Goal: Task Accomplishment & Management: Use online tool/utility

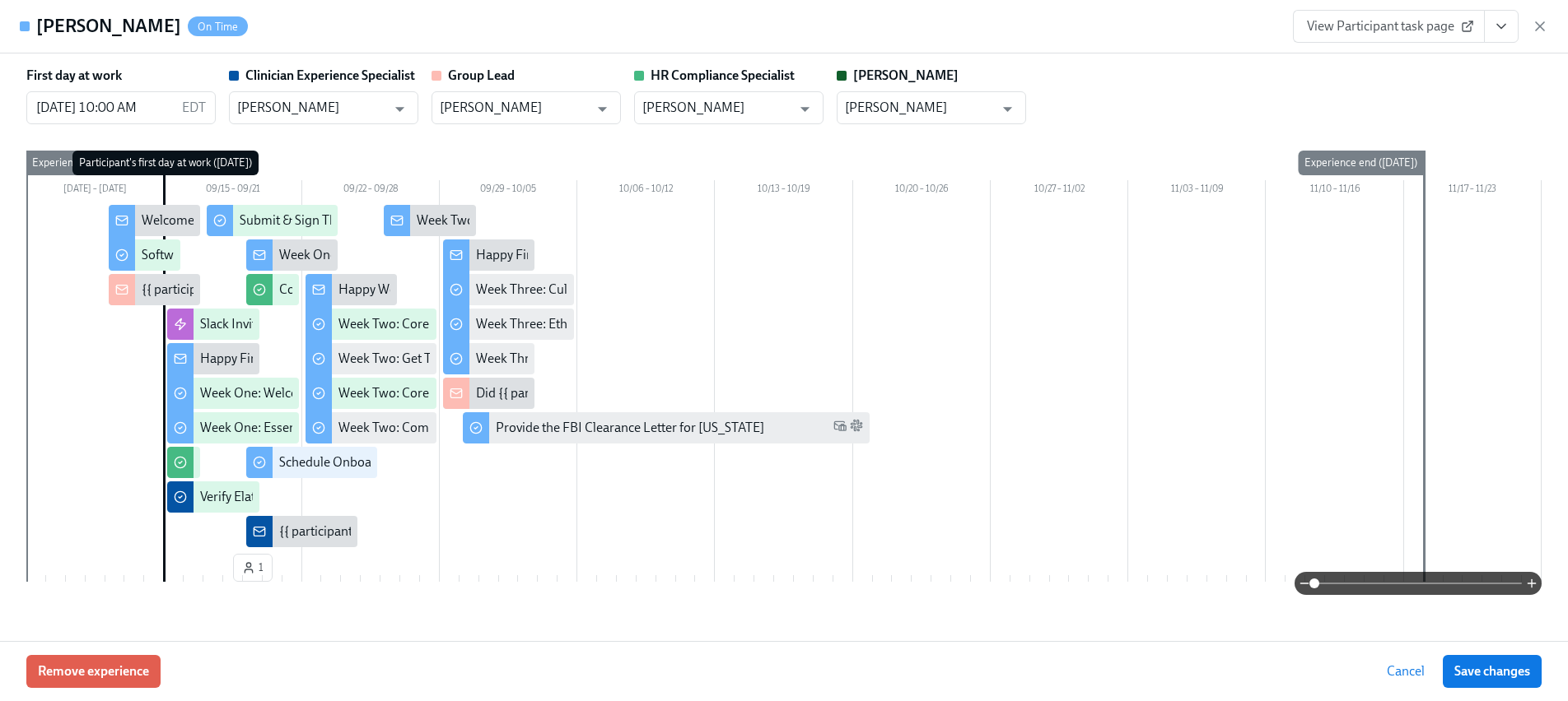
scroll to position [3913, 0]
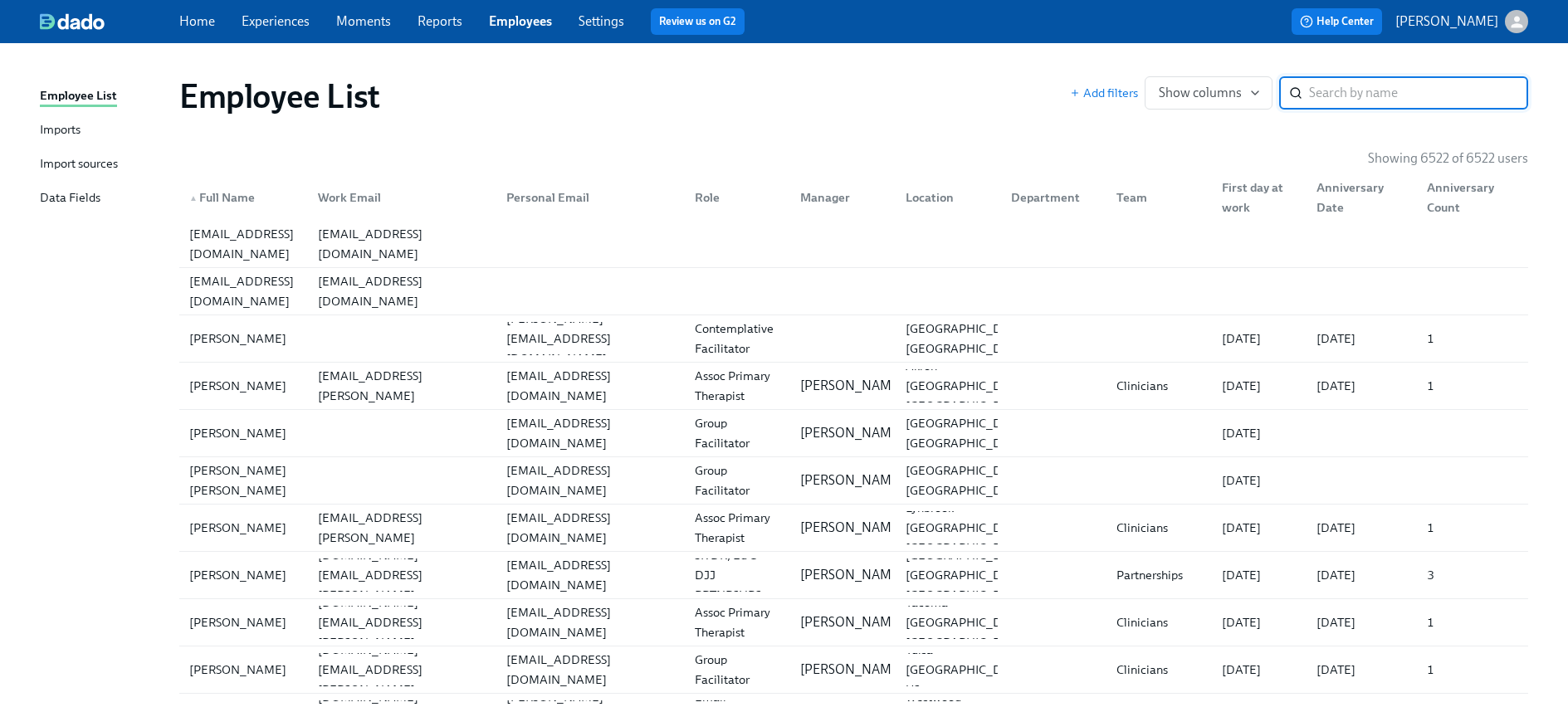
click at [1365, 98] on input "search" at bounding box center [1418, 92] width 219 height 33
paste input "[PERSON_NAME]"
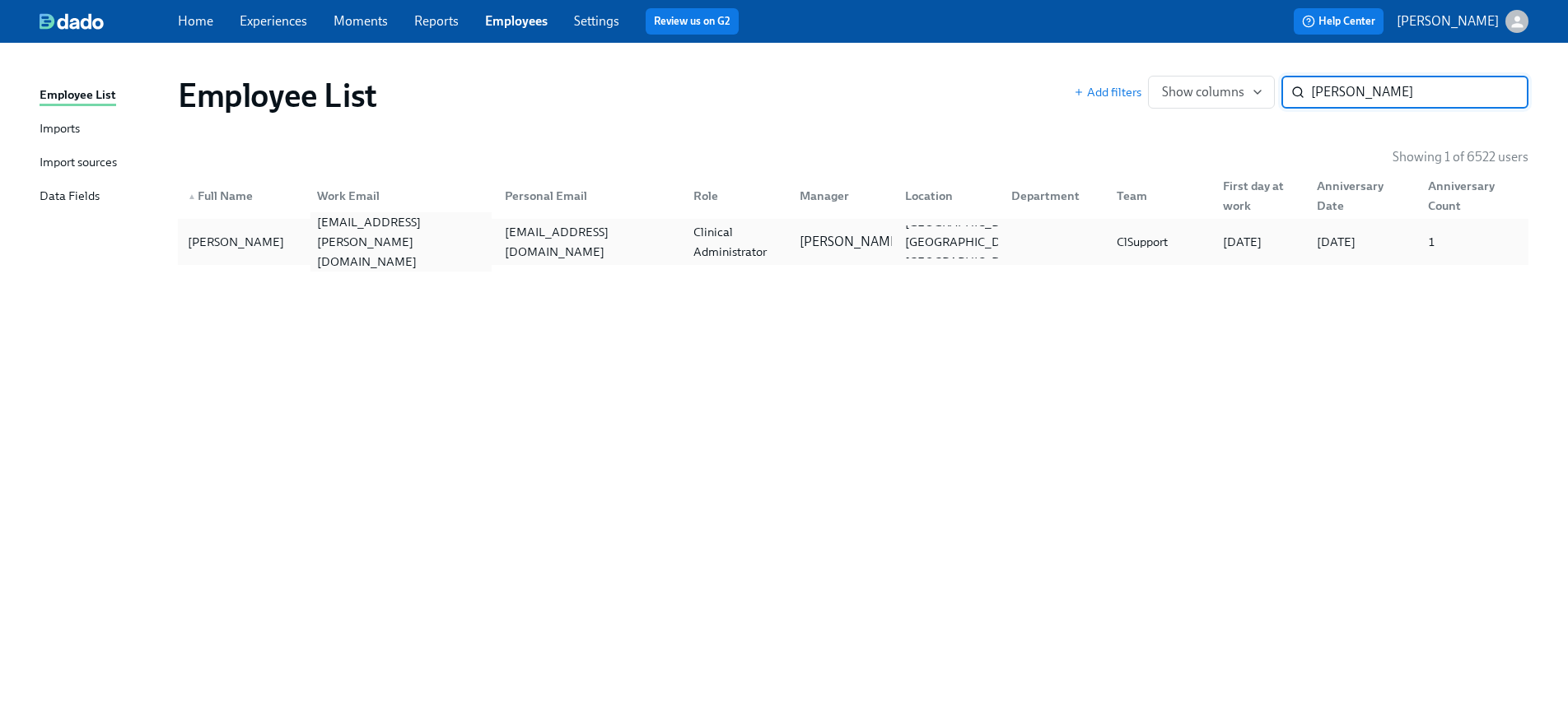
type input "[PERSON_NAME]"
click at [318, 256] on div "[EMAIL_ADDRESS][PERSON_NAME][DOMAIN_NAME]" at bounding box center [398, 242] width 188 height 33
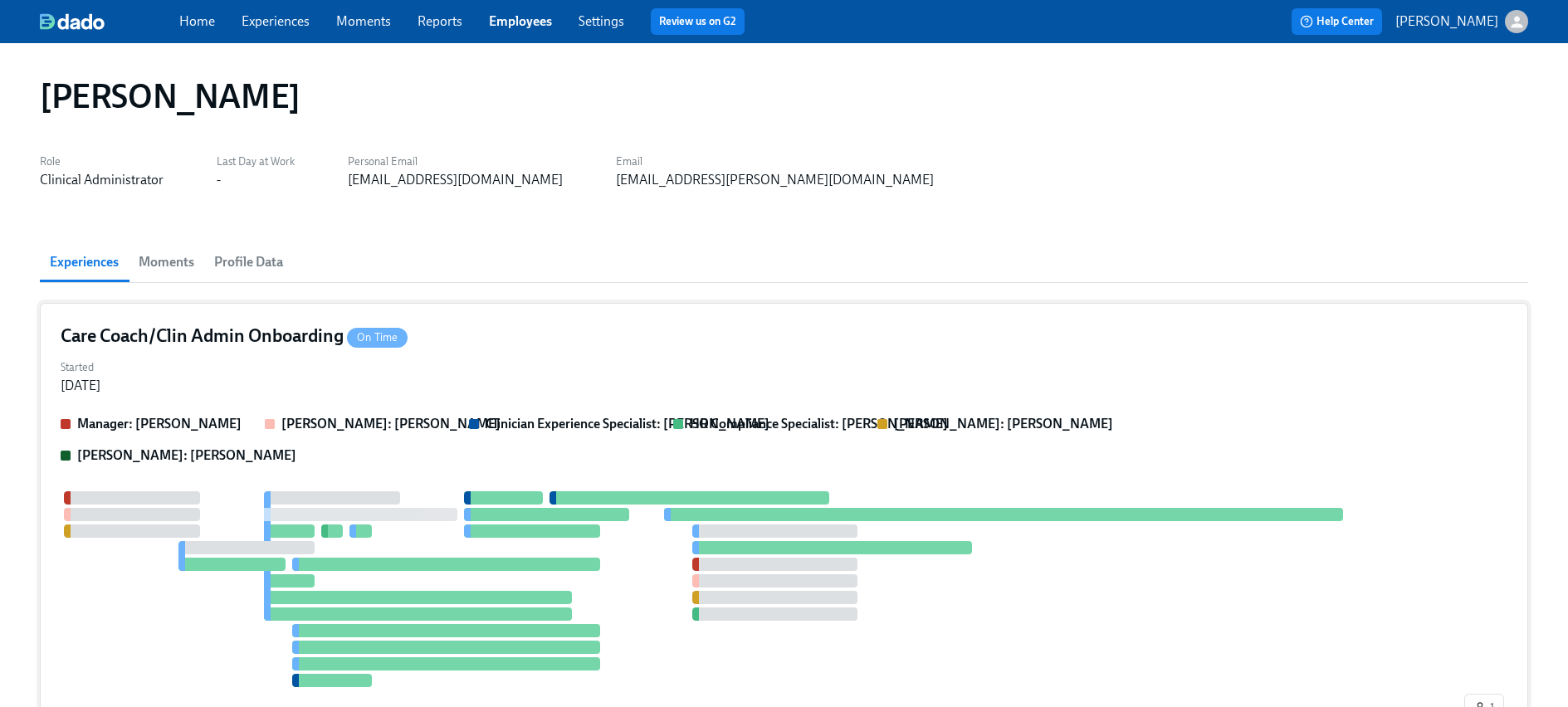
click at [253, 373] on div "Started [DATE]" at bounding box center [784, 375] width 1447 height 40
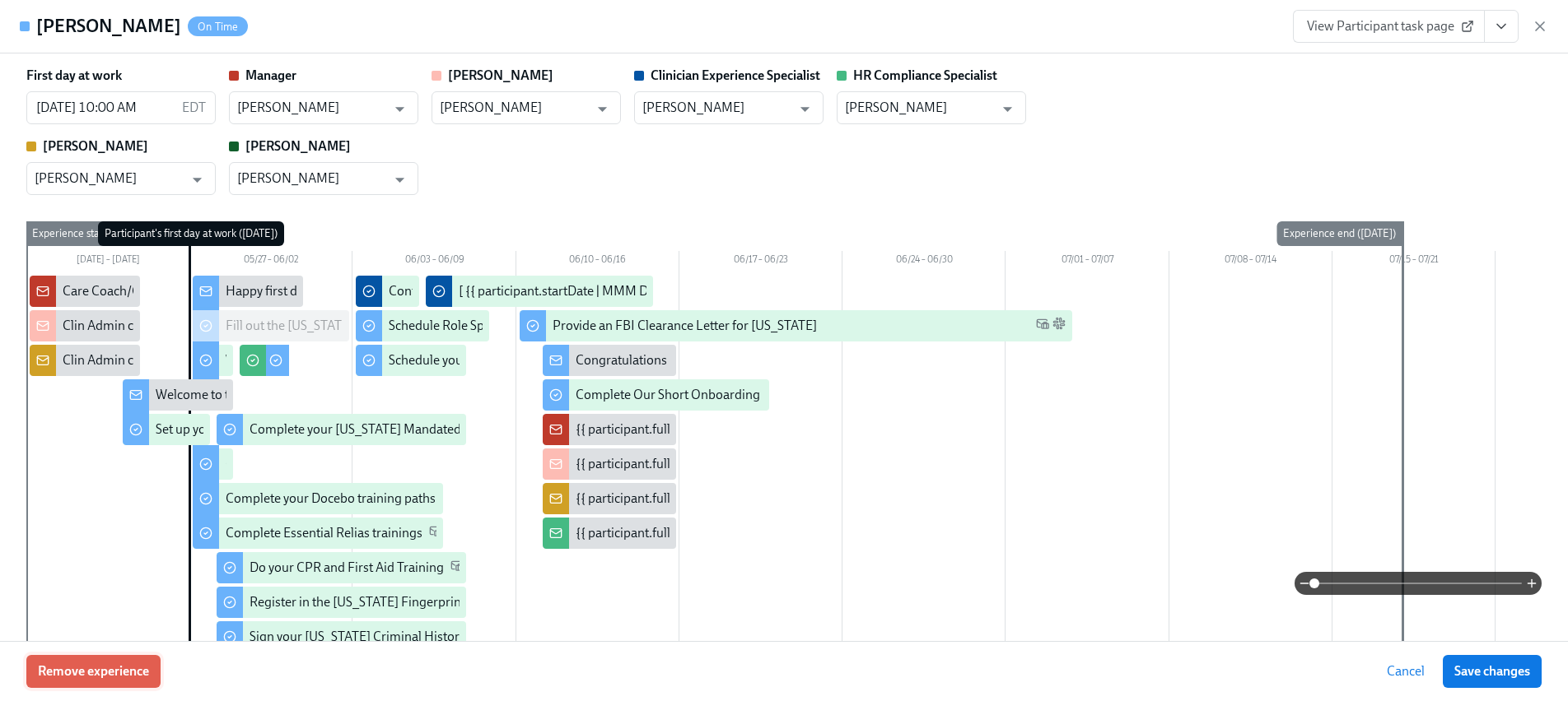
click at [120, 677] on span "Remove experience" at bounding box center [93, 671] width 111 height 16
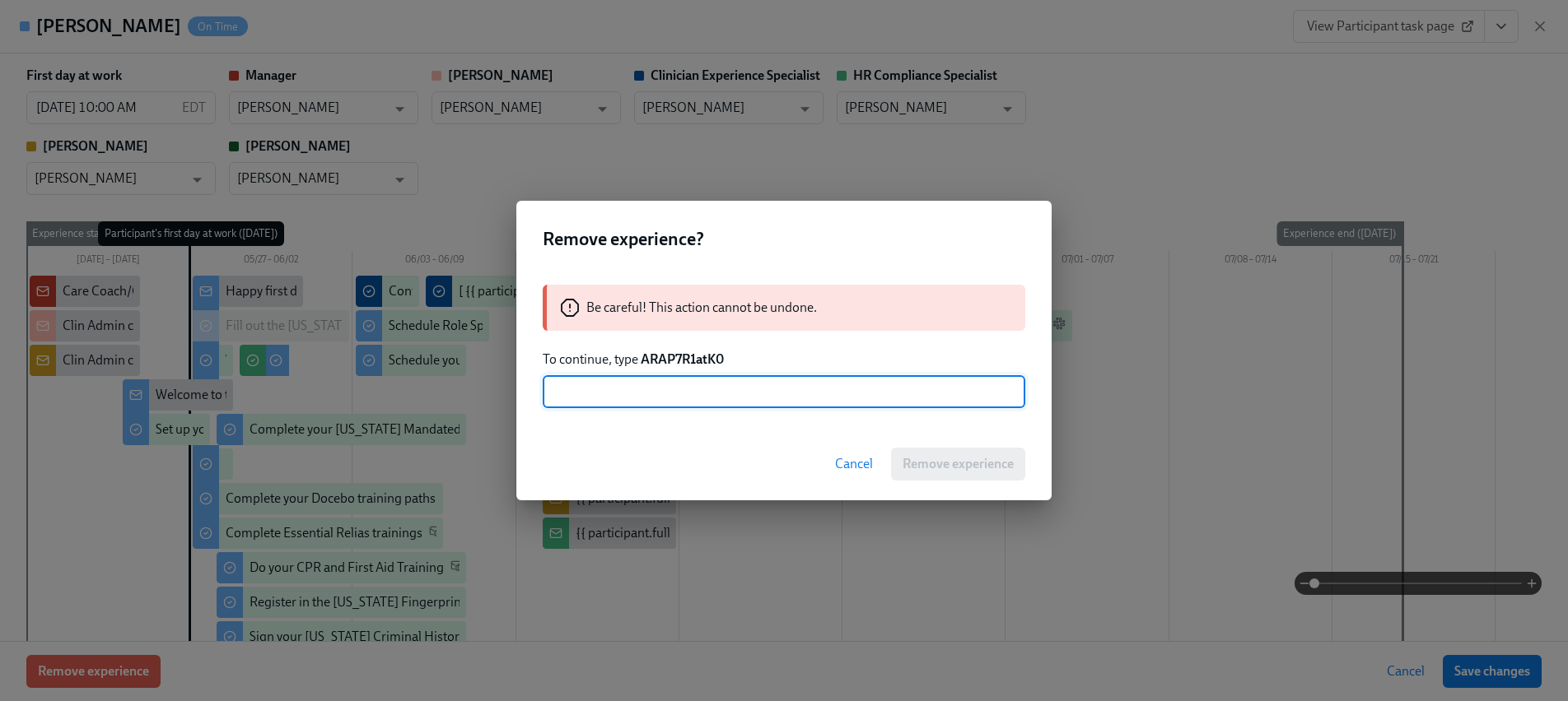
click at [661, 356] on strong "ARAP7R1atK0" at bounding box center [682, 359] width 83 height 15
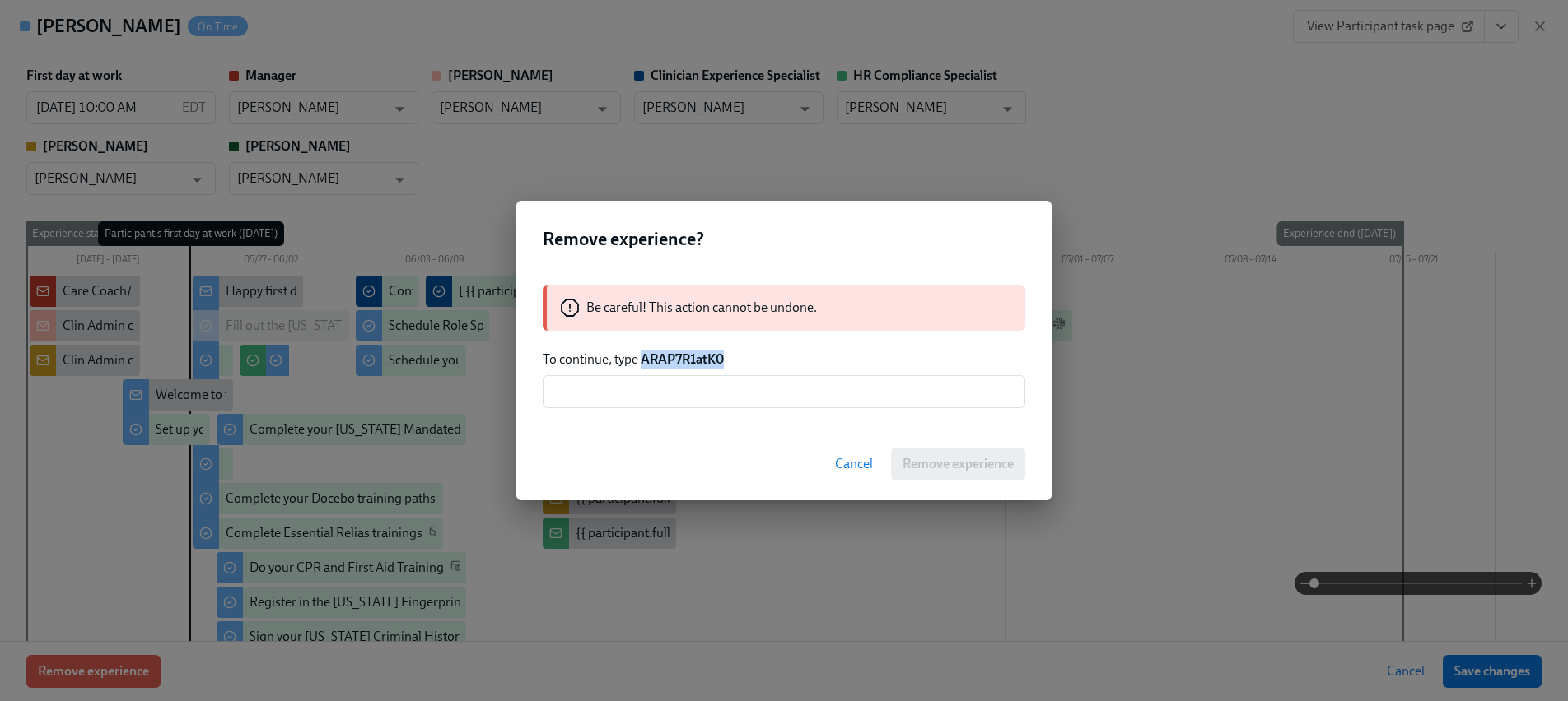
click at [661, 356] on strong "ARAP7R1atK0" at bounding box center [682, 359] width 83 height 15
copy strong "ARAP7R1atK0"
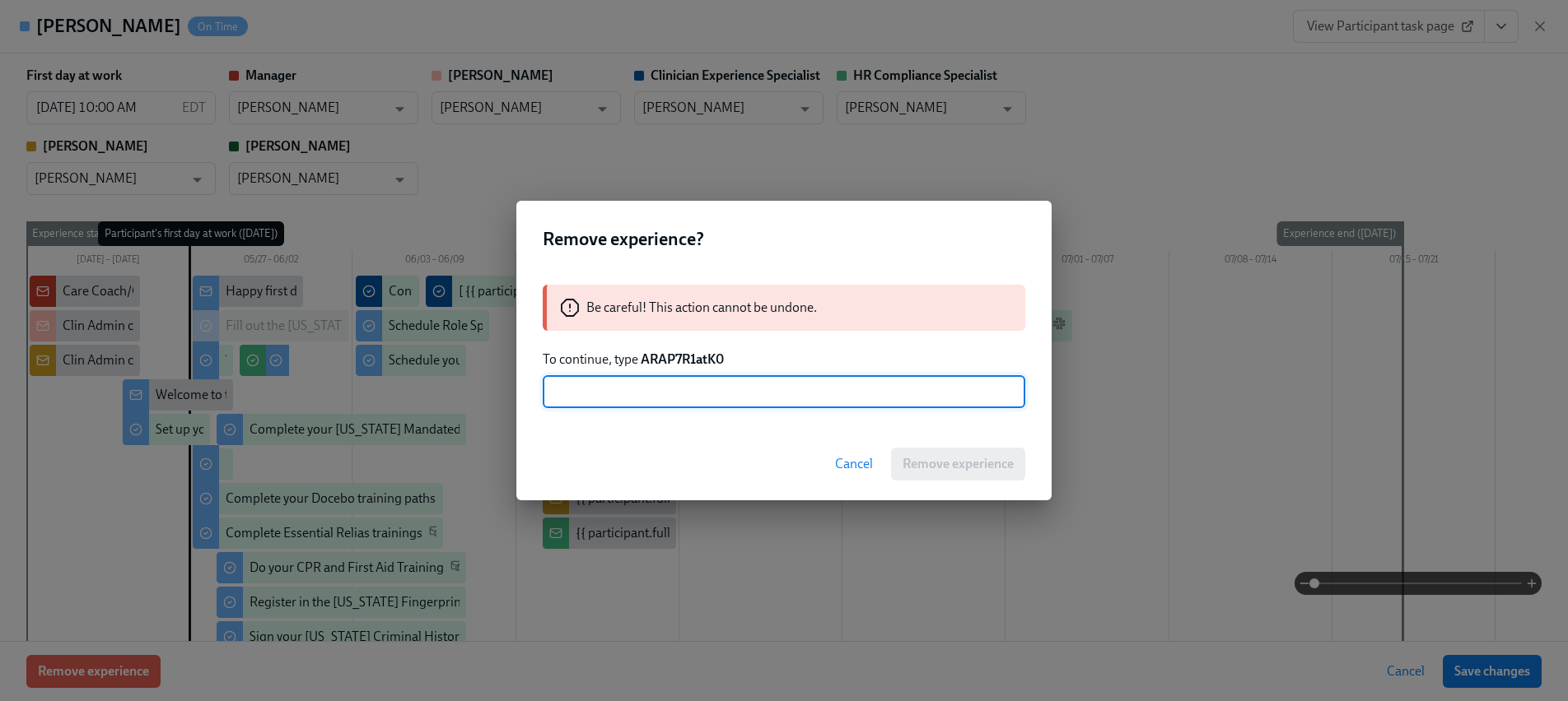
click at [680, 380] on input "text" at bounding box center [784, 392] width 483 height 33
paste input "ARAP7R1atK0"
type input "ARAP7R1atK0"
click at [929, 458] on span "Remove experience" at bounding box center [957, 464] width 111 height 16
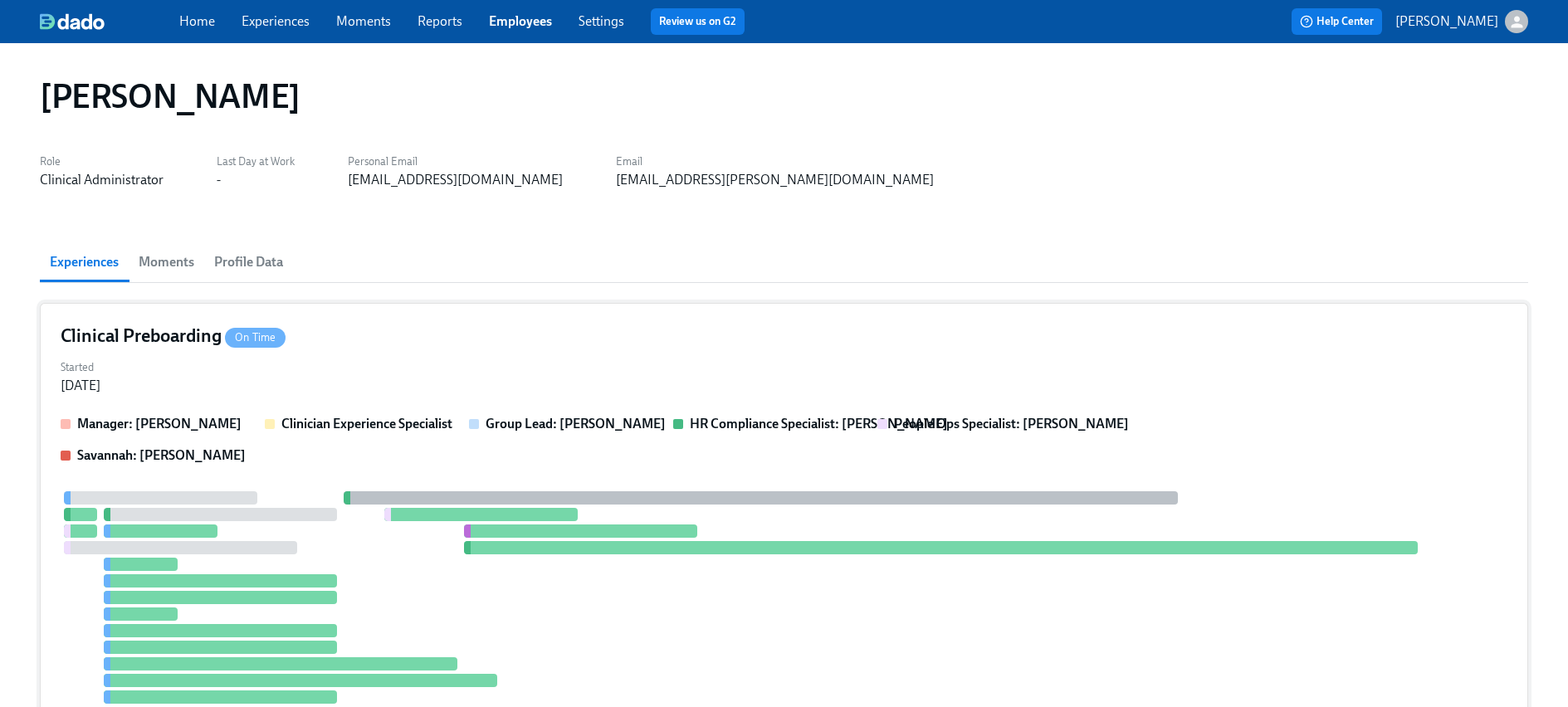
click at [440, 435] on div "Manager: [PERSON_NAME] Clinician Experience Specialist Group Lead: [PERSON_NAME…" at bounding box center [784, 440] width 1447 height 50
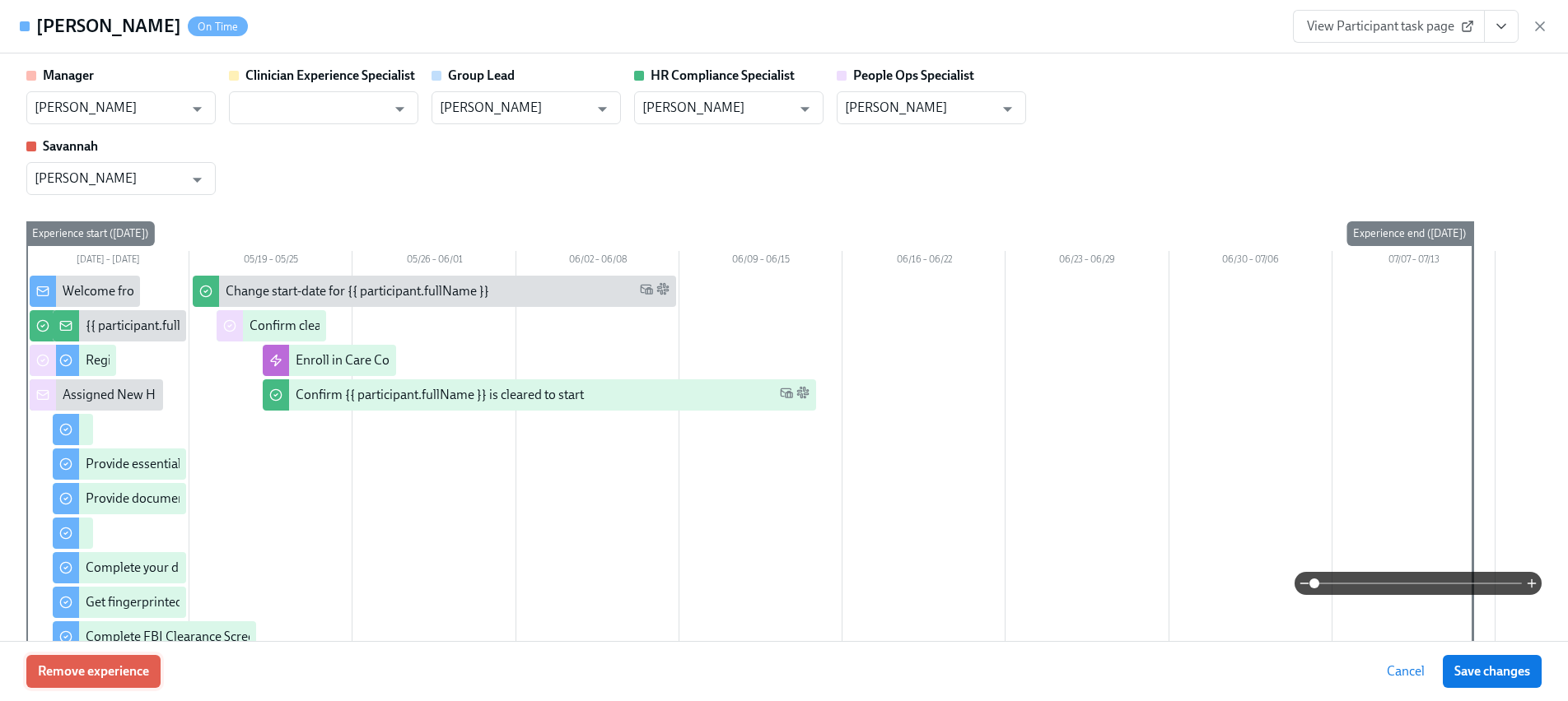
click at [129, 670] on span "Remove experience" at bounding box center [93, 671] width 111 height 16
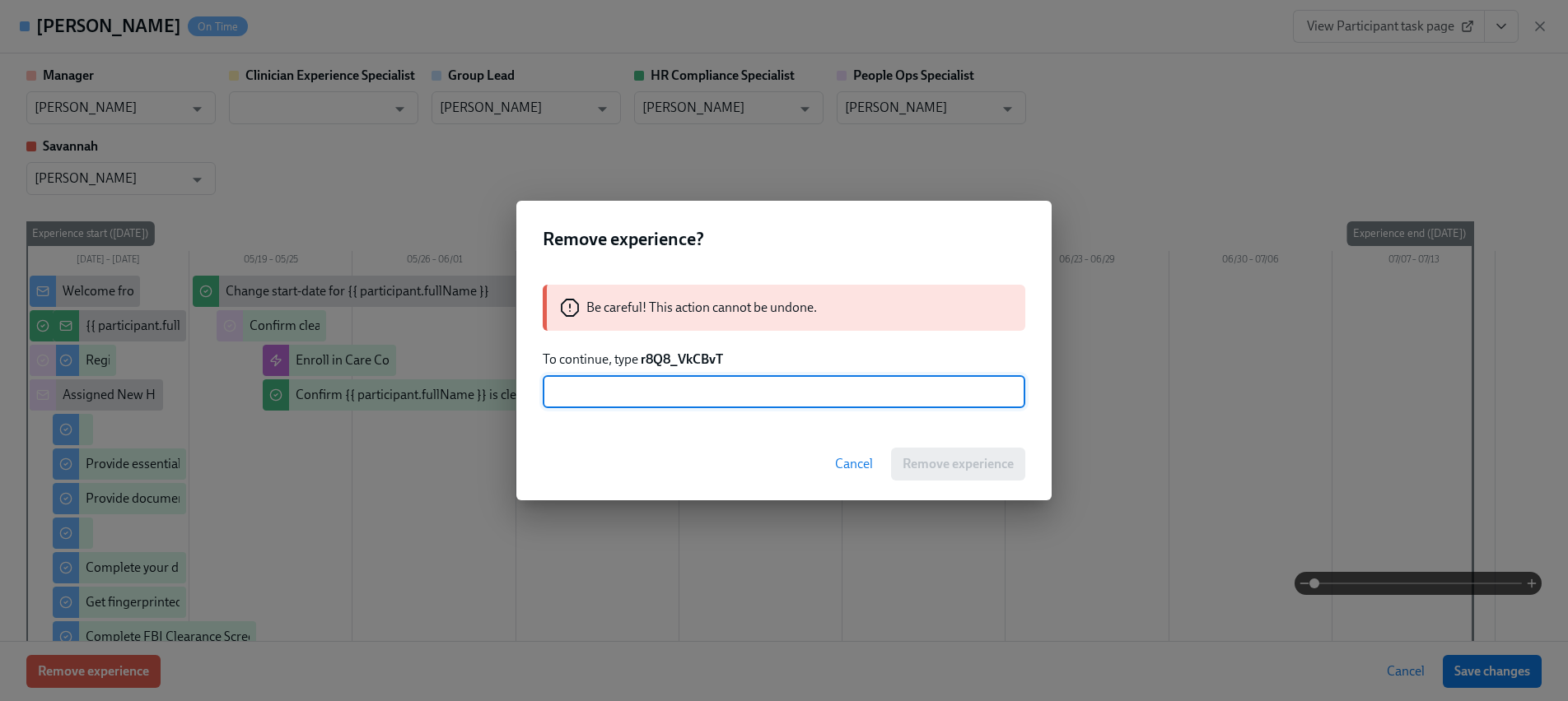
click at [706, 358] on strong "r8Q8_VkCBvT" at bounding box center [681, 359] width 82 height 15
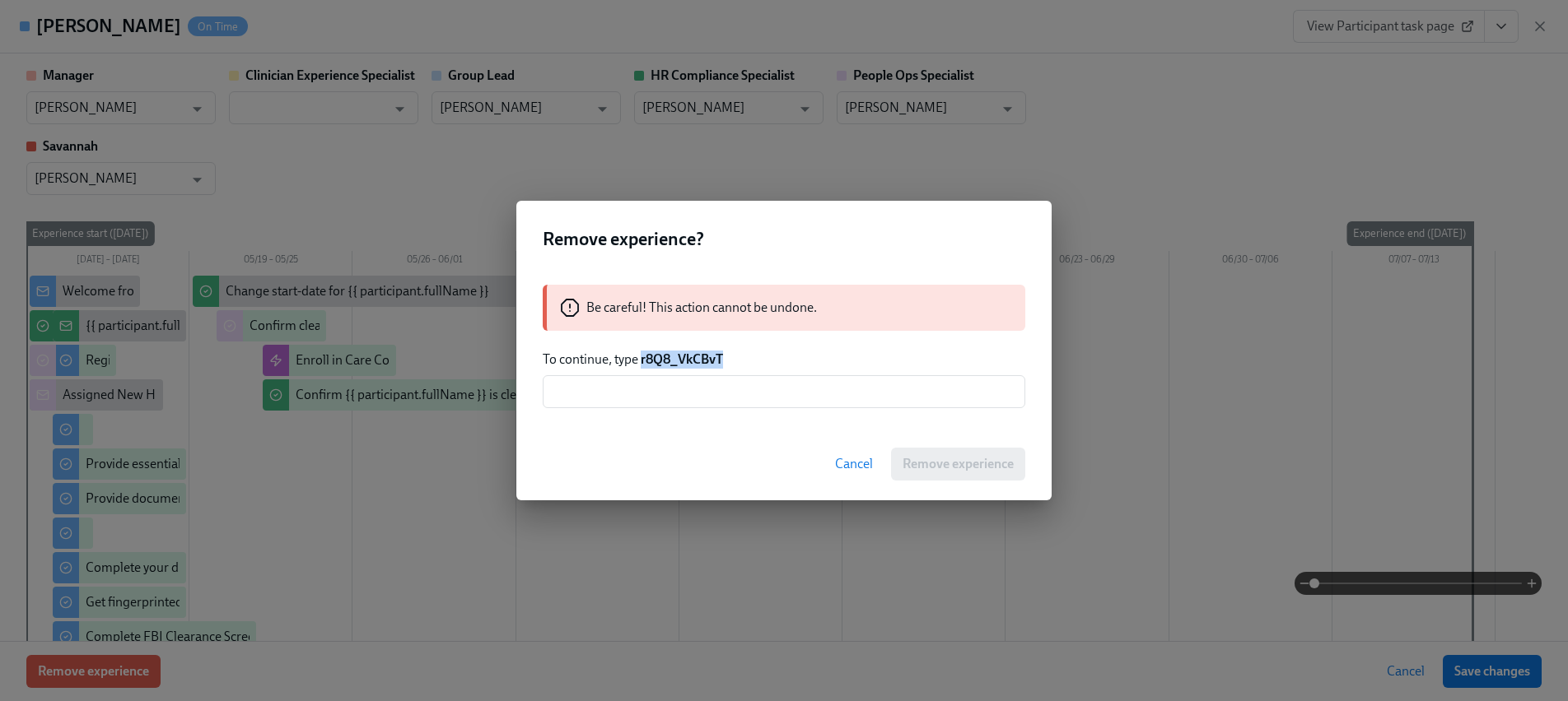
click at [706, 357] on strong "r8Q8_VkCBvT" at bounding box center [681, 359] width 82 height 15
copy strong "r8Q8_VkCBvT"
click at [708, 407] on input "text" at bounding box center [784, 392] width 483 height 33
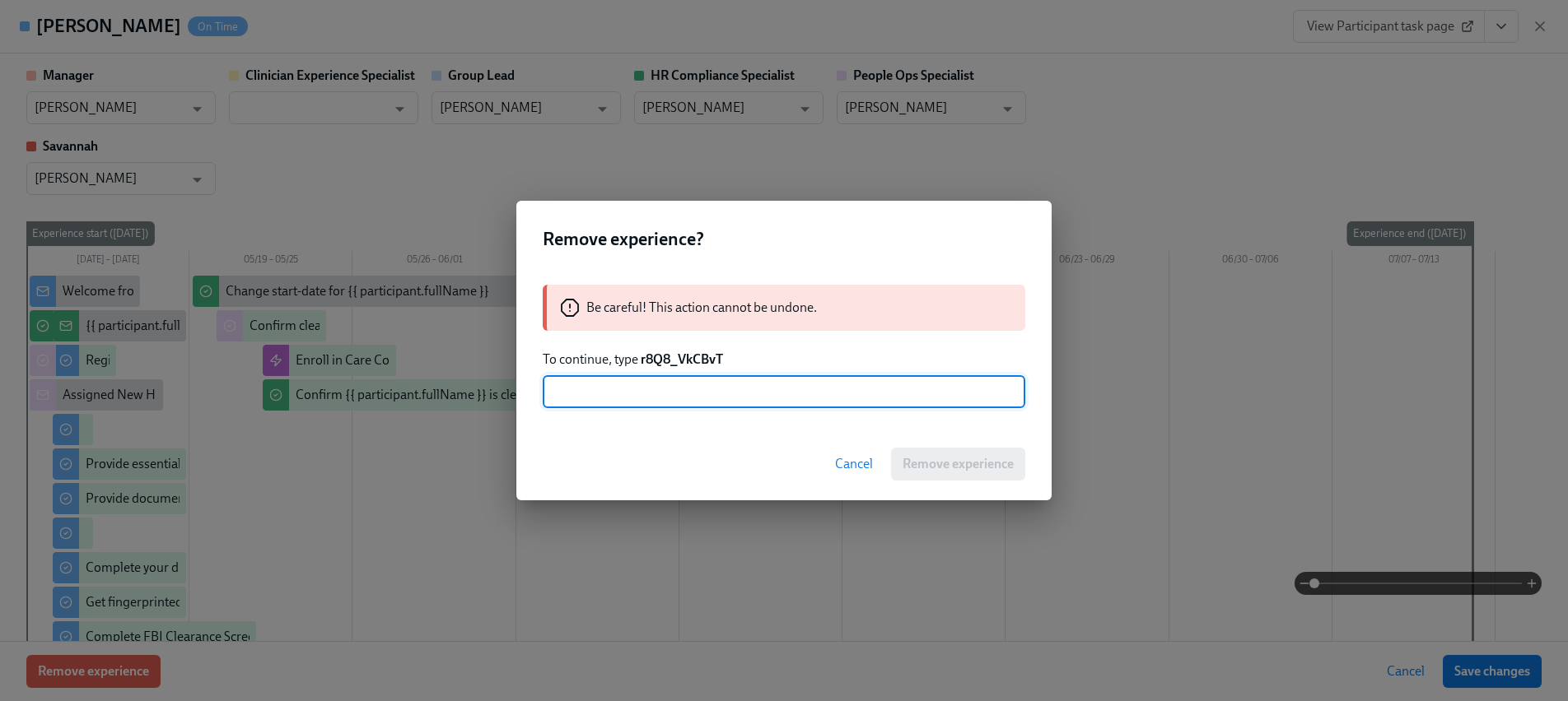
paste input "r8Q8_VkCBvT"
type input "r8Q8_VkCBvT"
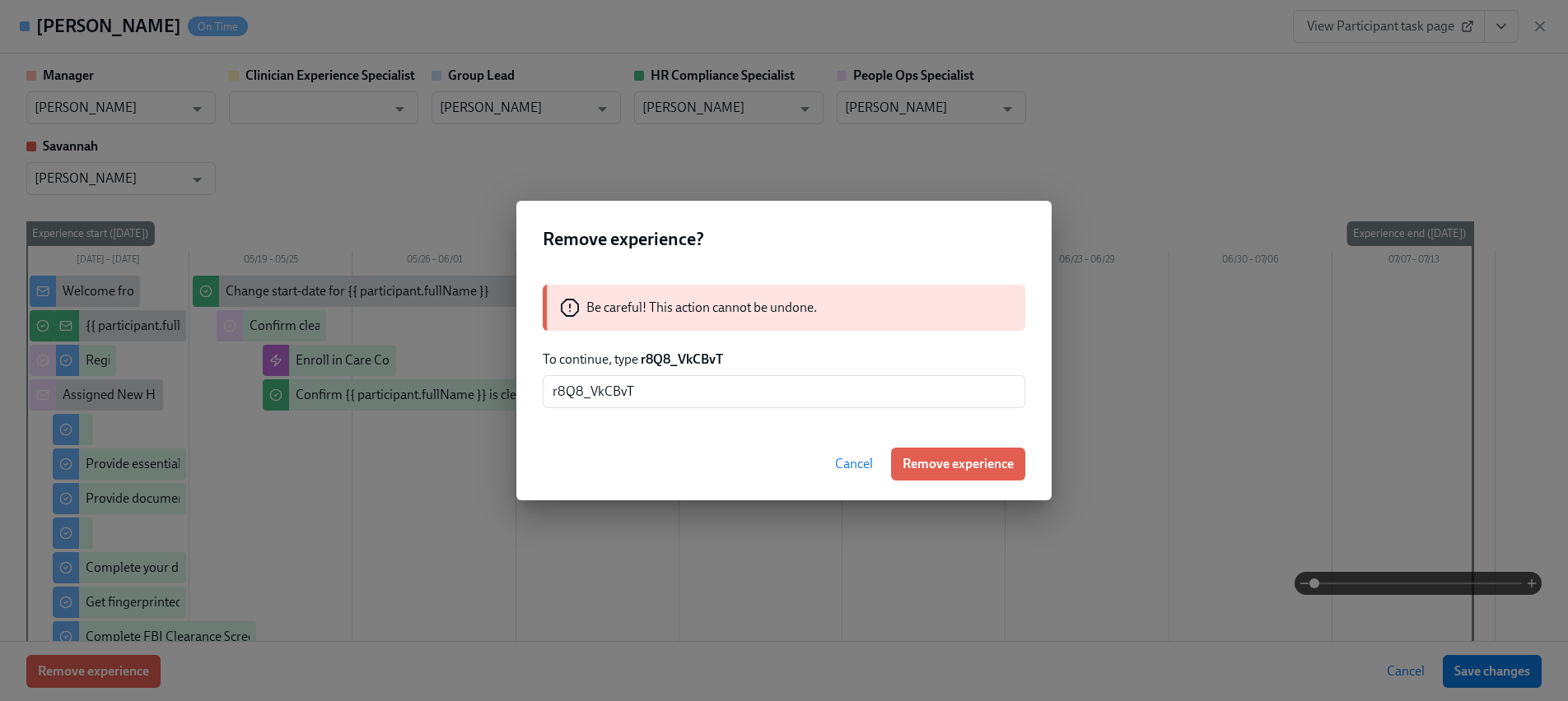
click at [970, 478] on button "Remove experience" at bounding box center [958, 464] width 134 height 33
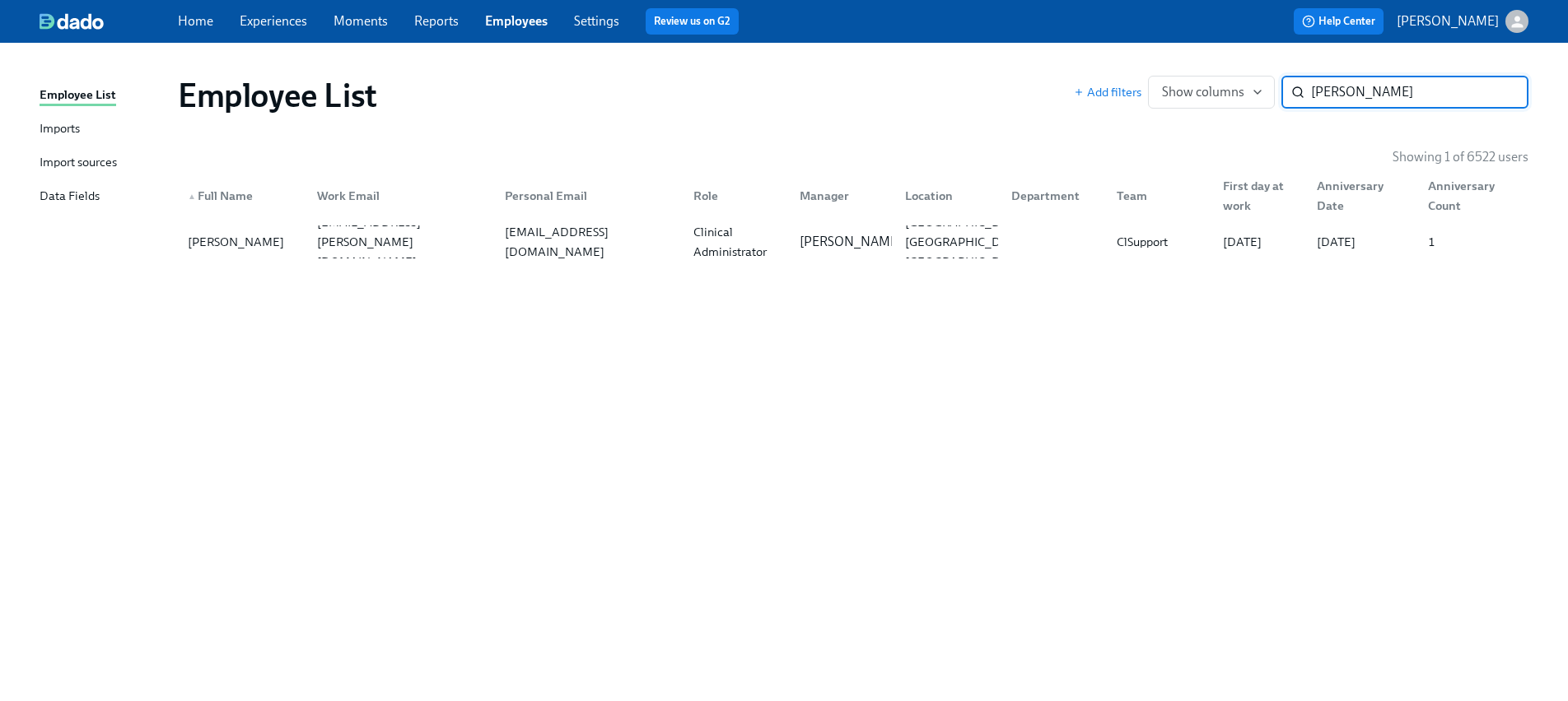
paste input "[PERSON_NAME]"
type input "[PERSON_NAME]"
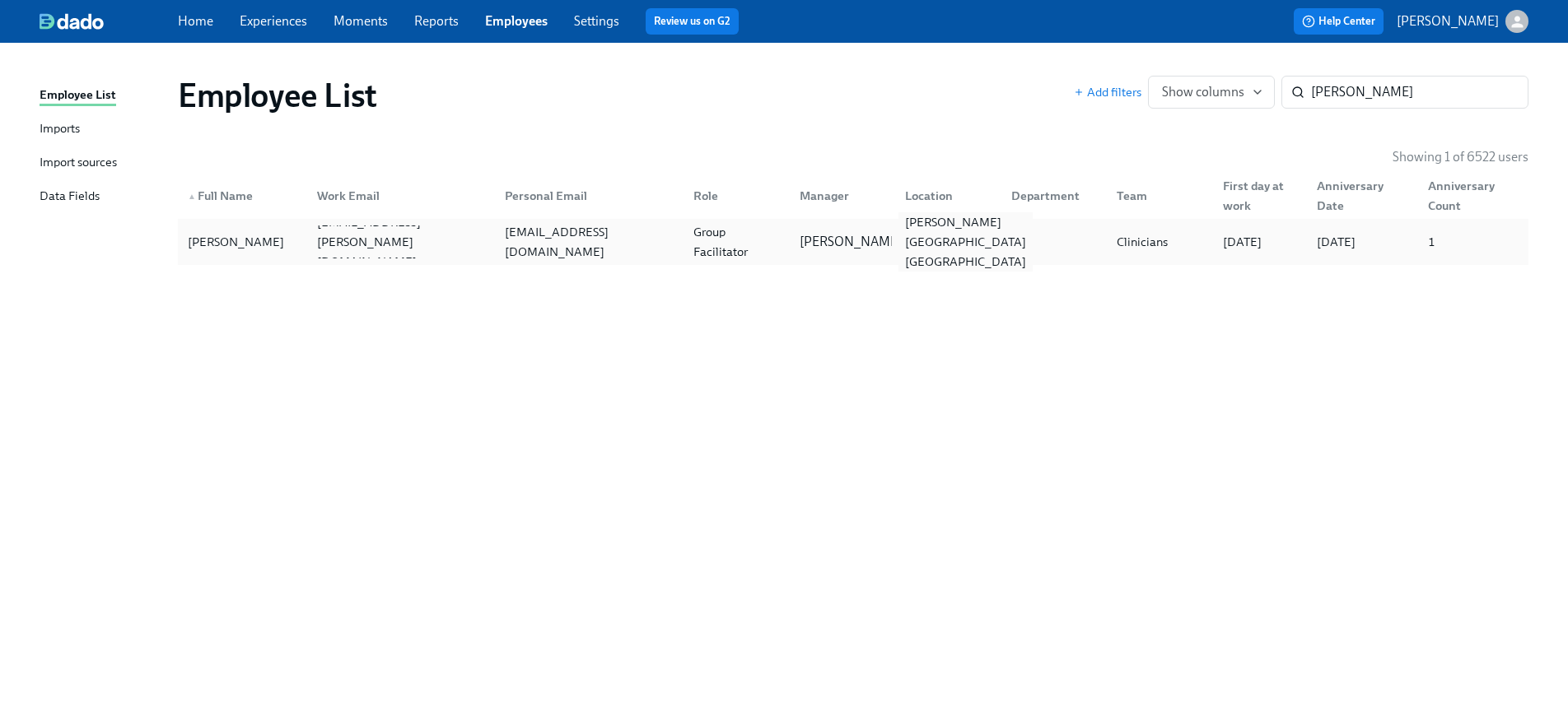
click at [948, 247] on div "[PERSON_NAME] [GEOGRAPHIC_DATA] [GEOGRAPHIC_DATA]" at bounding box center [965, 242] width 134 height 59
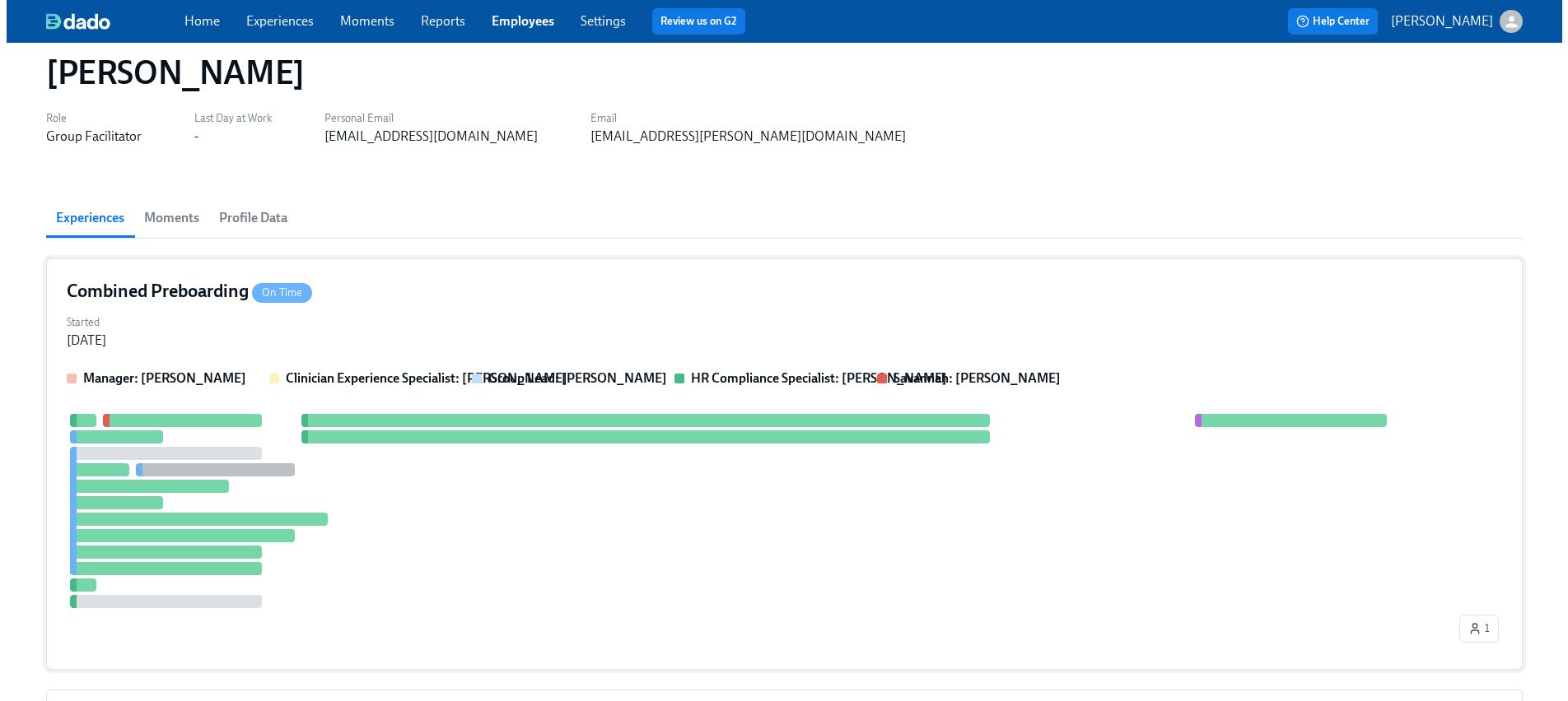
scroll to position [48, 0]
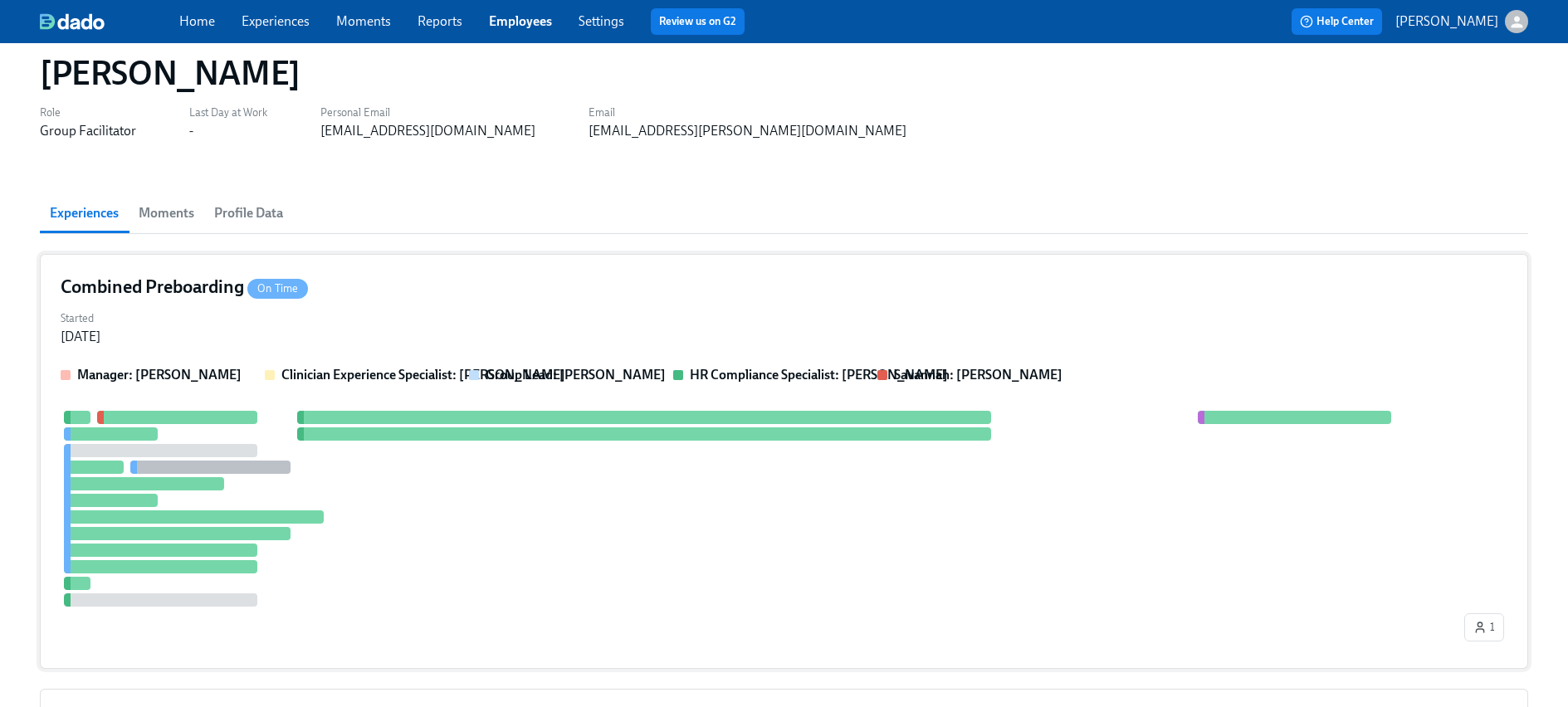
click at [474, 497] on div at bounding box center [761, 509] width 1400 height 196
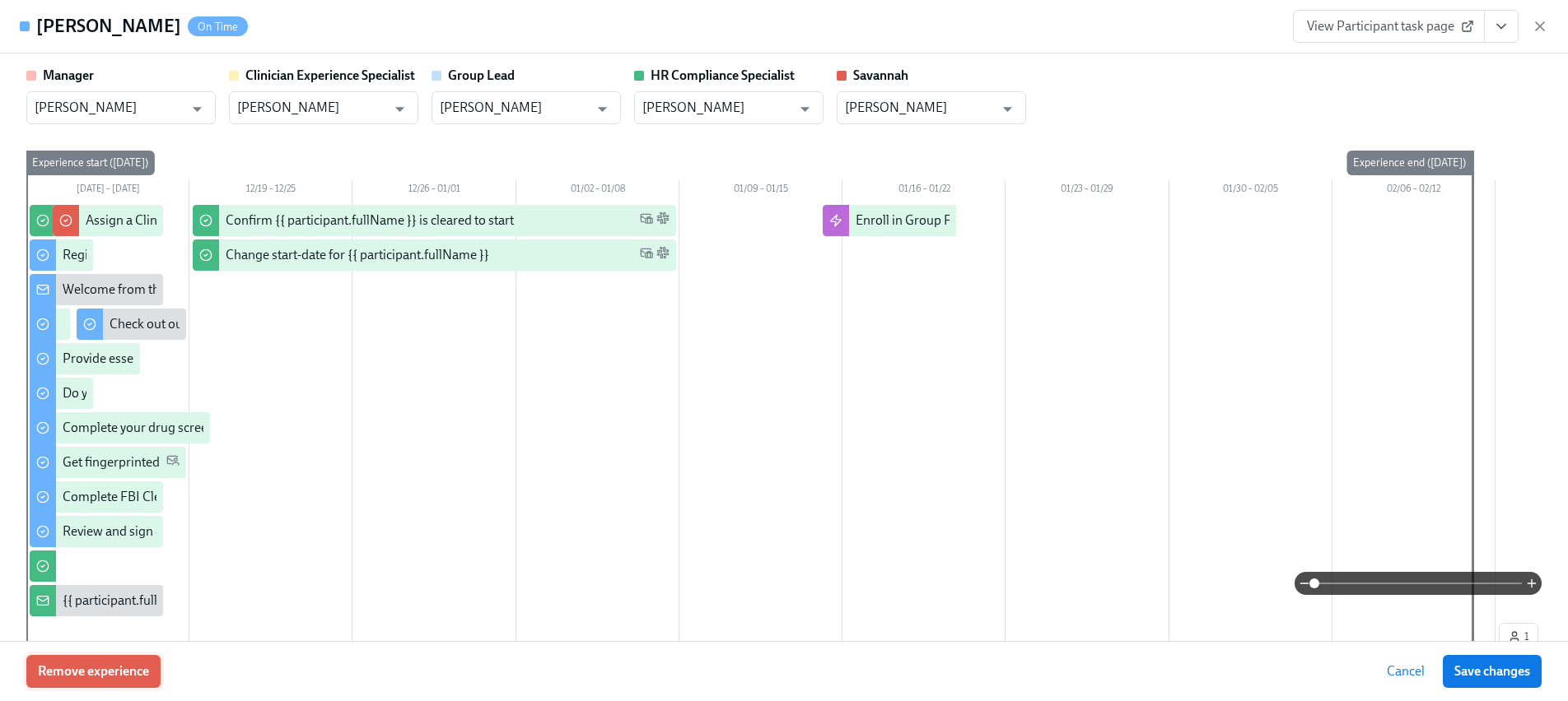
click at [124, 668] on span "Remove experience" at bounding box center [93, 671] width 111 height 16
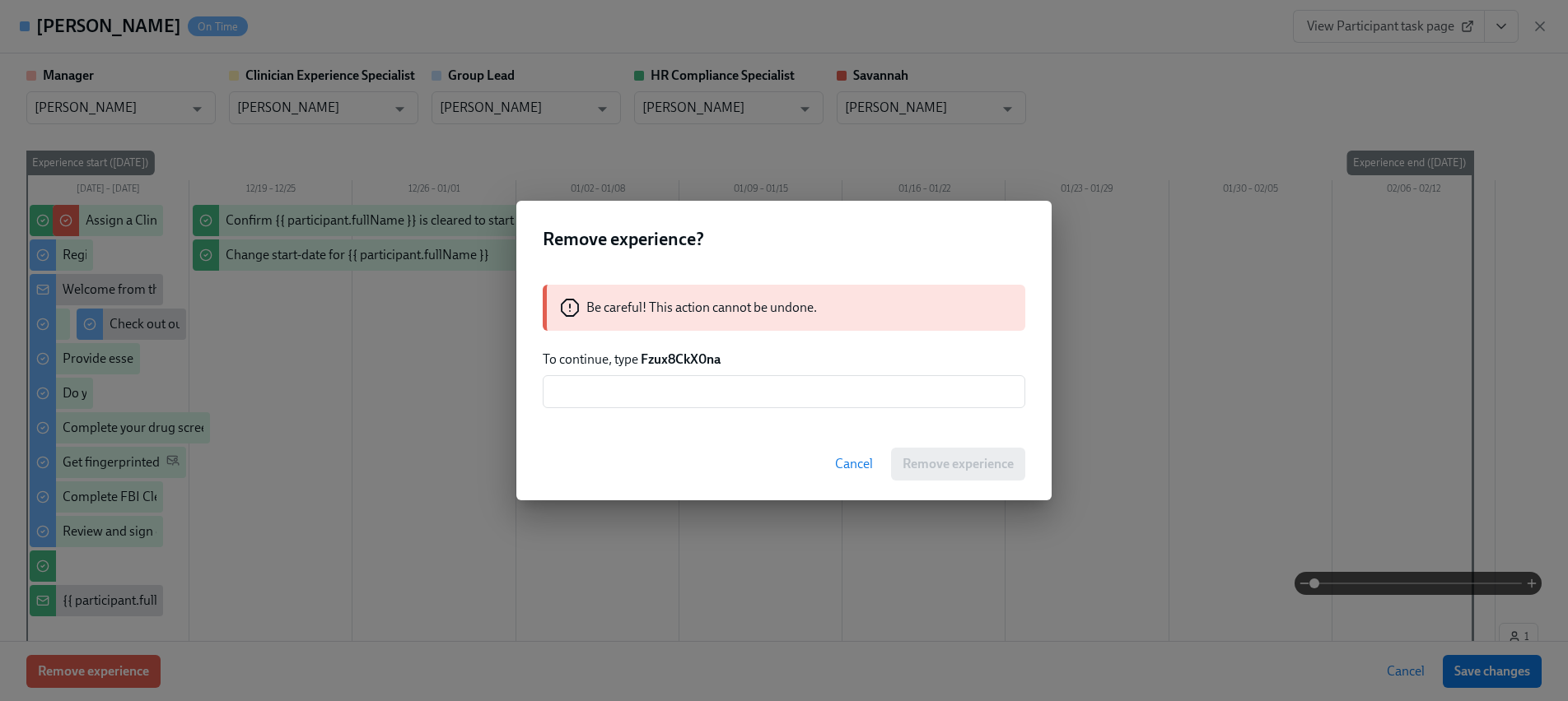
click at [683, 358] on strong "Fzux8CkX0na" at bounding box center [680, 359] width 80 height 15
copy strong "Fzux8CkX0na"
click at [680, 374] on div "Be careful! This action cannot be undone. To continue, type Fzux8CkX0na ​" at bounding box center [784, 347] width 535 height 163
click at [689, 392] on input "text" at bounding box center [784, 392] width 483 height 33
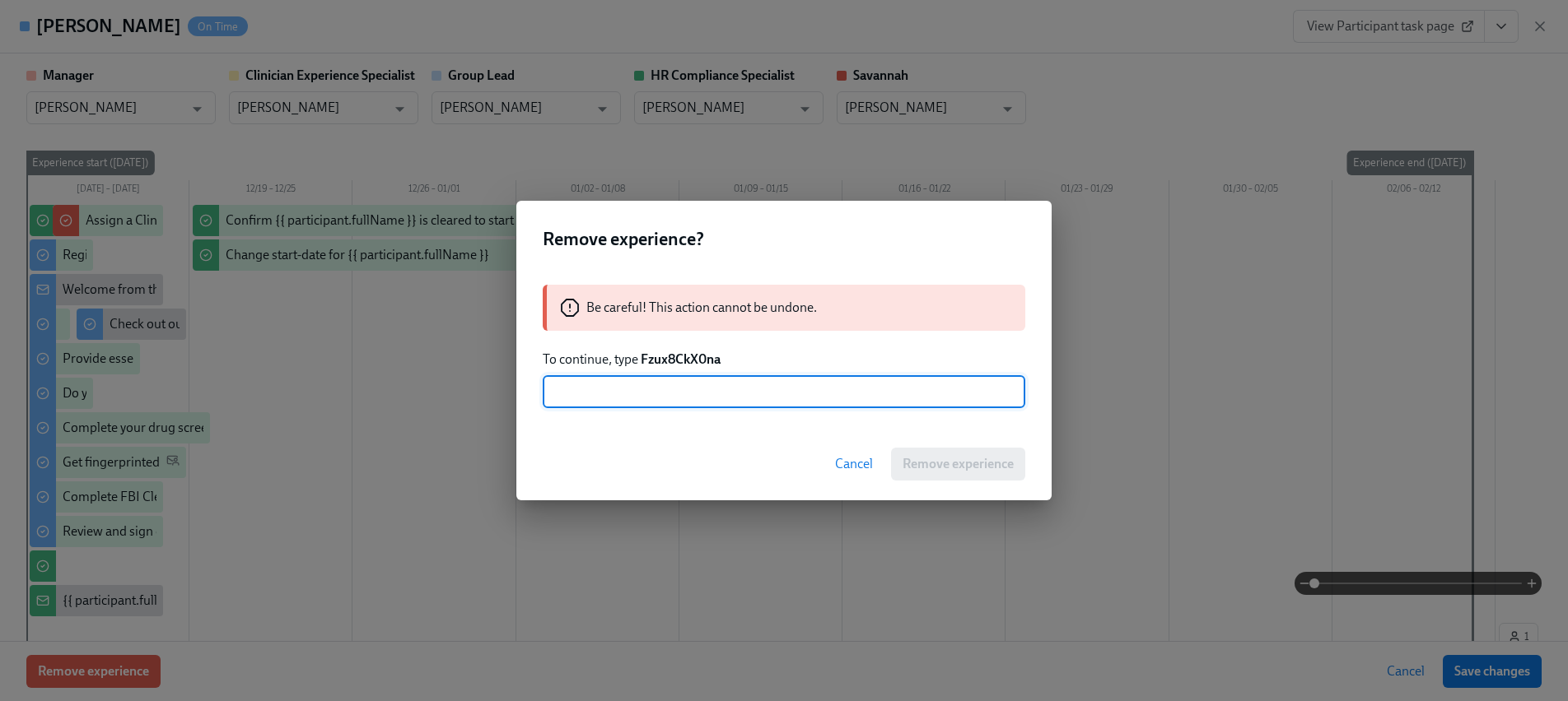
paste input "Fzux8CkX0na"
type input "Fzux8CkX0na"
click at [937, 457] on span "Remove experience" at bounding box center [957, 464] width 111 height 16
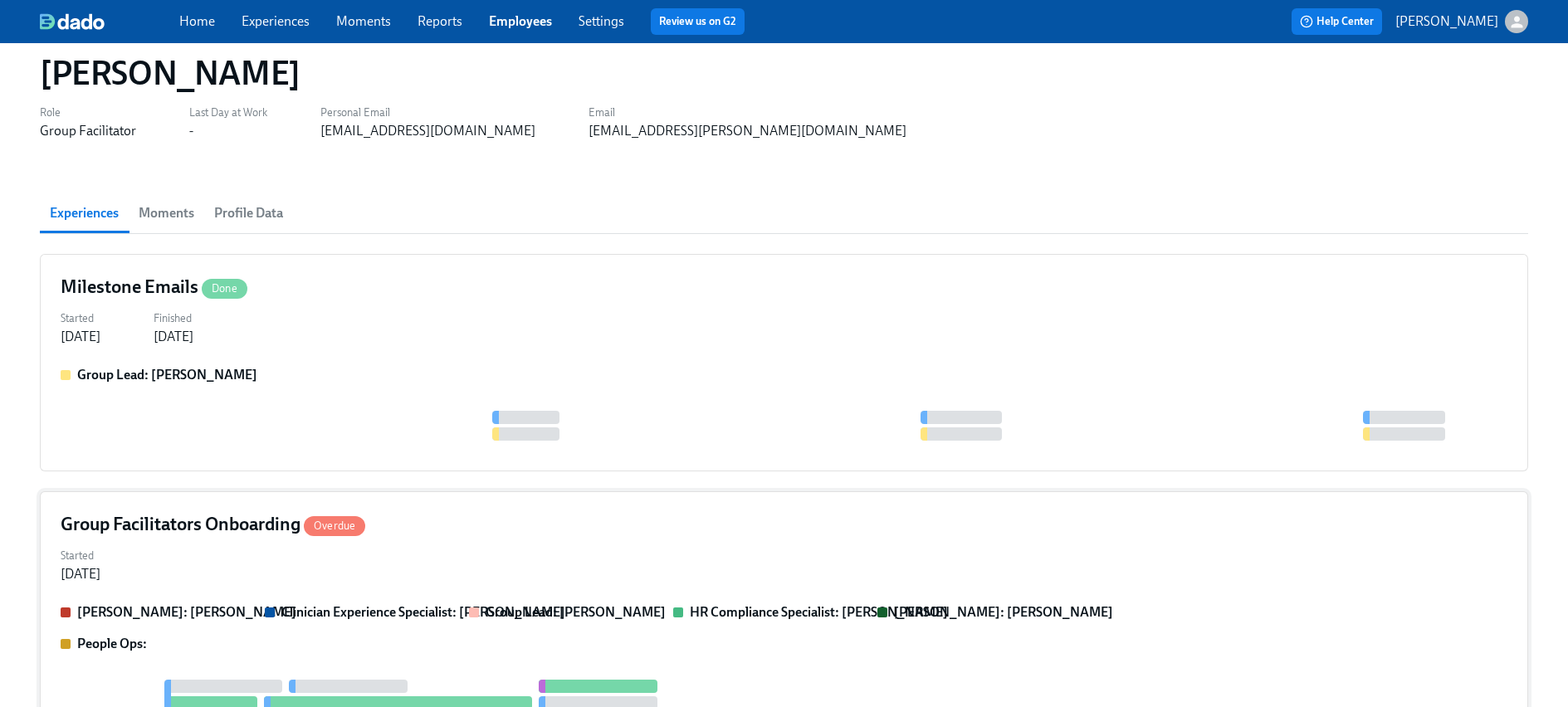
click at [281, 567] on div "Started [DATE]" at bounding box center [784, 563] width 1447 height 40
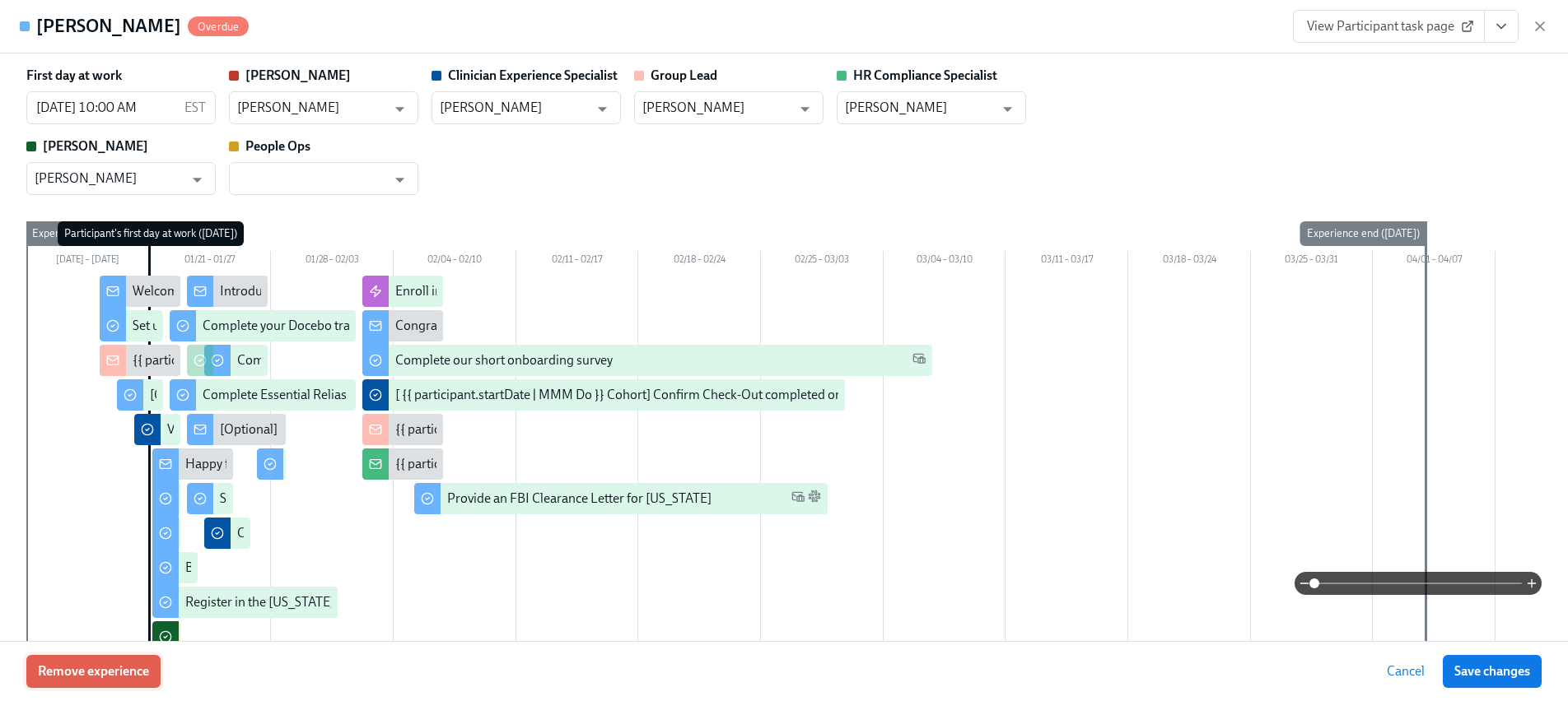
click at [105, 670] on span "Remove experience" at bounding box center [93, 671] width 111 height 16
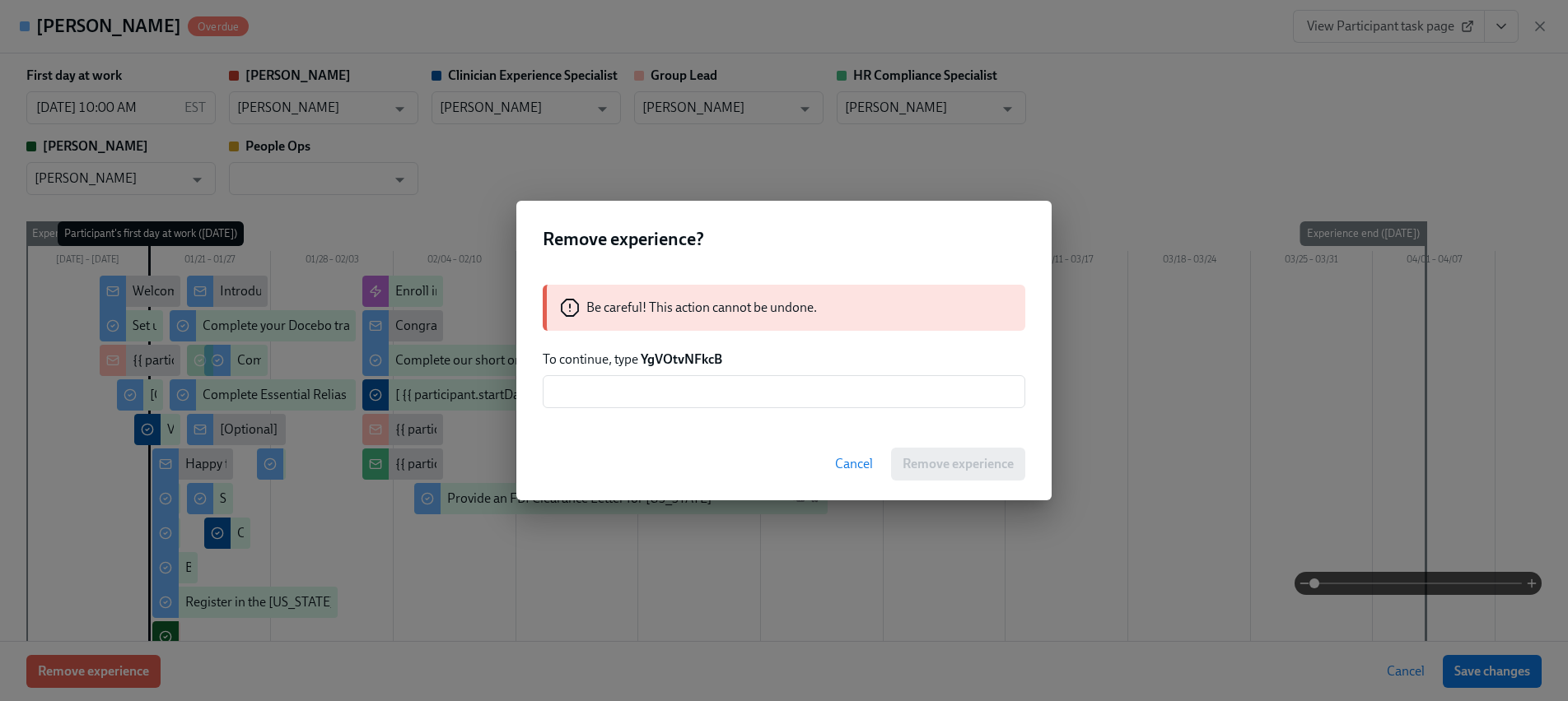
click at [661, 363] on strong "YgVOtvNFkcB" at bounding box center [681, 359] width 81 height 15
copy strong "YgVOtvNFkcB"
click at [665, 398] on input "text" at bounding box center [784, 392] width 483 height 33
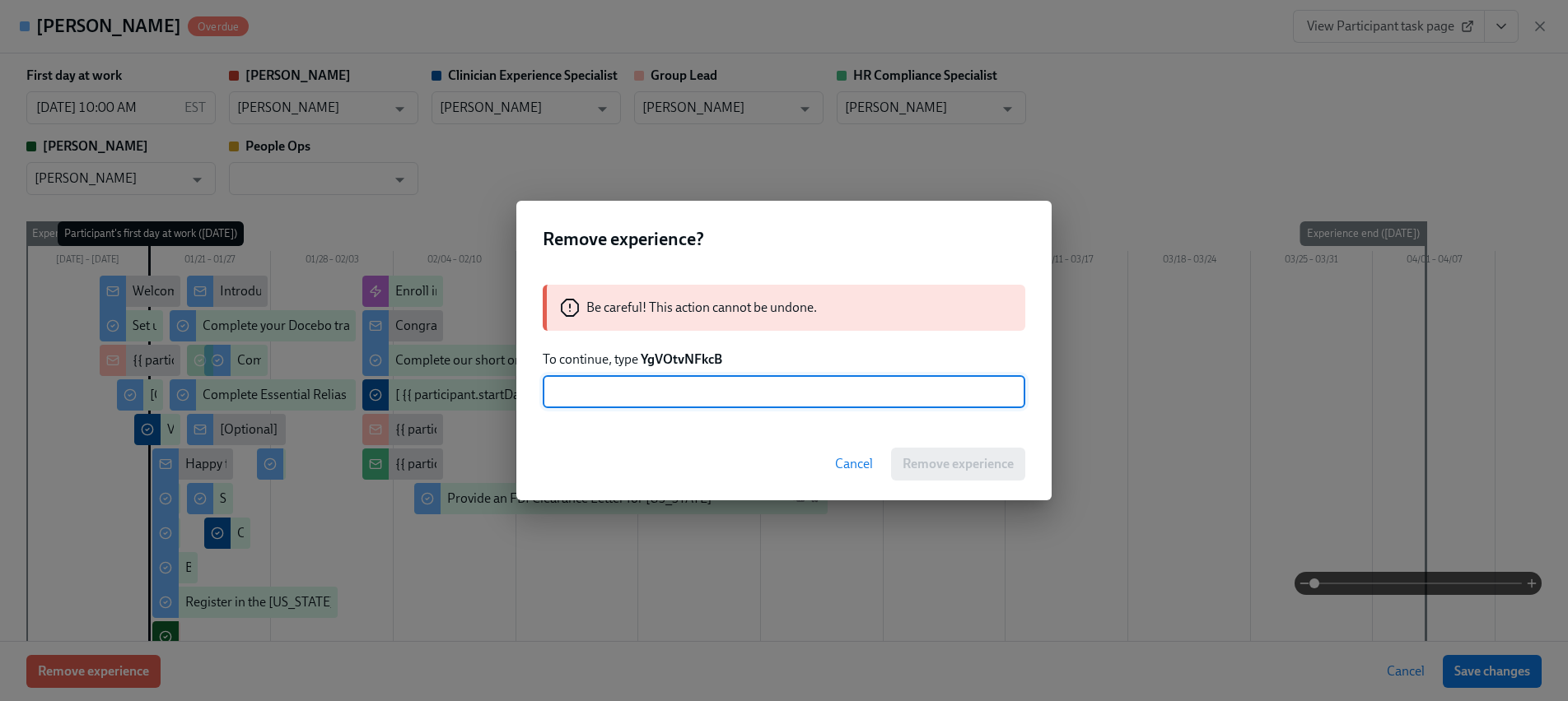
paste input "YgVOtvNFkcB"
type input "YgVOtvNFkcB"
click at [920, 481] on div "Cancel Remove experience" at bounding box center [784, 464] width 535 height 72
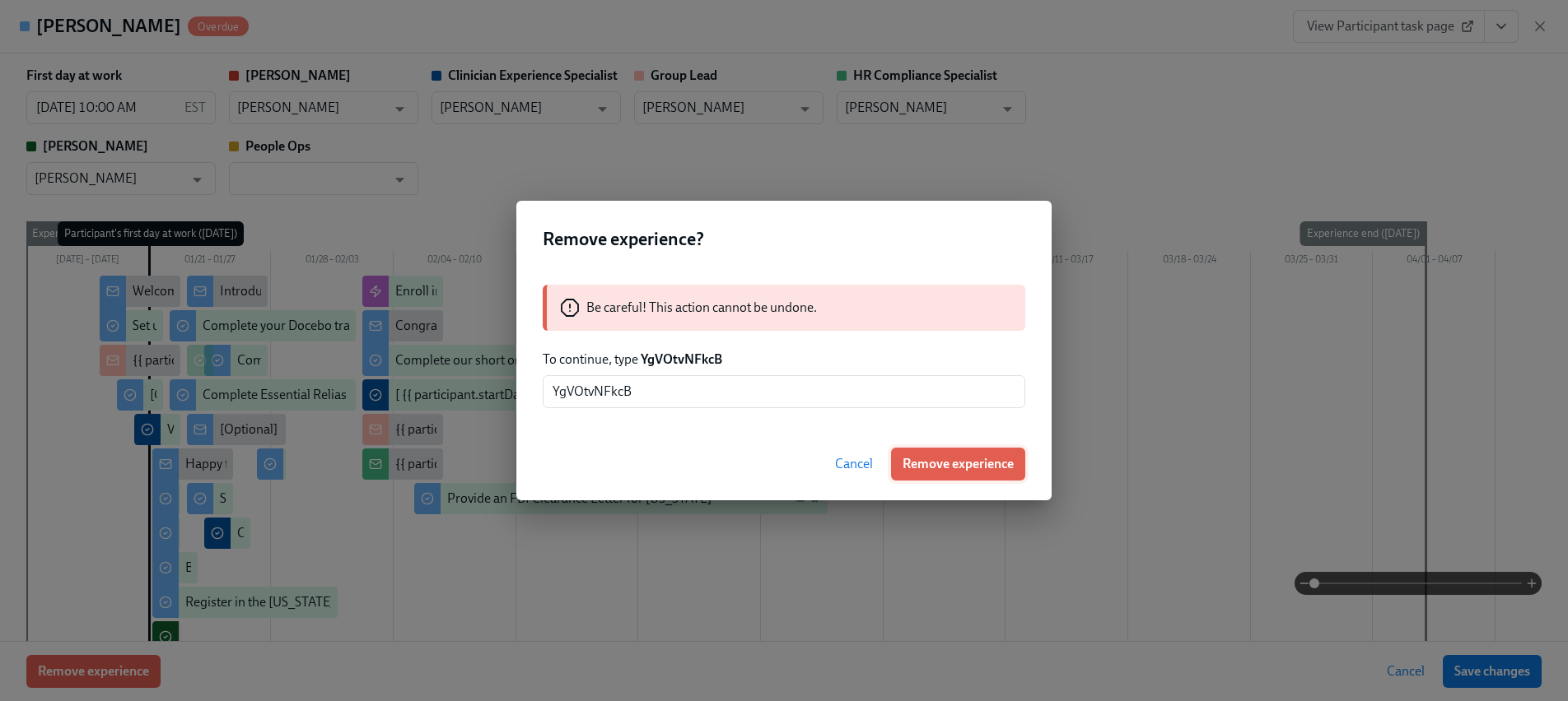
click at [920, 472] on button "Remove experience" at bounding box center [958, 464] width 134 height 33
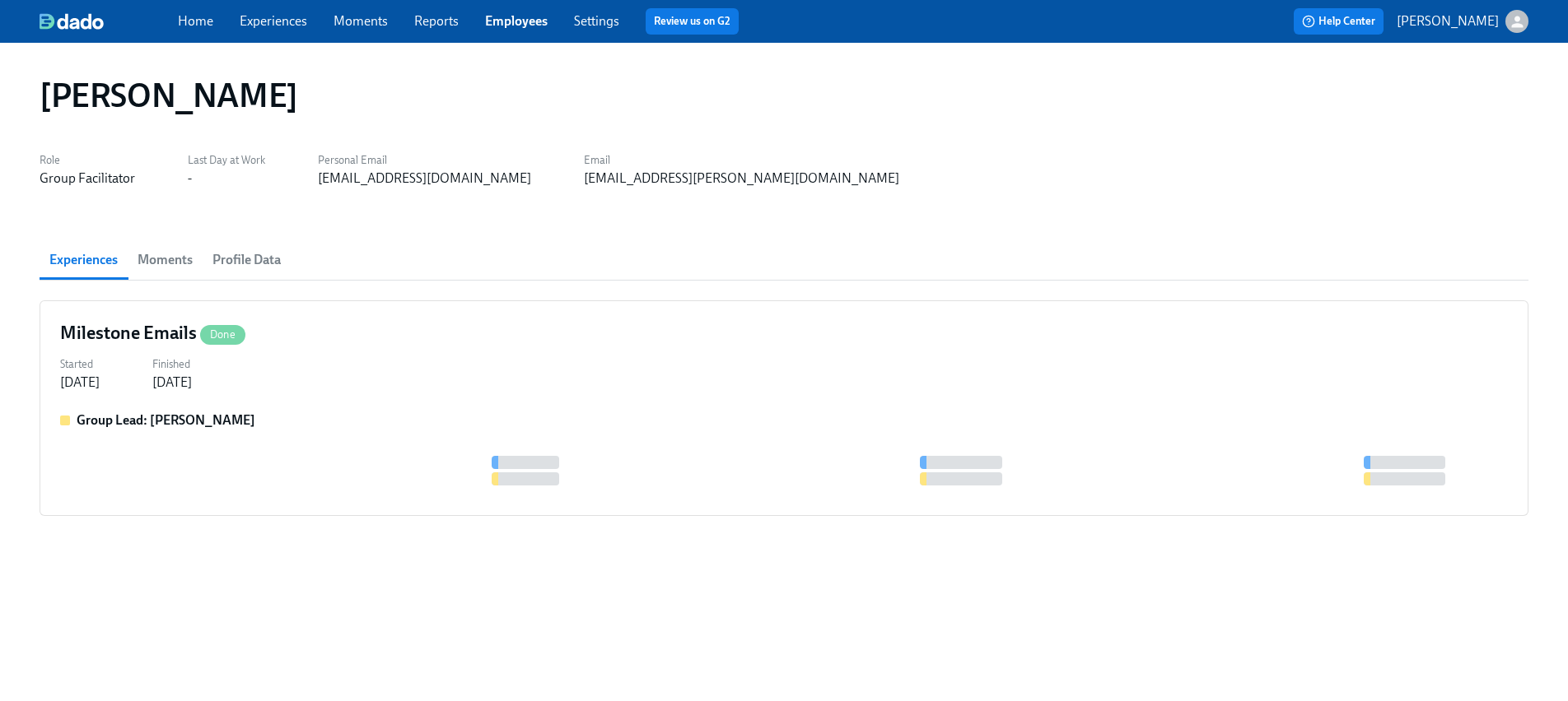
scroll to position [0, 0]
click at [420, 412] on div "Group Lead: [PERSON_NAME]" at bounding box center [784, 420] width 1448 height 18
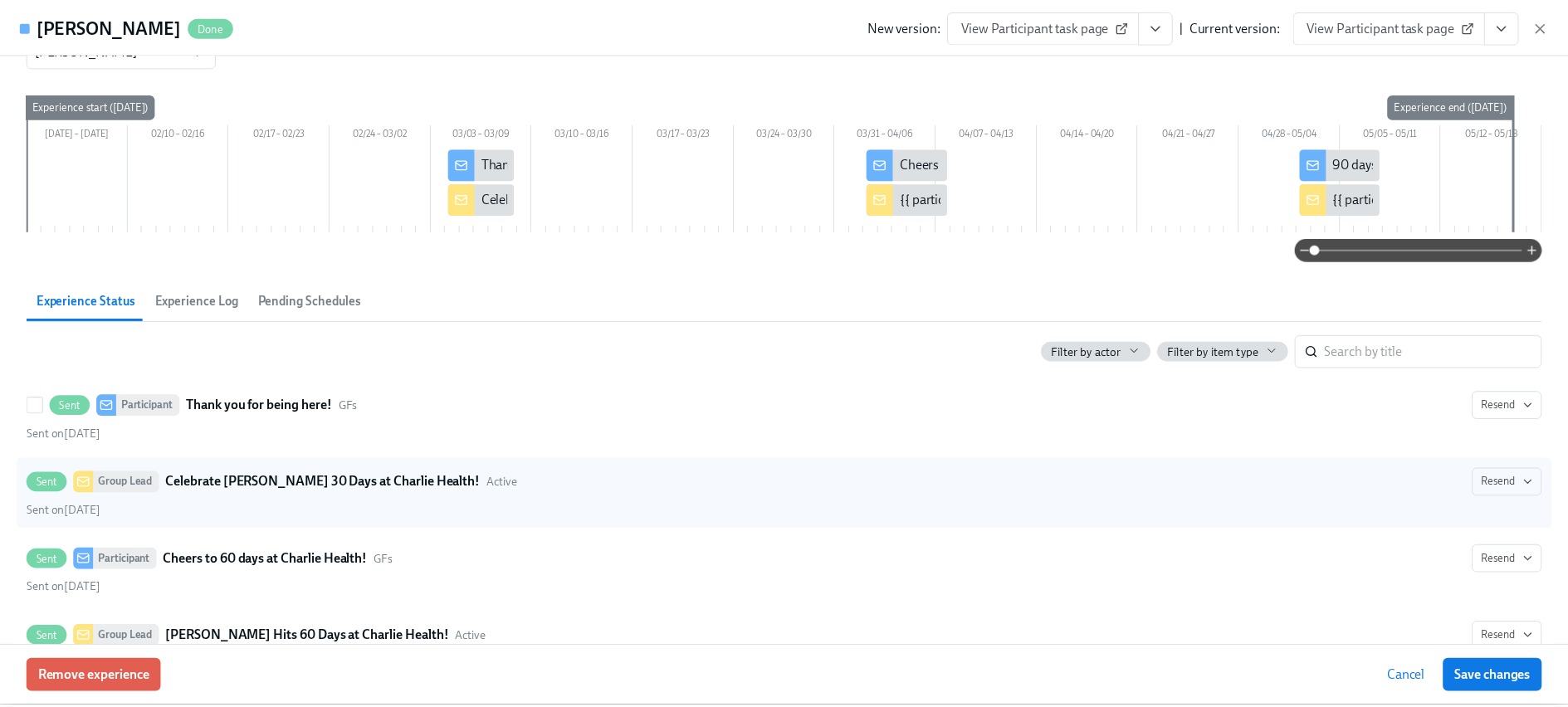
scroll to position [270, 0]
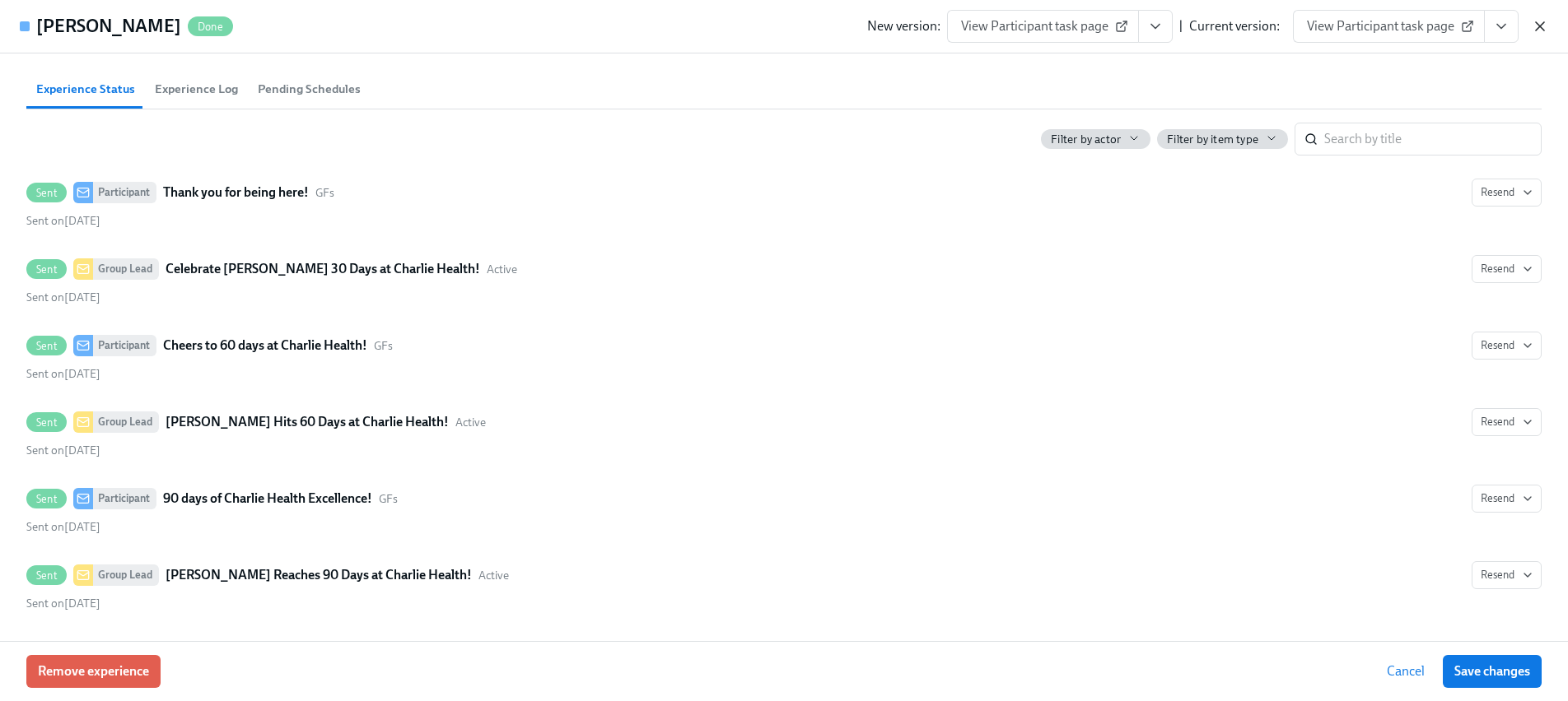
click at [1537, 20] on icon "button" at bounding box center [1539, 25] width 16 height 16
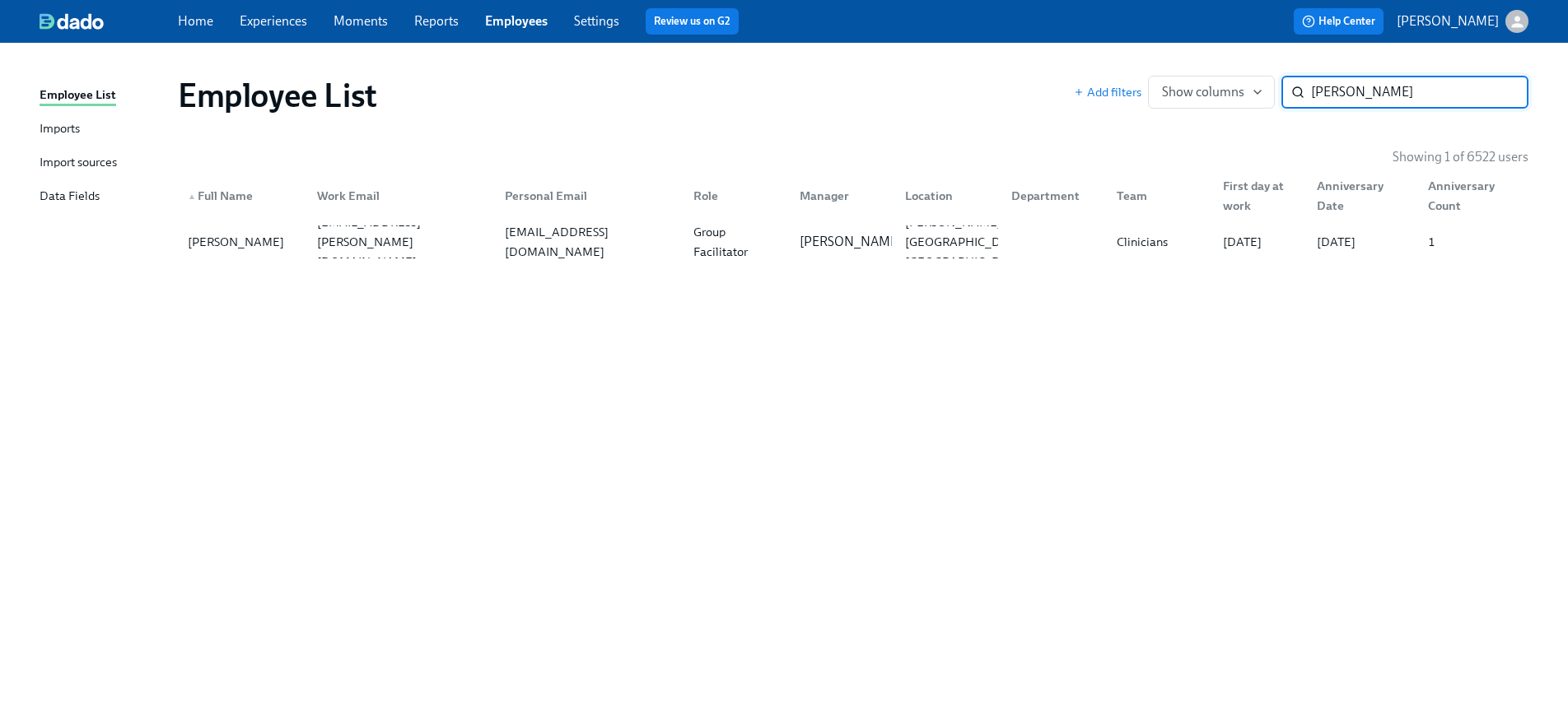
paste input "[PERSON_NAME]"
type input "[PERSON_NAME]"
click at [310, 246] on div "[PERSON_NAME][EMAIL_ADDRESS][PERSON_NAME][DOMAIN_NAME]" at bounding box center [401, 242] width 182 height 79
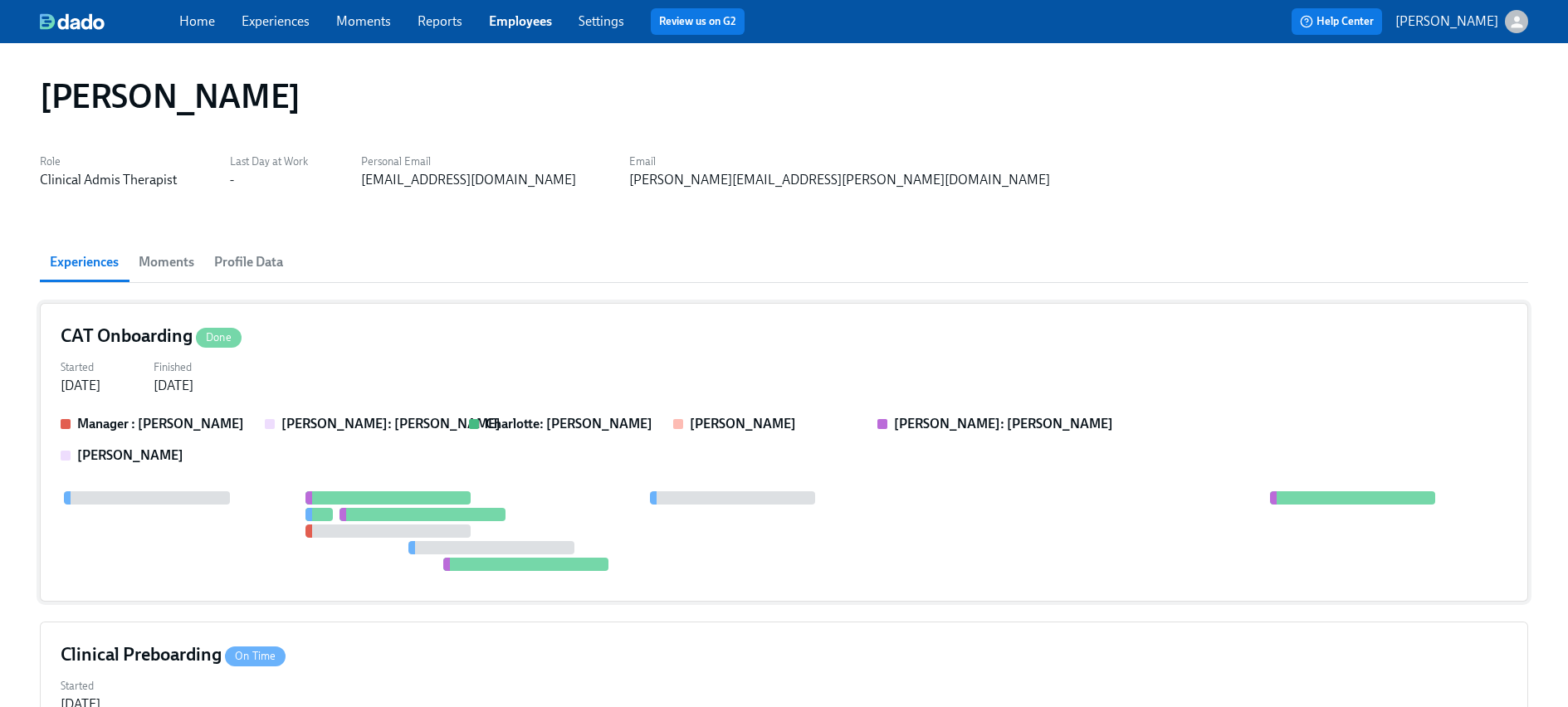
click at [301, 414] on div "CAT Onboarding Done Started [DATE] Finished [DATE] Manager : [PERSON_NAME] [PER…" at bounding box center [784, 452] width 1488 height 299
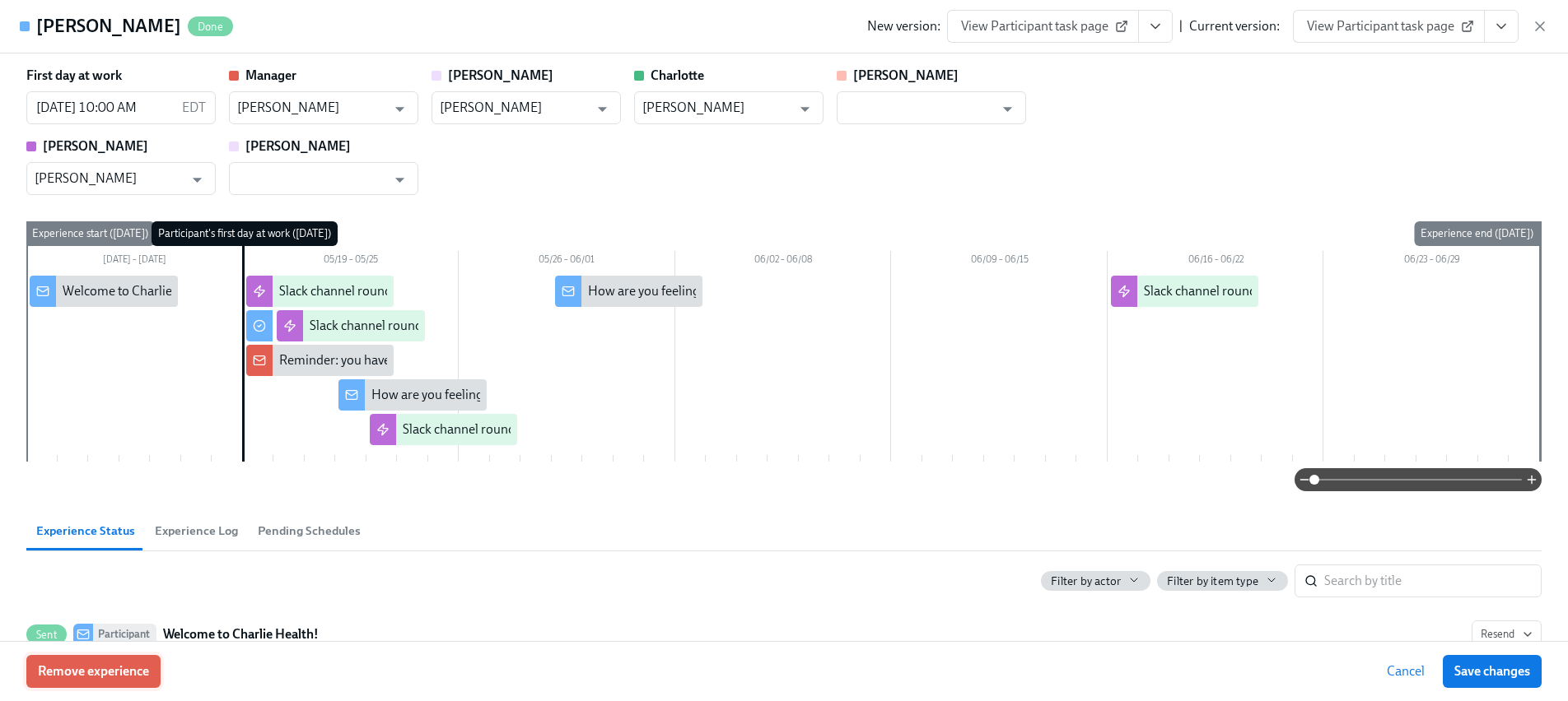
click at [137, 669] on span "Remove experience" at bounding box center [93, 671] width 111 height 16
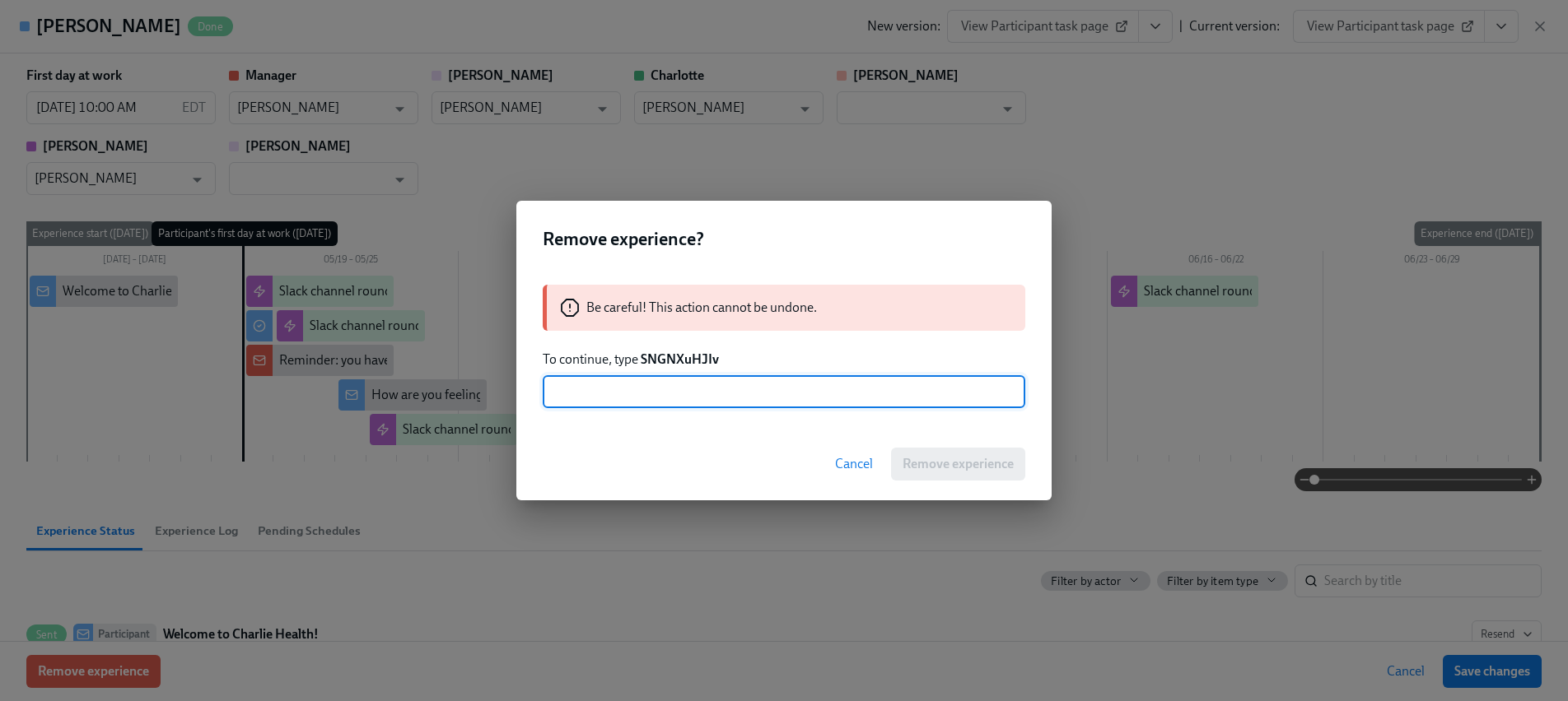
click at [682, 348] on div "Be careful! This action cannot be undone. To continue, type SNGNXuHJIv ​" at bounding box center [784, 347] width 535 height 163
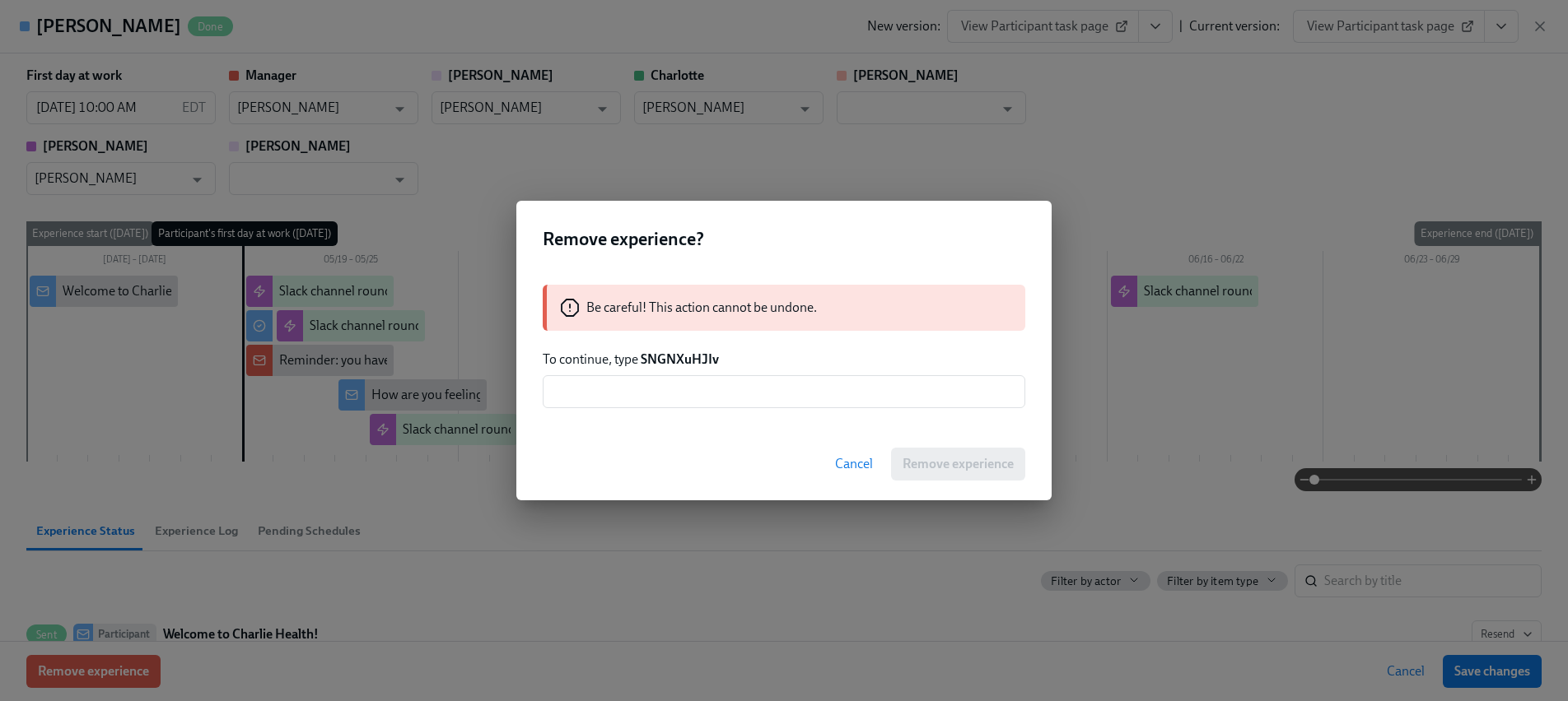
click at [676, 363] on strong "SNGNXuHJIv" at bounding box center [679, 359] width 78 height 15
click at [674, 362] on strong "SNGNXuHJIv" at bounding box center [679, 359] width 78 height 15
copy strong "SNGNXuHJIv"
click at [671, 398] on input "text" at bounding box center [784, 392] width 483 height 33
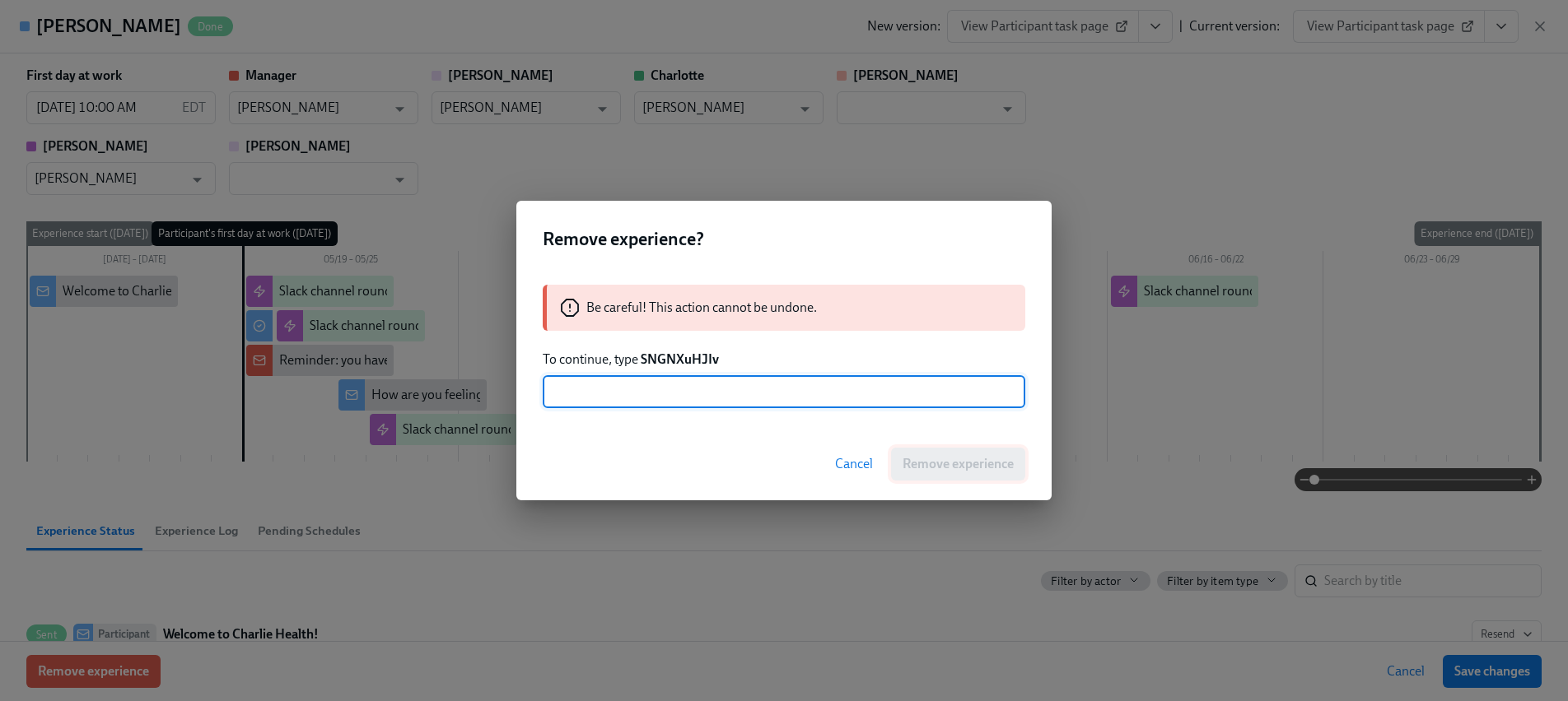
paste input "SNGNXuHJIv"
type input "SNGNXuHJIv"
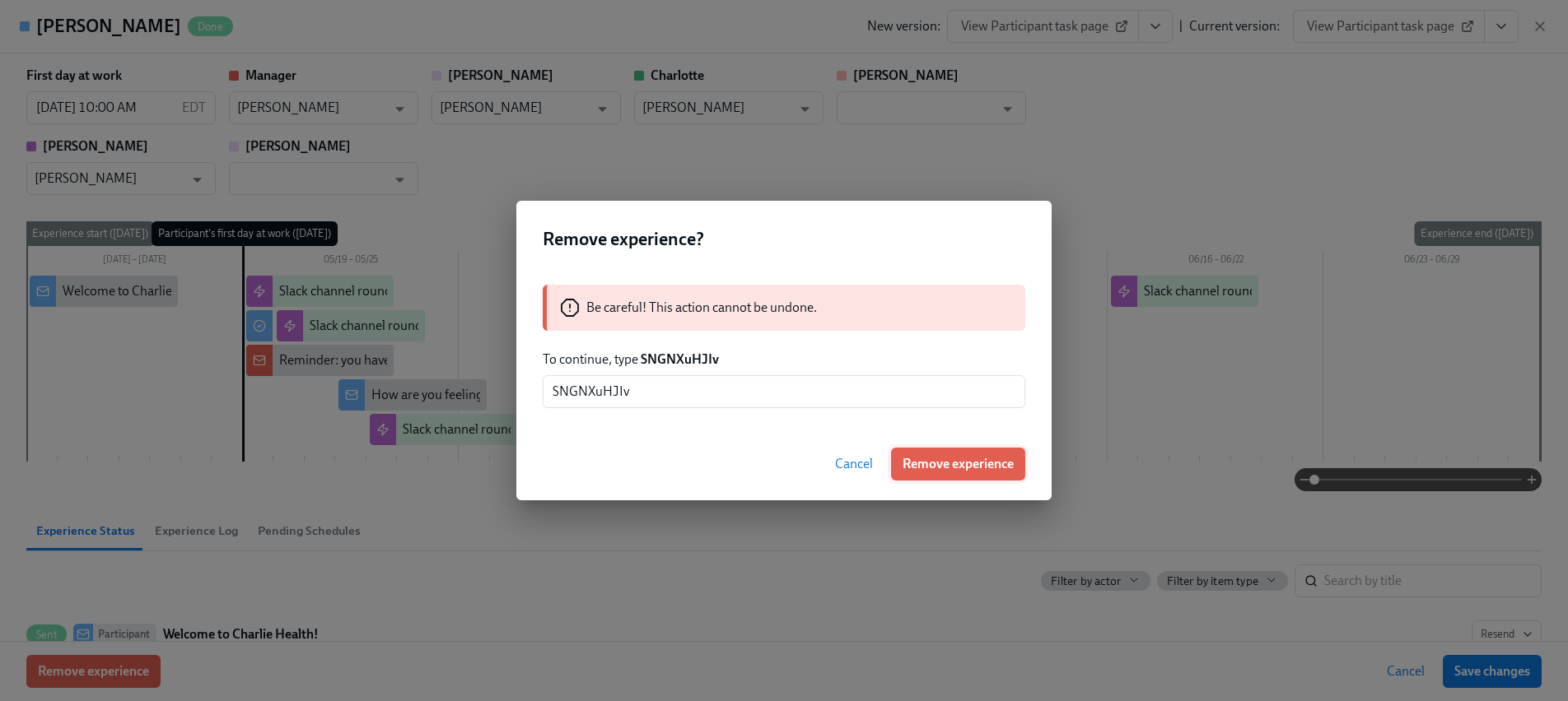
click at [912, 459] on span "Remove experience" at bounding box center [957, 464] width 111 height 16
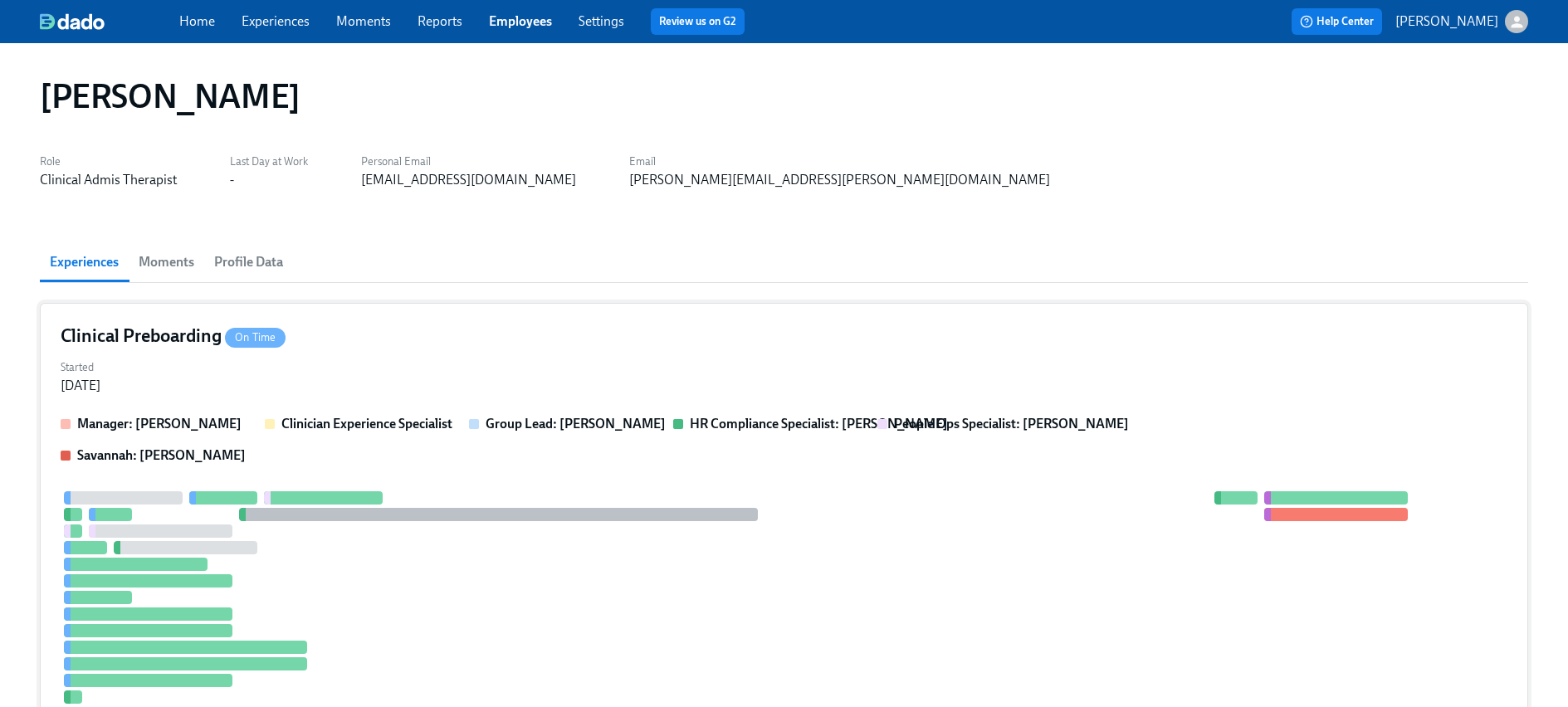
click at [449, 489] on div "Manager: [PERSON_NAME] Clinician Experience Specialist Group Lead: [PERSON_NAME…" at bounding box center [784, 580] width 1447 height 330
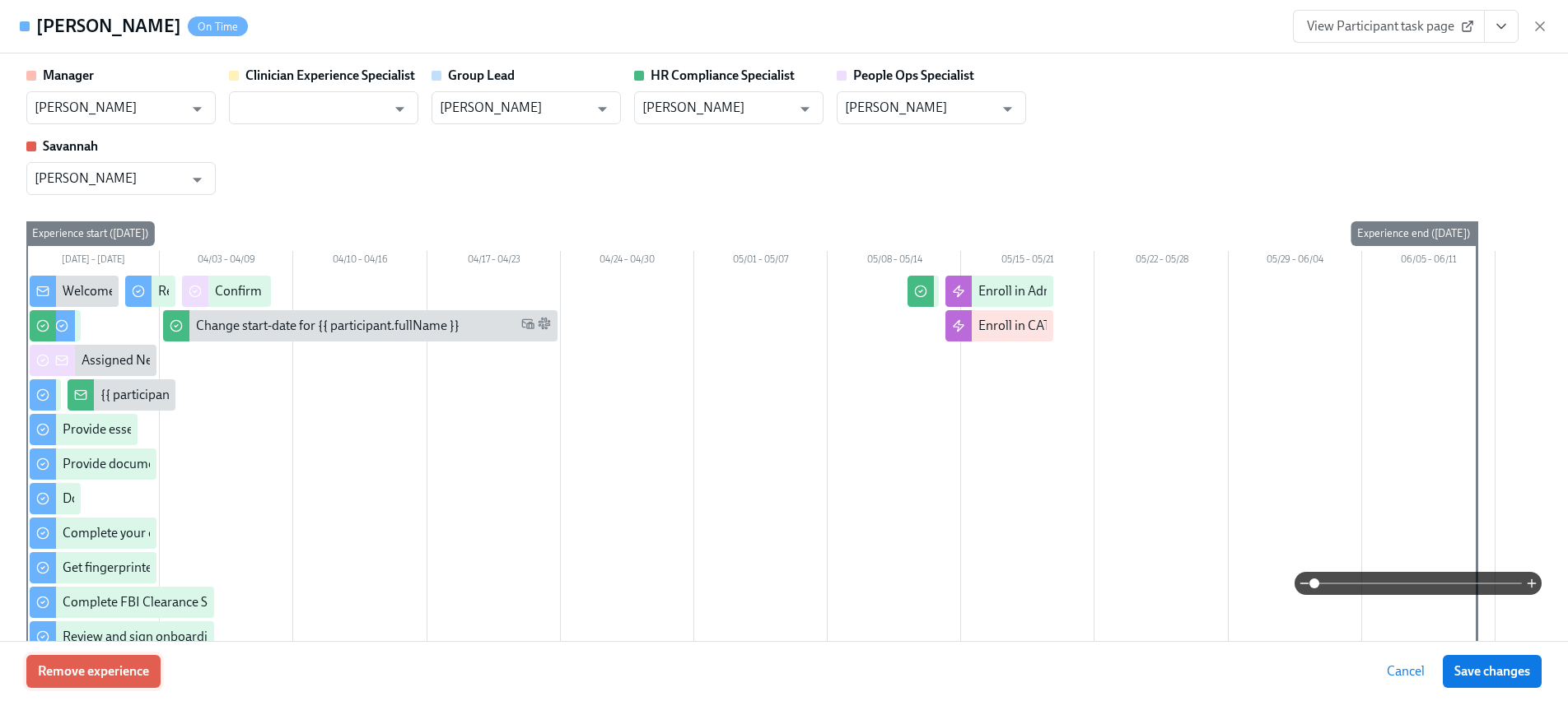
click at [142, 669] on span "Remove experience" at bounding box center [93, 671] width 111 height 16
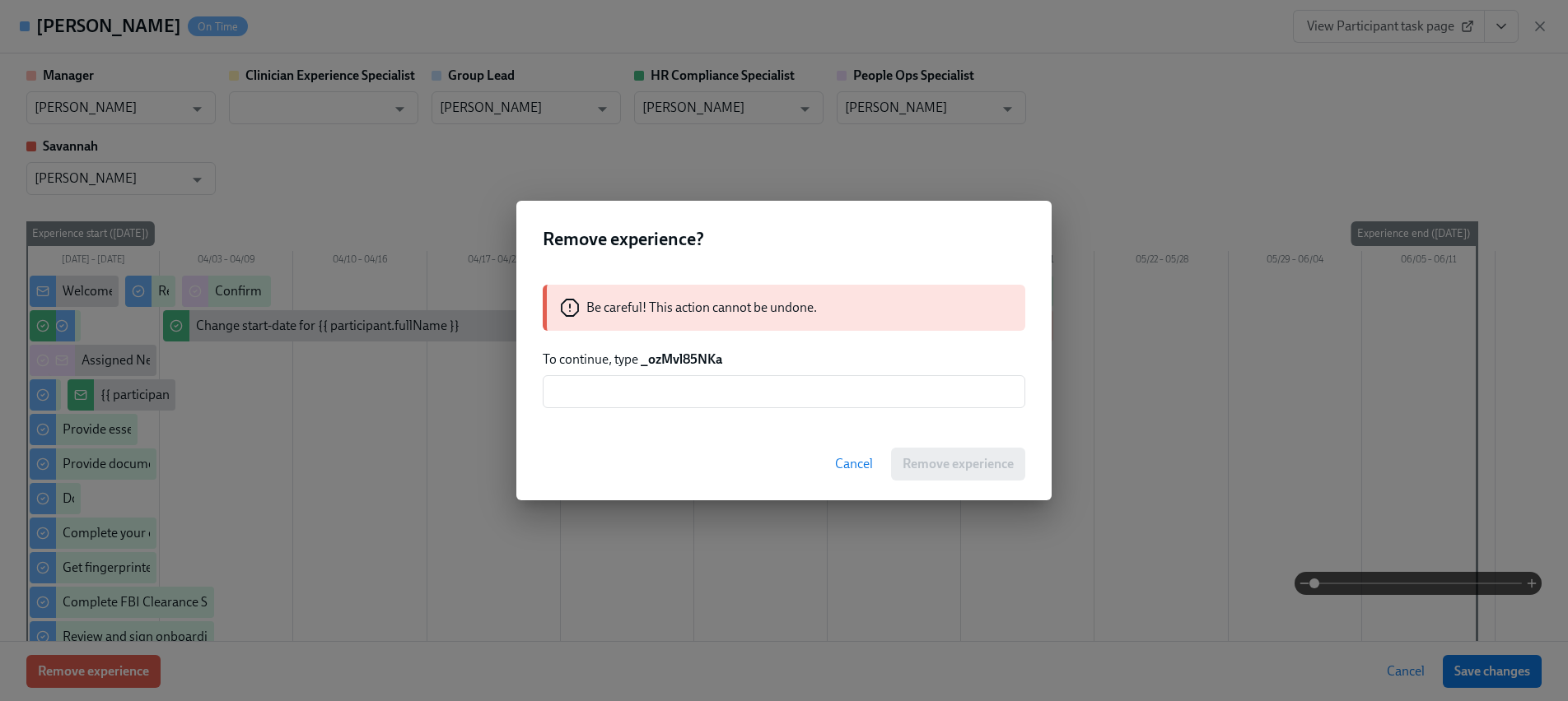
click at [684, 355] on strong "_ozMvl85NKa" at bounding box center [681, 359] width 81 height 15
copy strong "_ozMvl85NKa"
click at [681, 376] on input "text" at bounding box center [784, 392] width 483 height 33
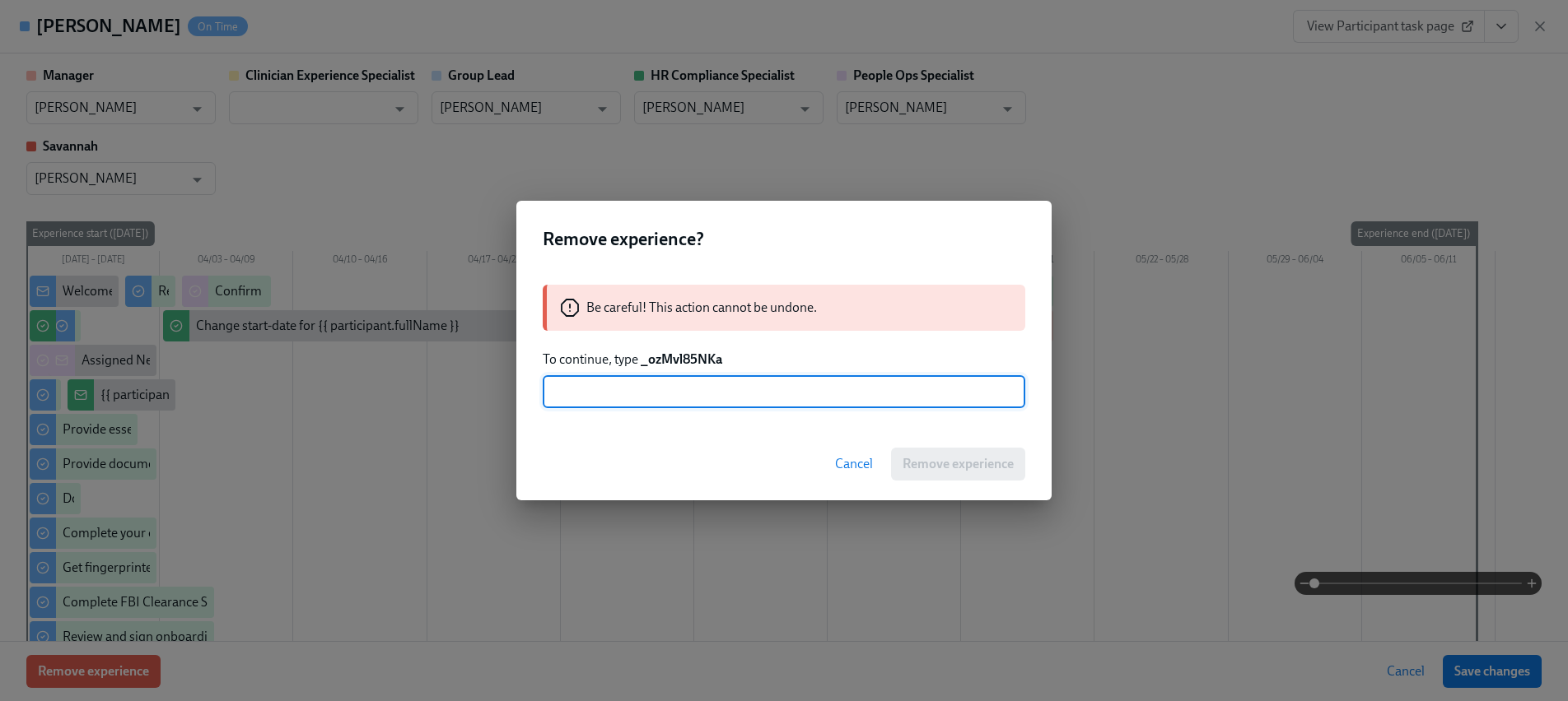
paste input "_ozMvl85NKa"
type input "_ozMvl85NKa"
click at [903, 470] on span "Remove experience" at bounding box center [957, 464] width 111 height 16
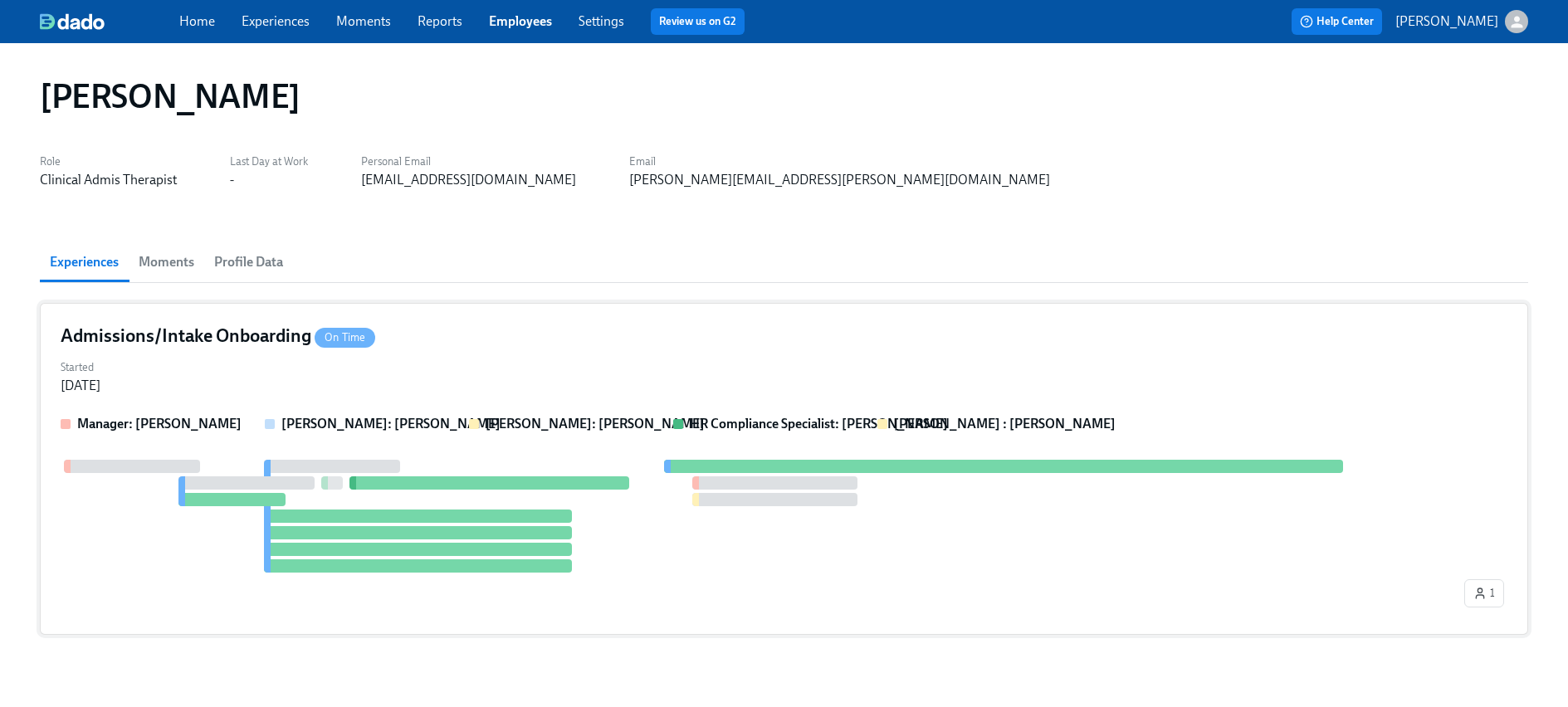
click at [517, 445] on div "Manager: [PERSON_NAME] [PERSON_NAME]: [PERSON_NAME] [PERSON_NAME]: [PERSON_NAME…" at bounding box center [784, 515] width 1447 height 199
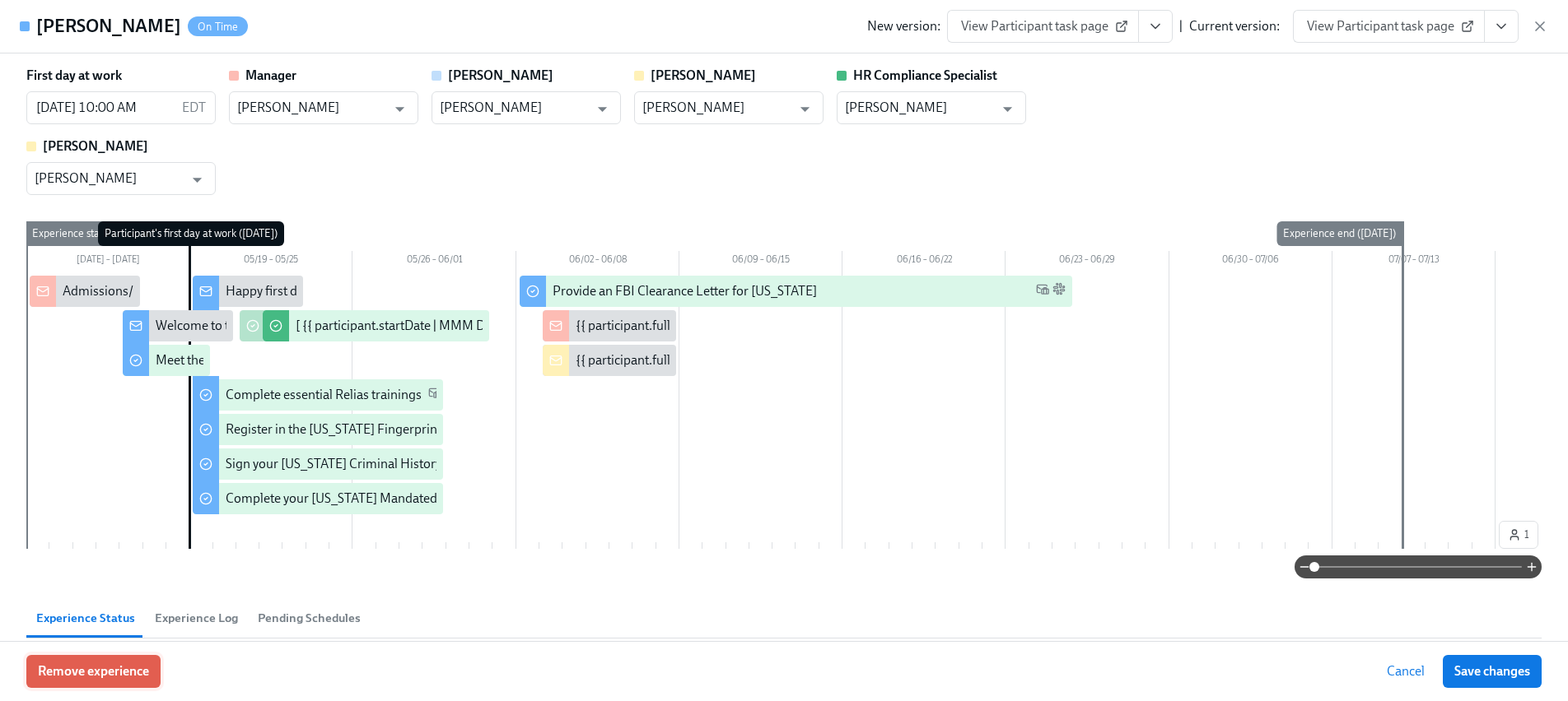
click at [104, 677] on span "Remove experience" at bounding box center [93, 671] width 111 height 16
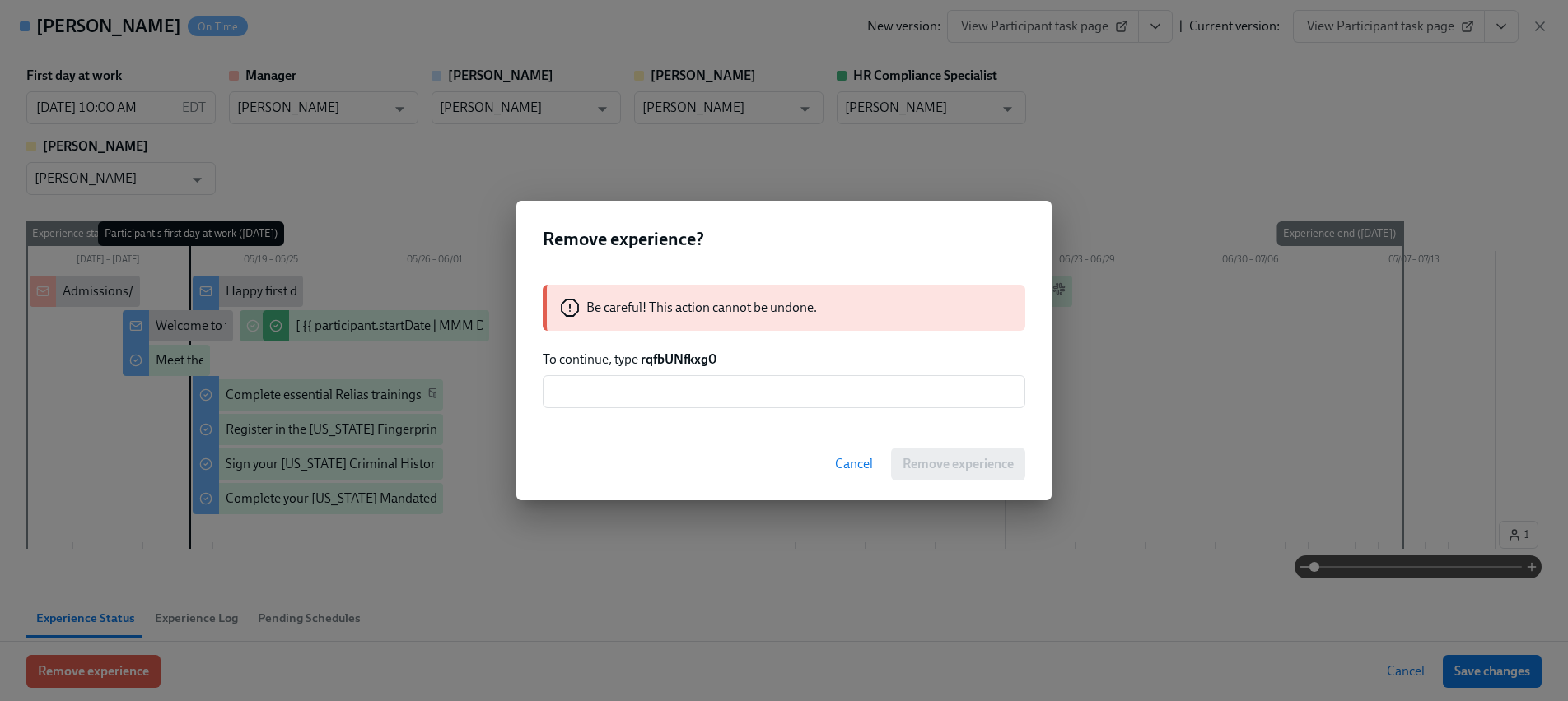
click at [675, 358] on strong "rqfbUNfkxg0" at bounding box center [678, 359] width 75 height 15
click at [673, 359] on strong "rqfbUNfkxg0" at bounding box center [678, 359] width 75 height 15
copy strong "rqfbUNfkxg0"
click at [661, 405] on input "text" at bounding box center [784, 392] width 483 height 33
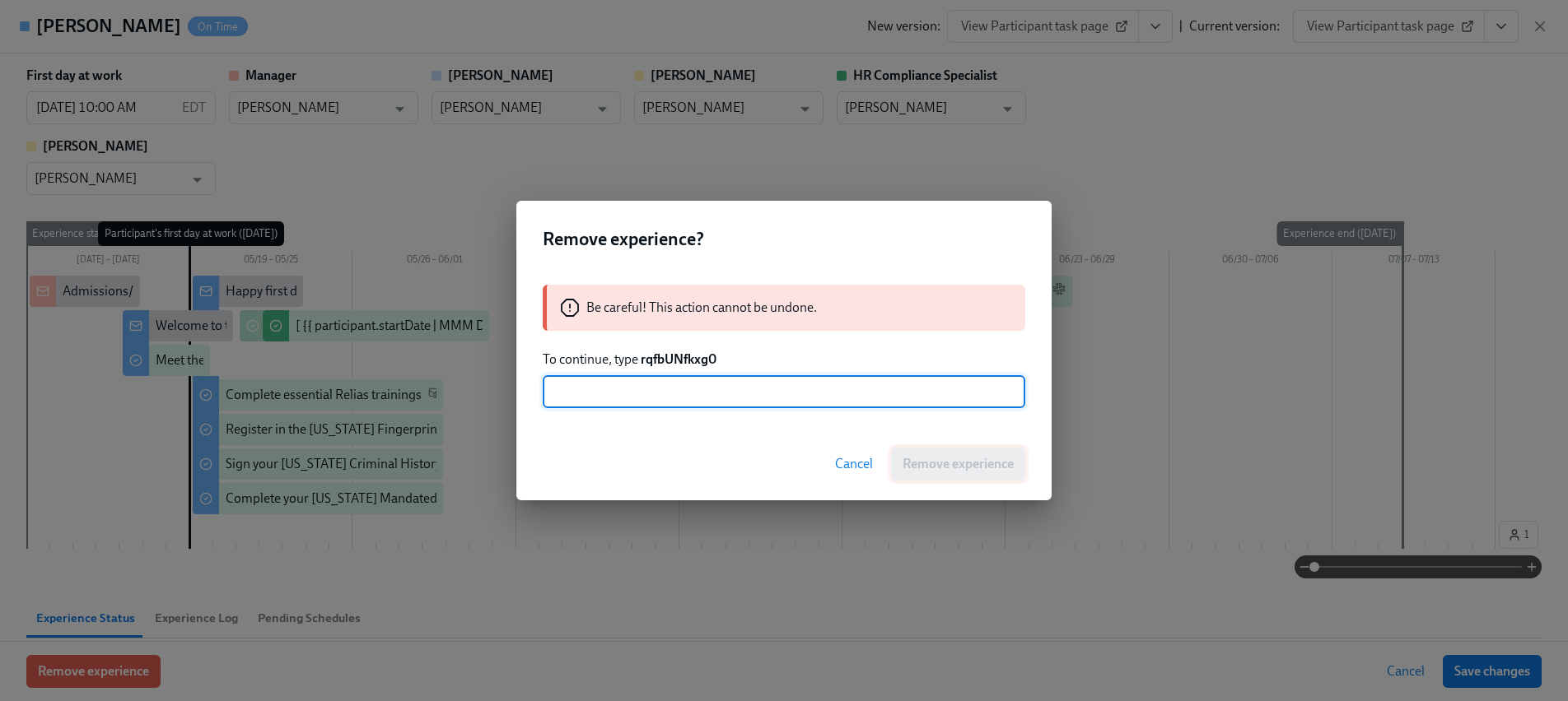
paste input "rqfbUNfkxg0"
type input "rqfbUNfkxg0"
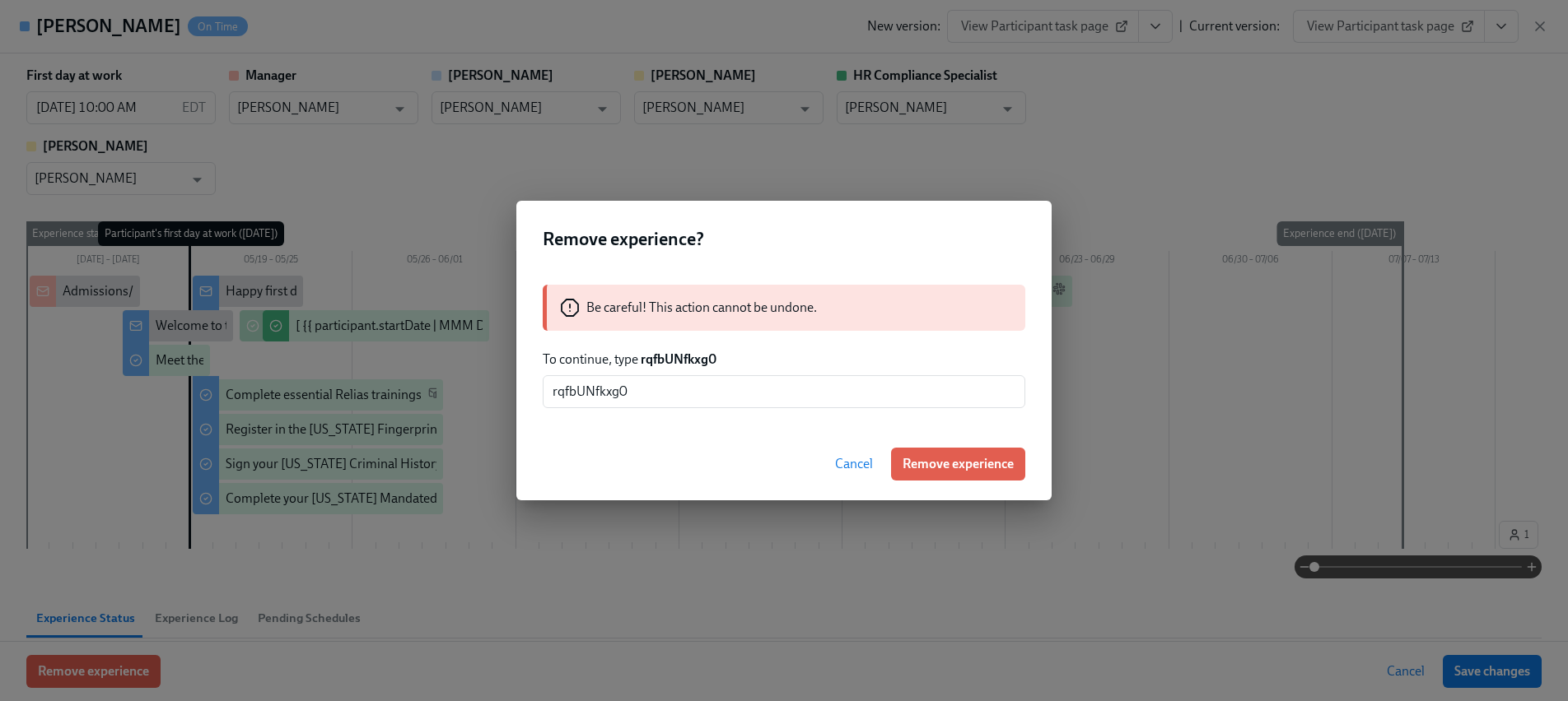
click at [917, 472] on button "Remove experience" at bounding box center [958, 464] width 134 height 33
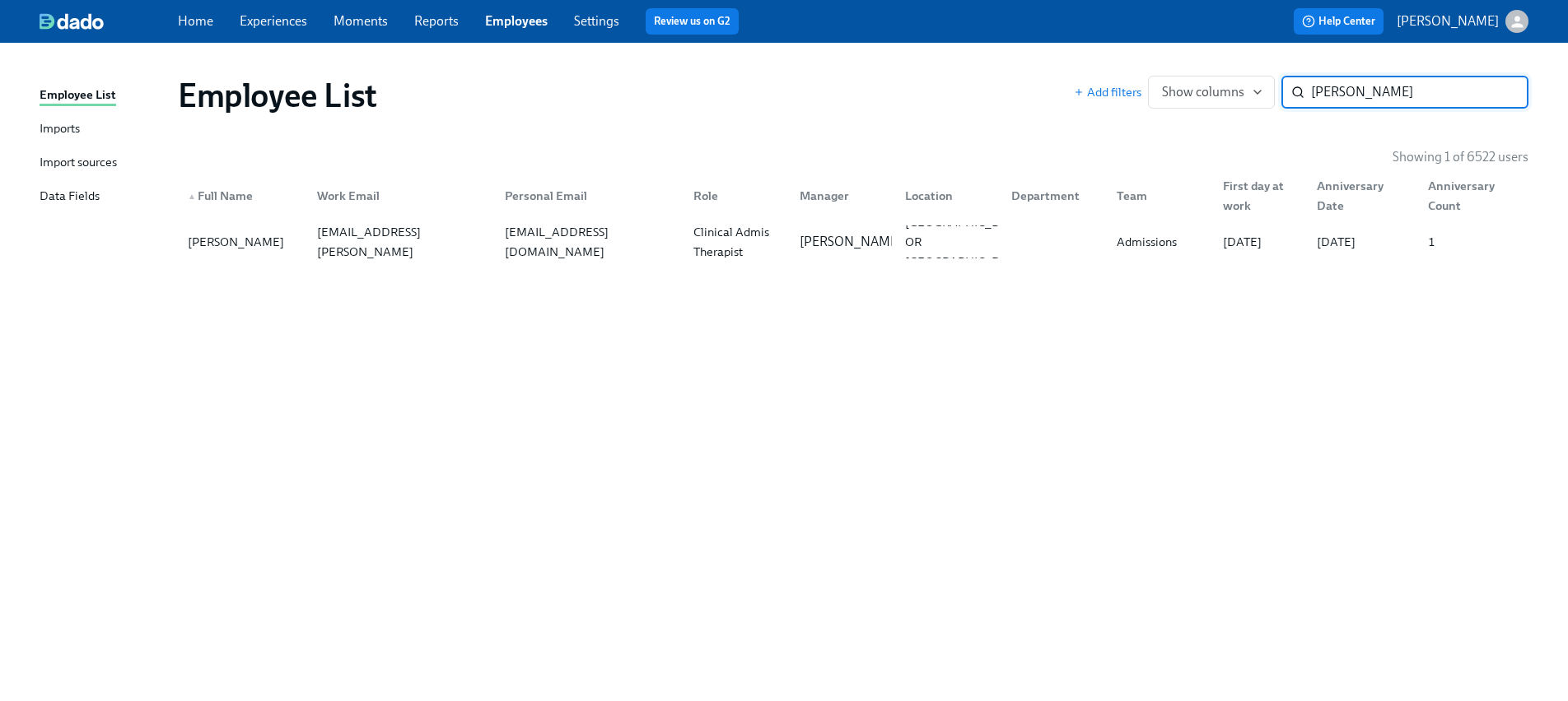
paste input "[PERSON_NAME]"
type input "[PERSON_NAME]"
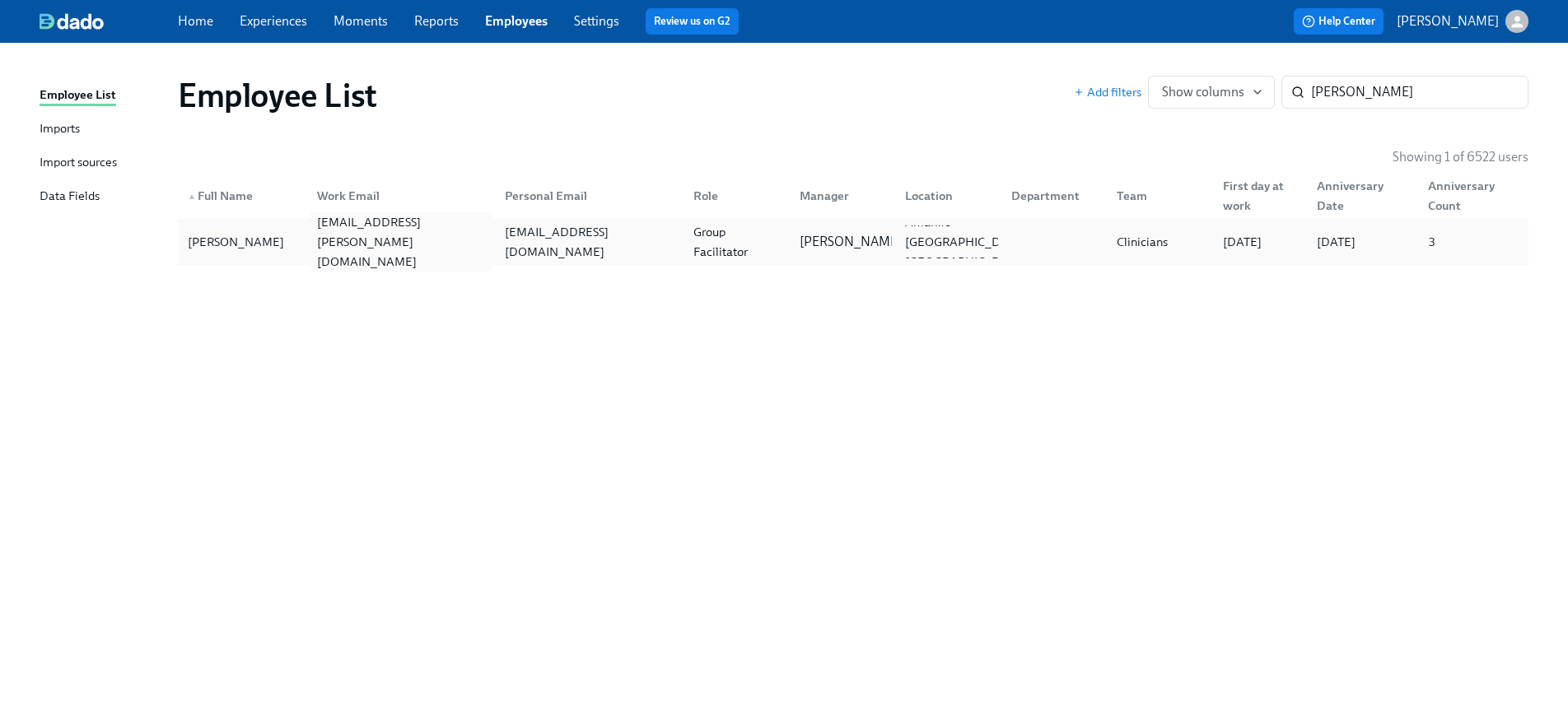
click at [347, 245] on div "[EMAIL_ADDRESS][PERSON_NAME][DOMAIN_NAME]" at bounding box center [401, 242] width 182 height 59
paste input "[PERSON_NAME] Elyy"
type input "[PERSON_NAME]"
click at [416, 249] on div "[PERSON_NAME][EMAIL_ADDRESS][PERSON_NAME][DOMAIN_NAME]" at bounding box center [401, 242] width 182 height 79
paste input "[PERSON_NAME]"
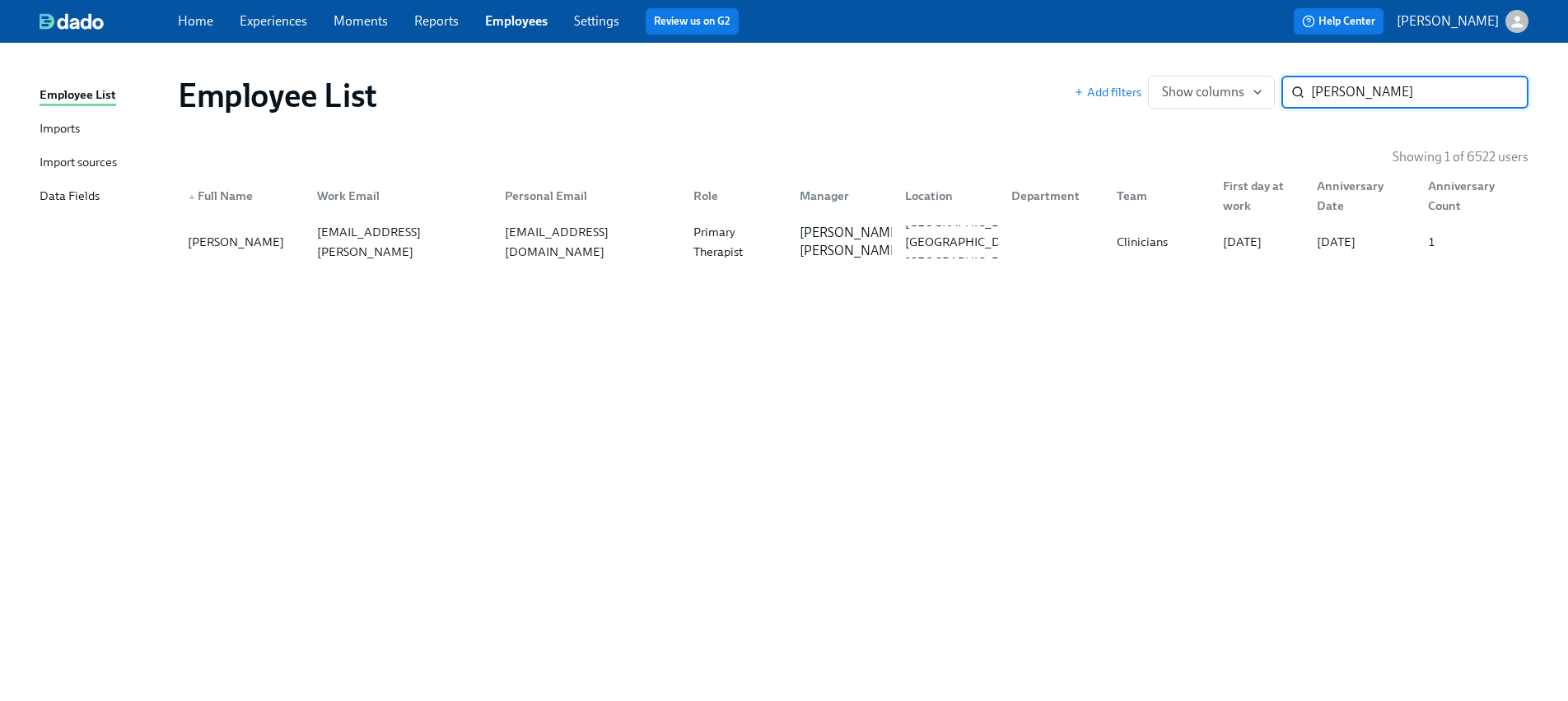
type input "[PERSON_NAME]"
click at [415, 235] on div "[PERSON_NAME][EMAIL_ADDRESS][PERSON_NAME][DOMAIN_NAME]" at bounding box center [401, 242] width 182 height 79
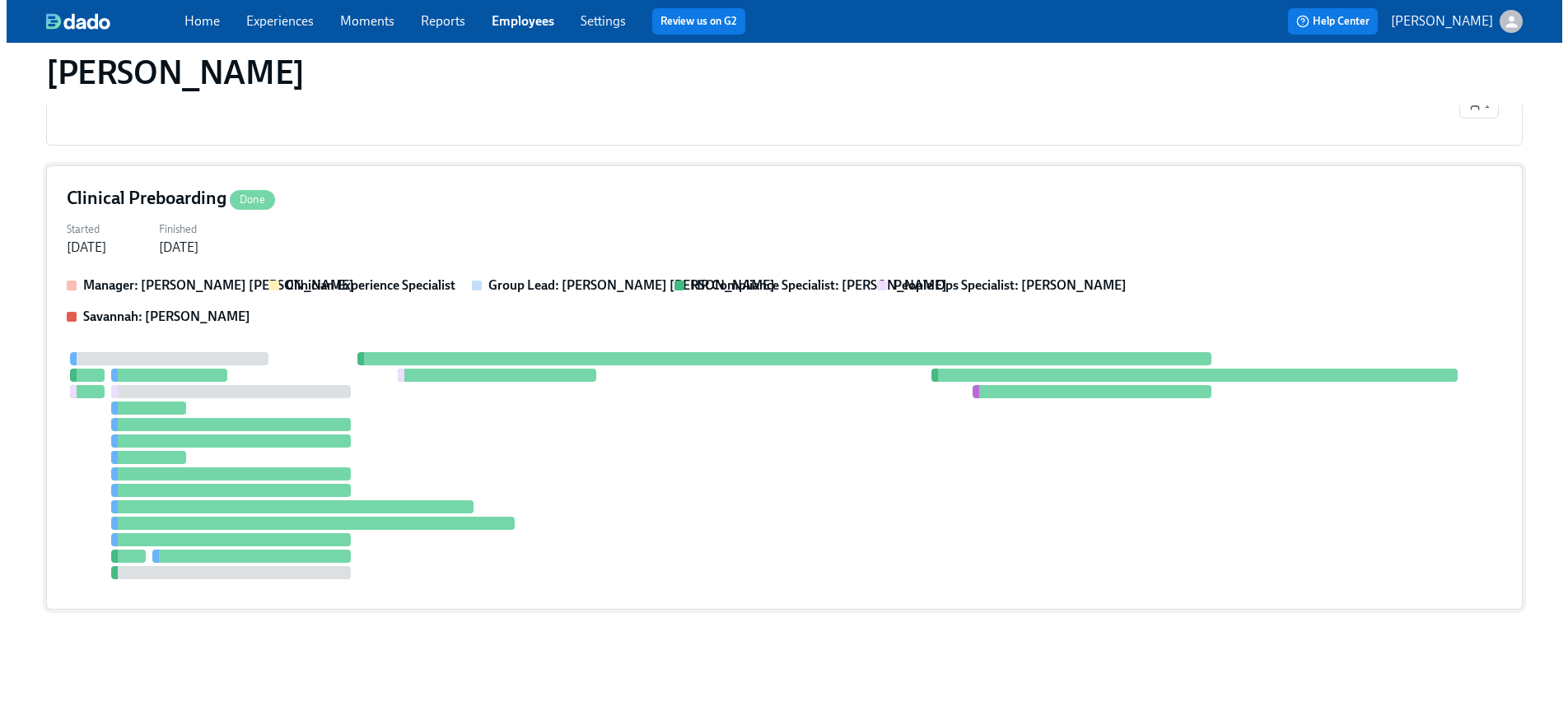
scroll to position [387, 0]
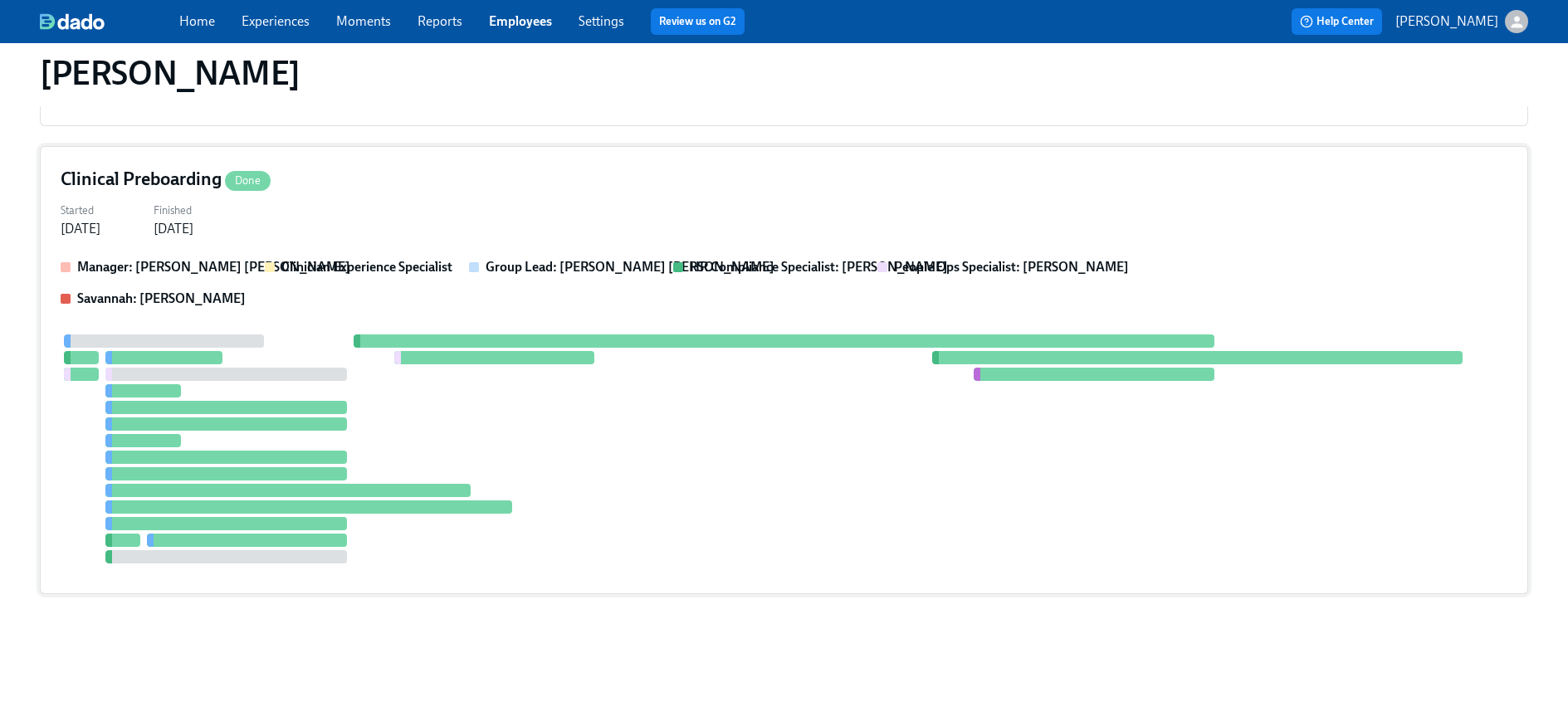
click at [367, 386] on div at bounding box center [784, 449] width 1447 height 229
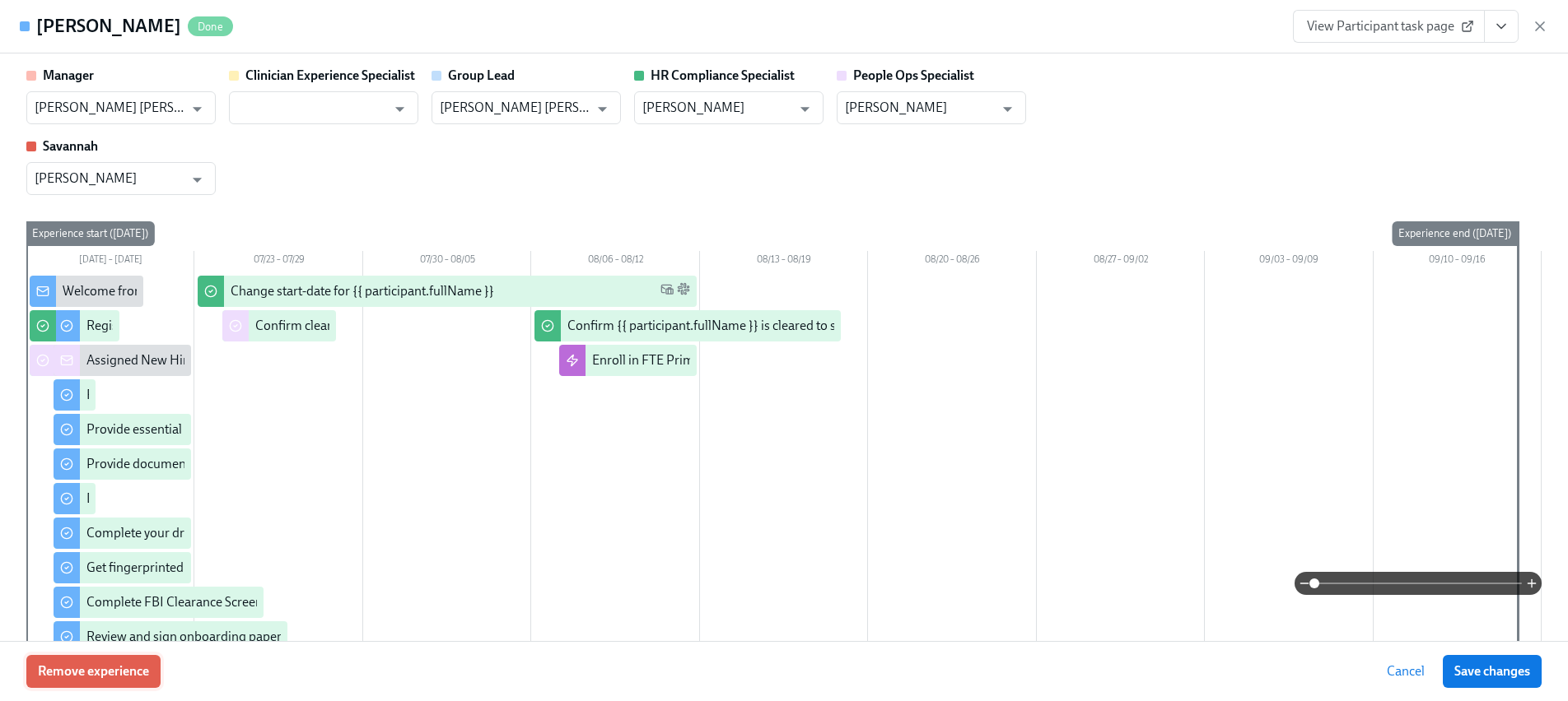
click at [76, 668] on span "Remove experience" at bounding box center [93, 671] width 111 height 16
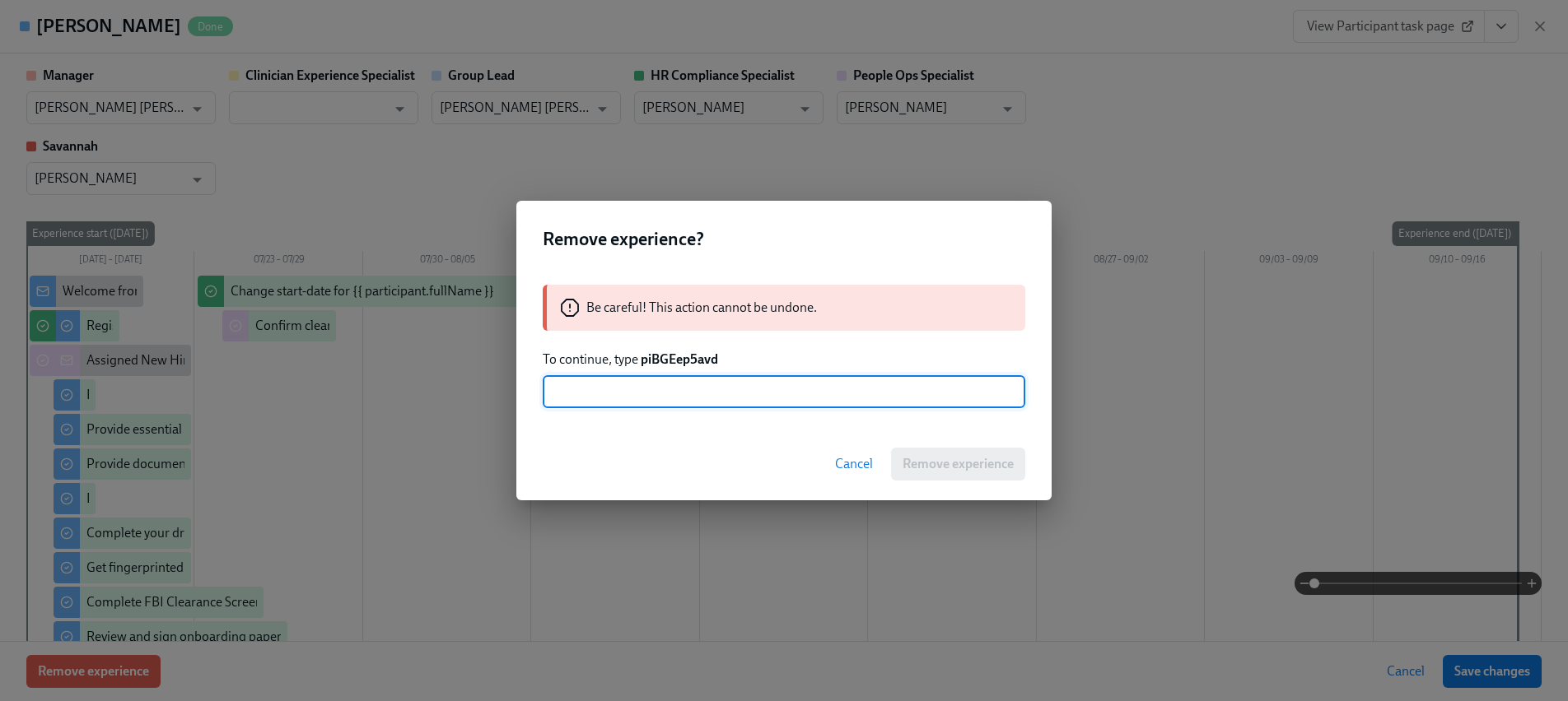
click at [675, 368] on p "To continue, type piBGEep5avd" at bounding box center [784, 359] width 483 height 18
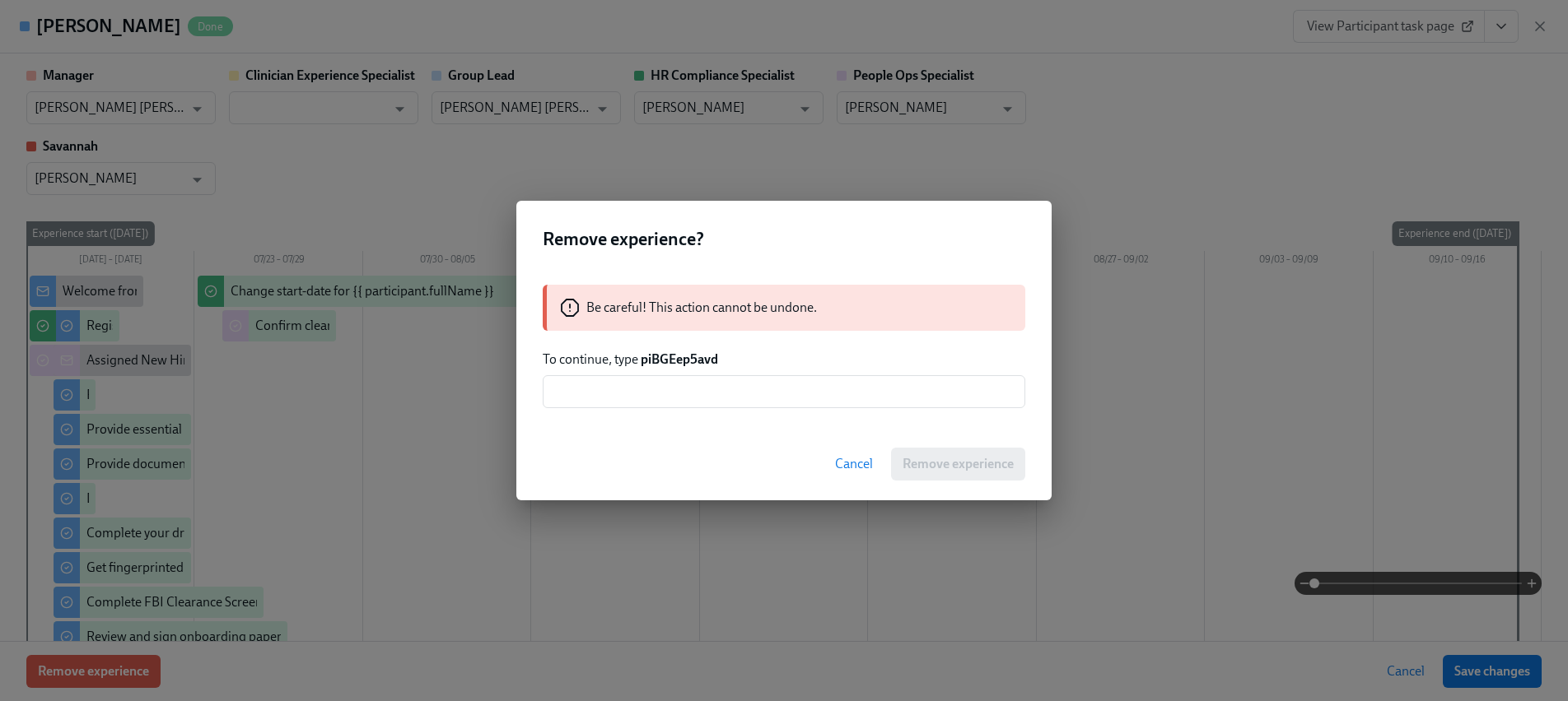
click at [675, 363] on strong "piBGEep5avd" at bounding box center [678, 359] width 77 height 15
copy strong "piBGEep5avd"
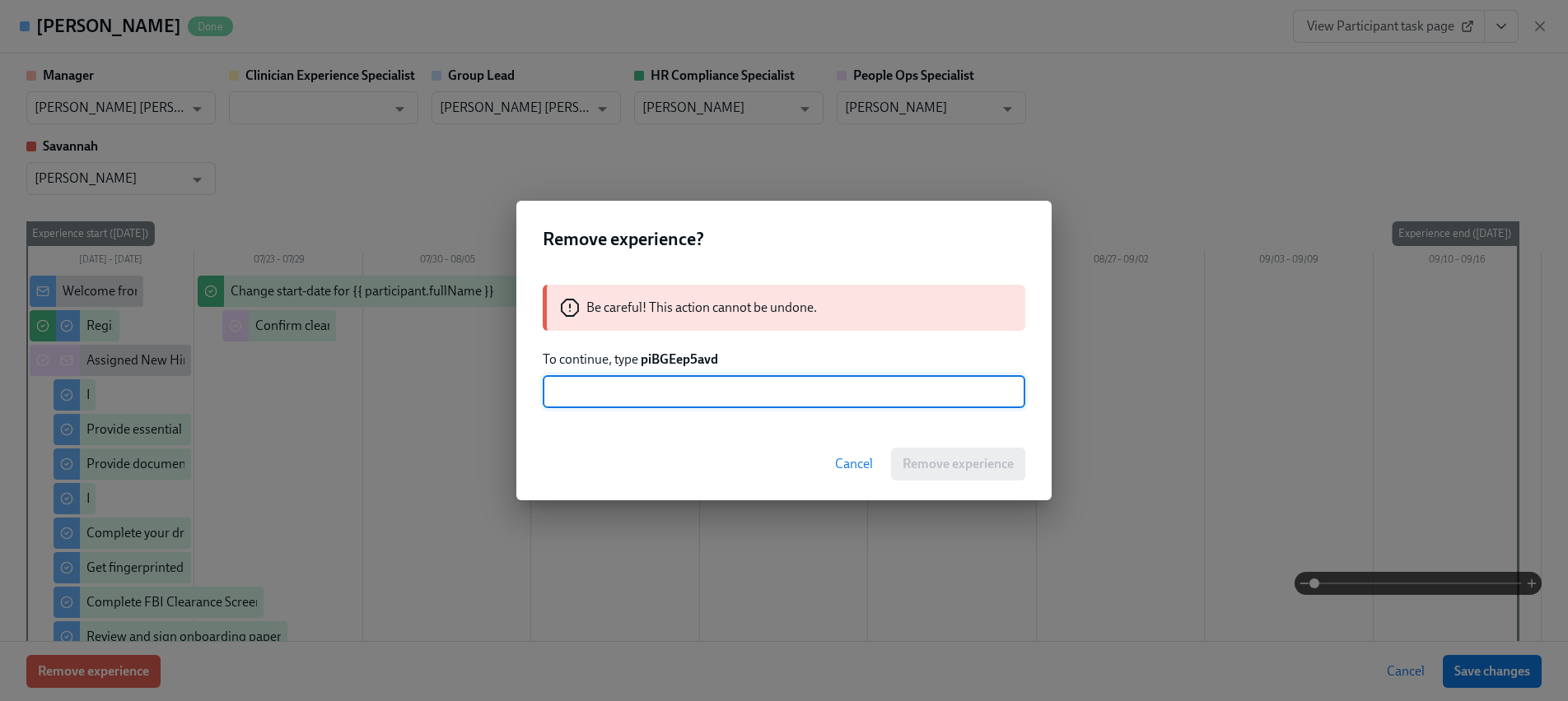
click at [670, 381] on input "text" at bounding box center [784, 392] width 483 height 33
paste input "piBGEep5avd"
type input "piBGEep5avd"
click at [916, 453] on button "Remove experience" at bounding box center [958, 464] width 134 height 33
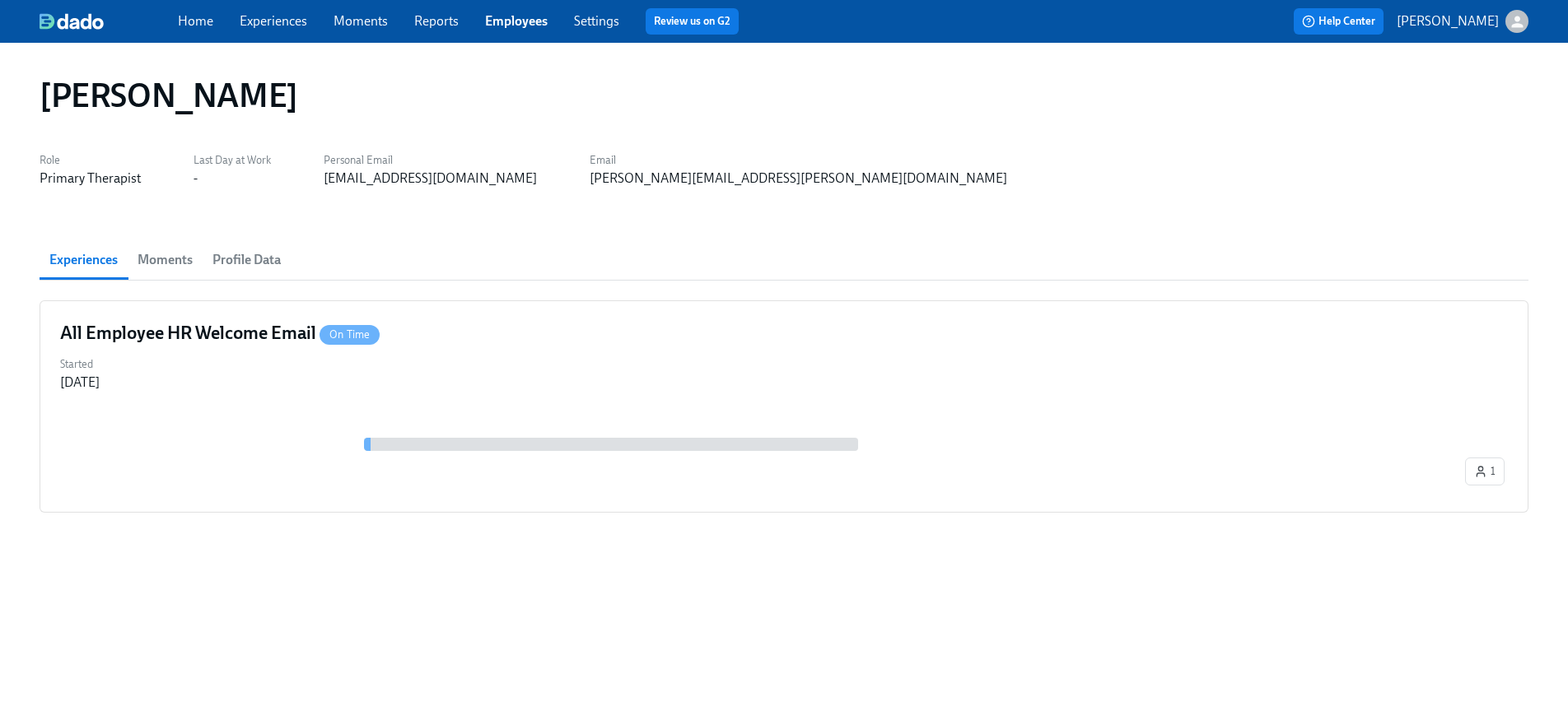
scroll to position [0, 0]
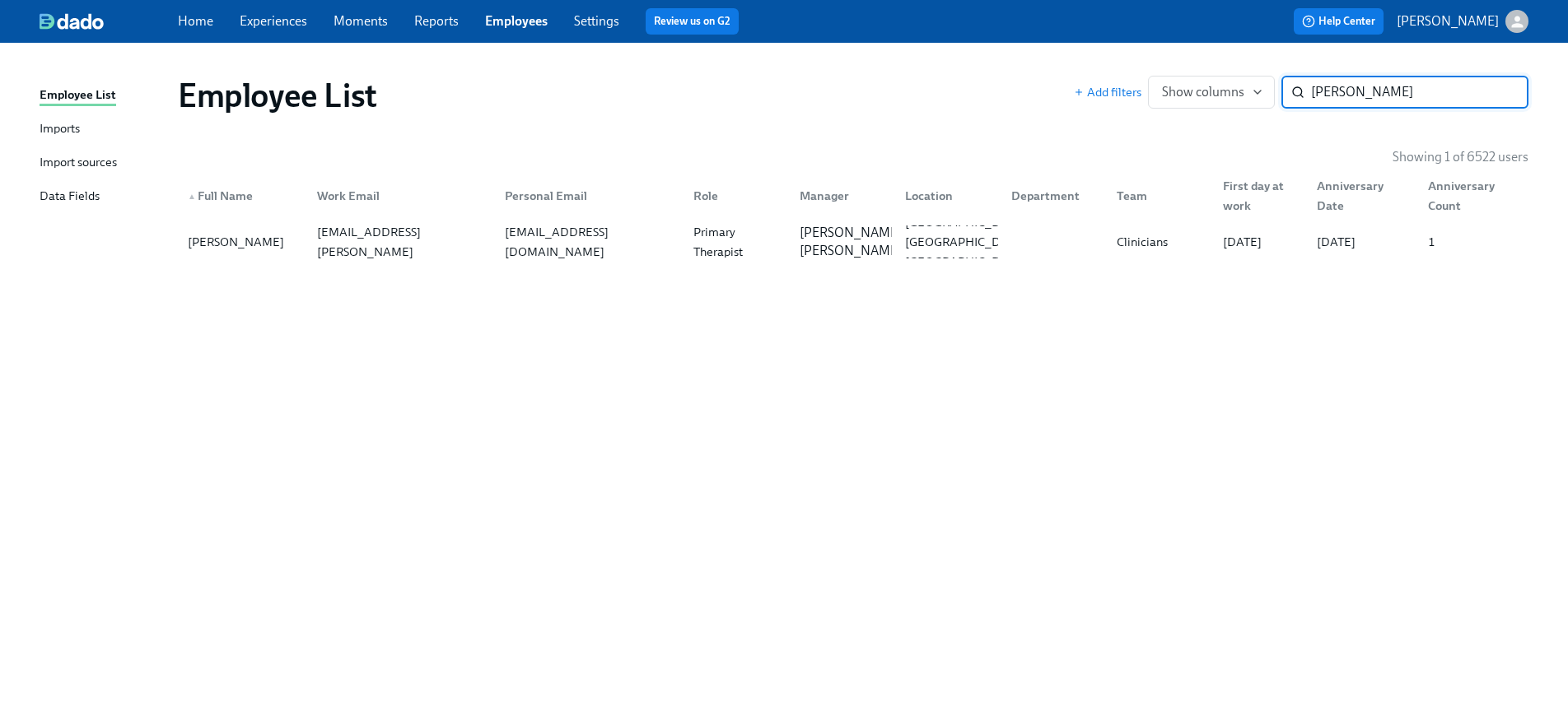
paste input "[PERSON_NAME]"
type input "[PERSON_NAME]"
click at [403, 246] on div "[PERSON_NAME][EMAIL_ADDRESS][PERSON_NAME][DOMAIN_NAME]" at bounding box center [401, 242] width 182 height 79
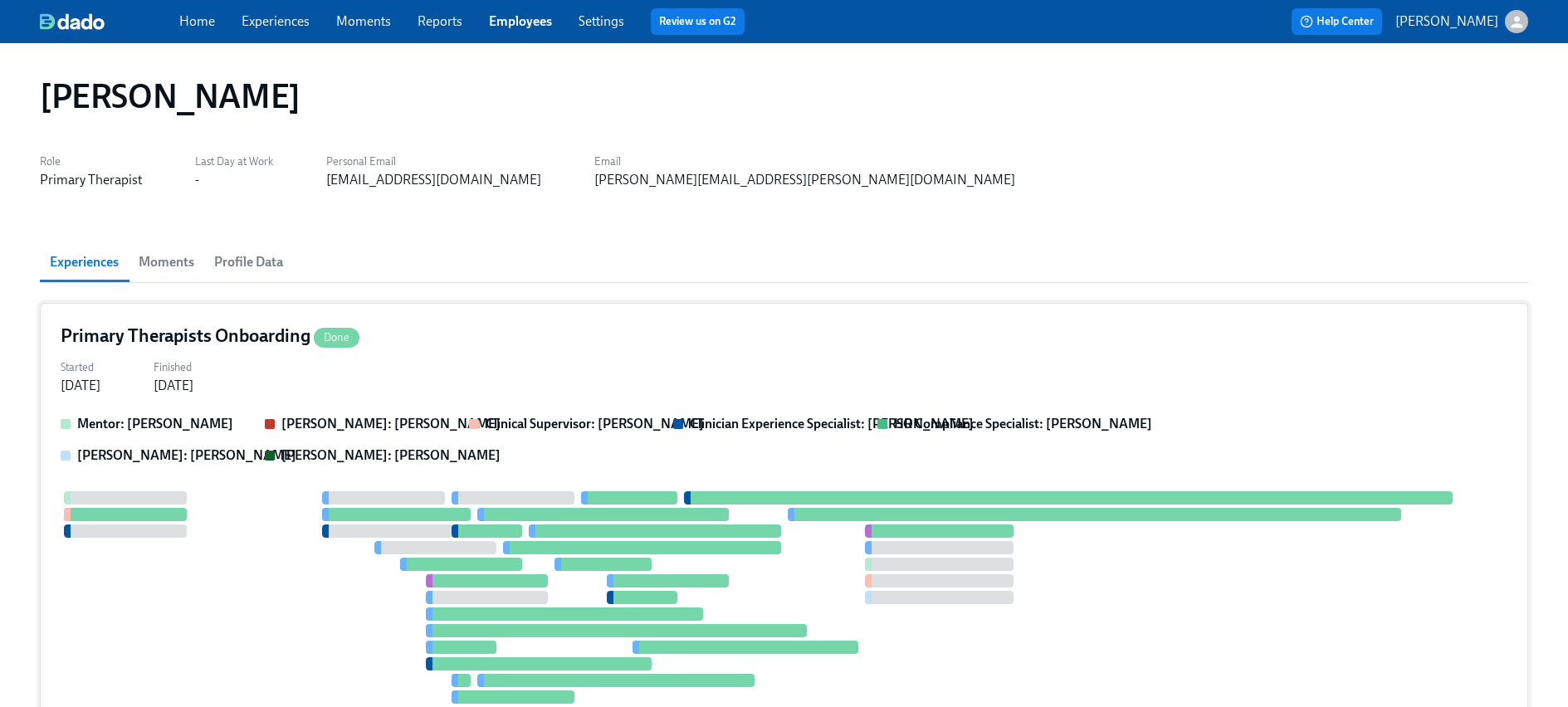
click at [430, 363] on div "Started [DATE] Finished [DATE]" at bounding box center [784, 375] width 1447 height 40
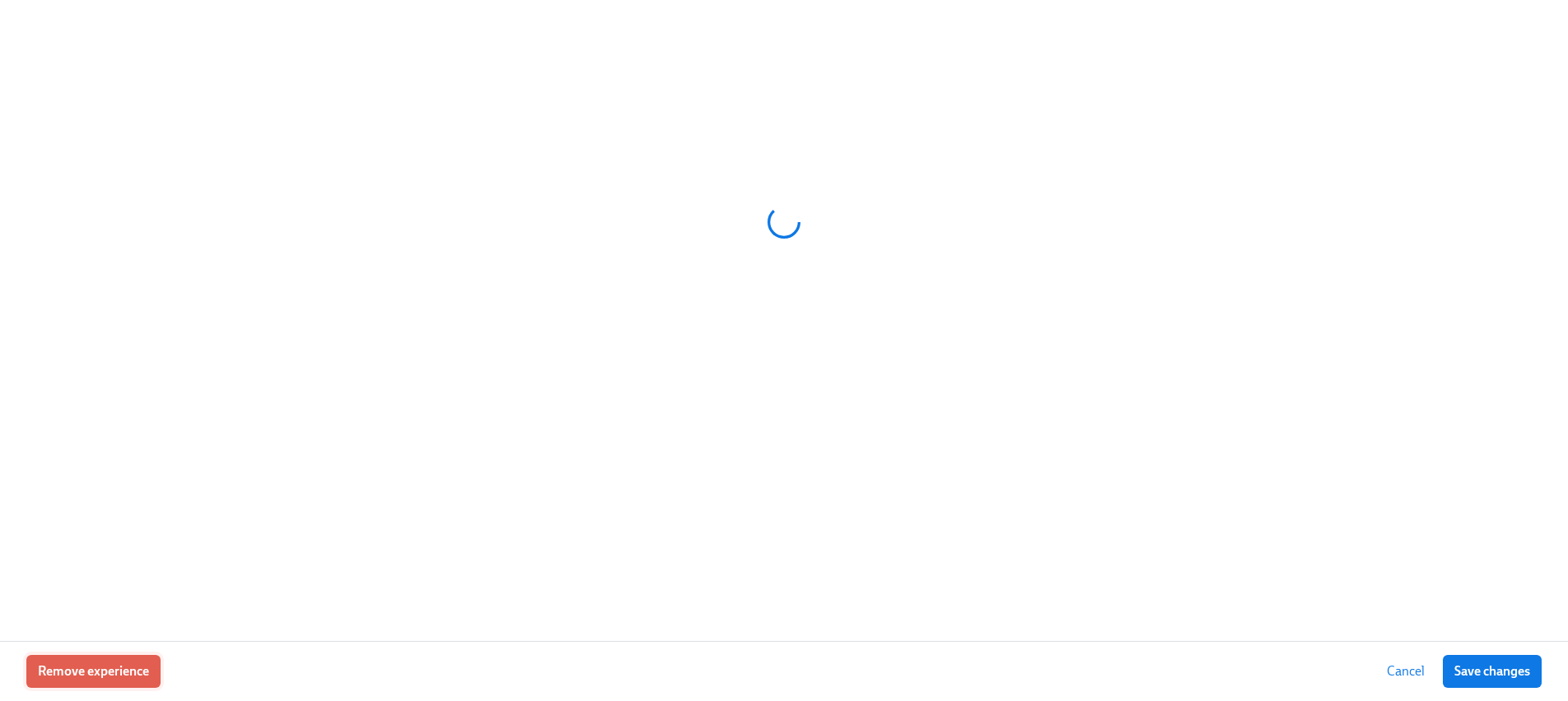
click at [114, 674] on span "Remove experience" at bounding box center [93, 671] width 111 height 16
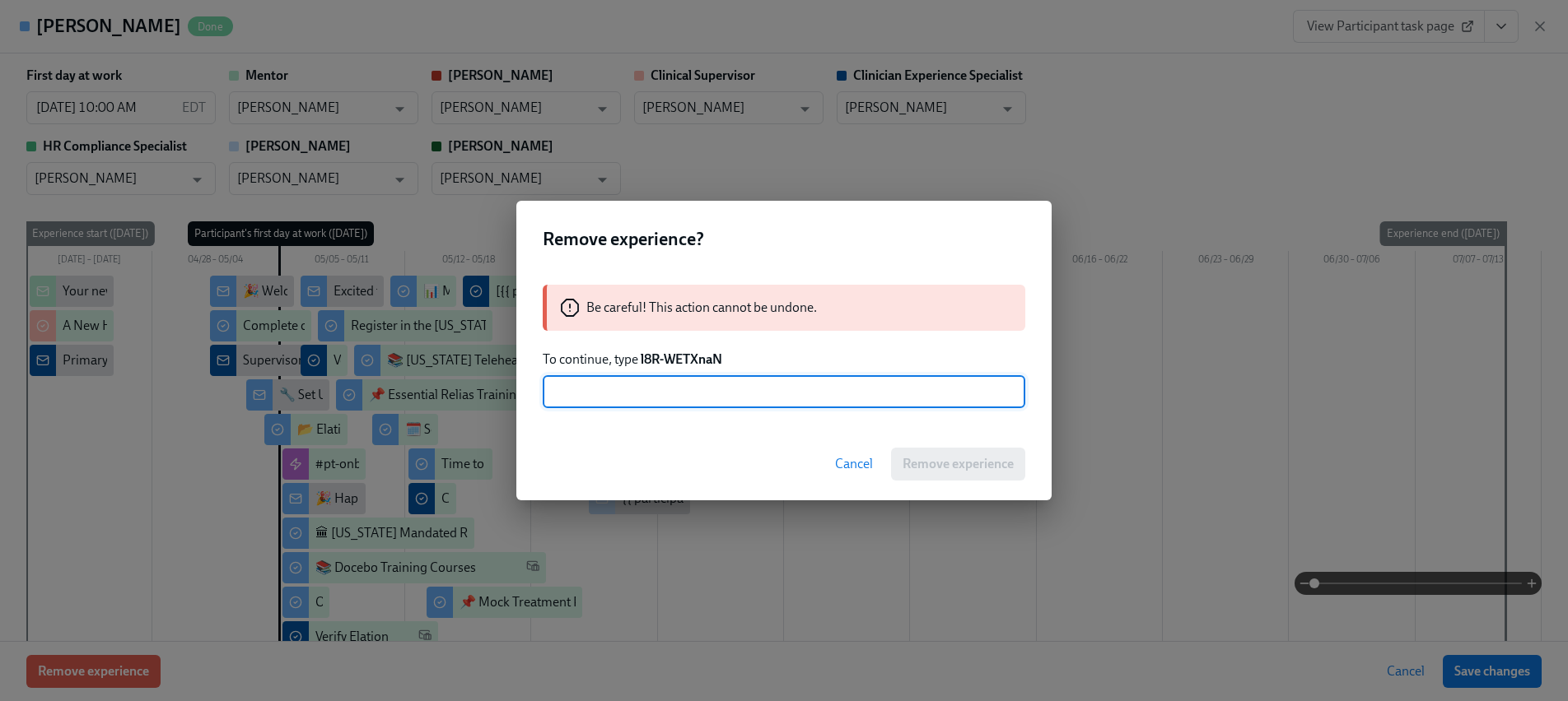
click at [676, 355] on strong "l8R-WETXnaN" at bounding box center [681, 359] width 81 height 15
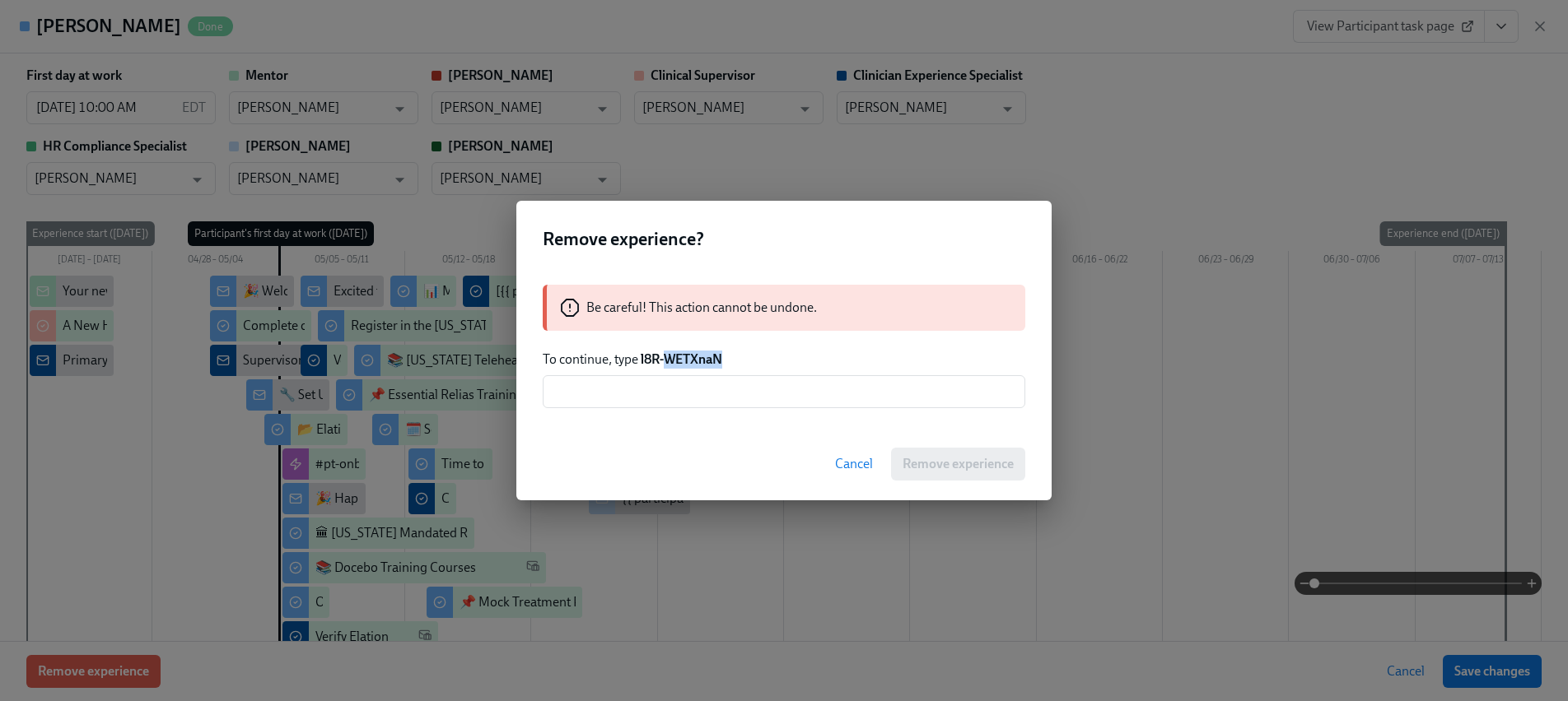
click at [676, 355] on strong "l8R-WETXnaN" at bounding box center [681, 359] width 81 height 15
click at [731, 364] on p "To continue, type l8R-WETXnaN" at bounding box center [784, 359] width 483 height 18
drag, startPoint x: 728, startPoint y: 359, endPoint x: 640, endPoint y: 356, distance: 88.1
click at [640, 356] on p "To continue, type l8R-WETXnaN" at bounding box center [784, 359] width 483 height 18
copy strong "l8R-WETXnaN"
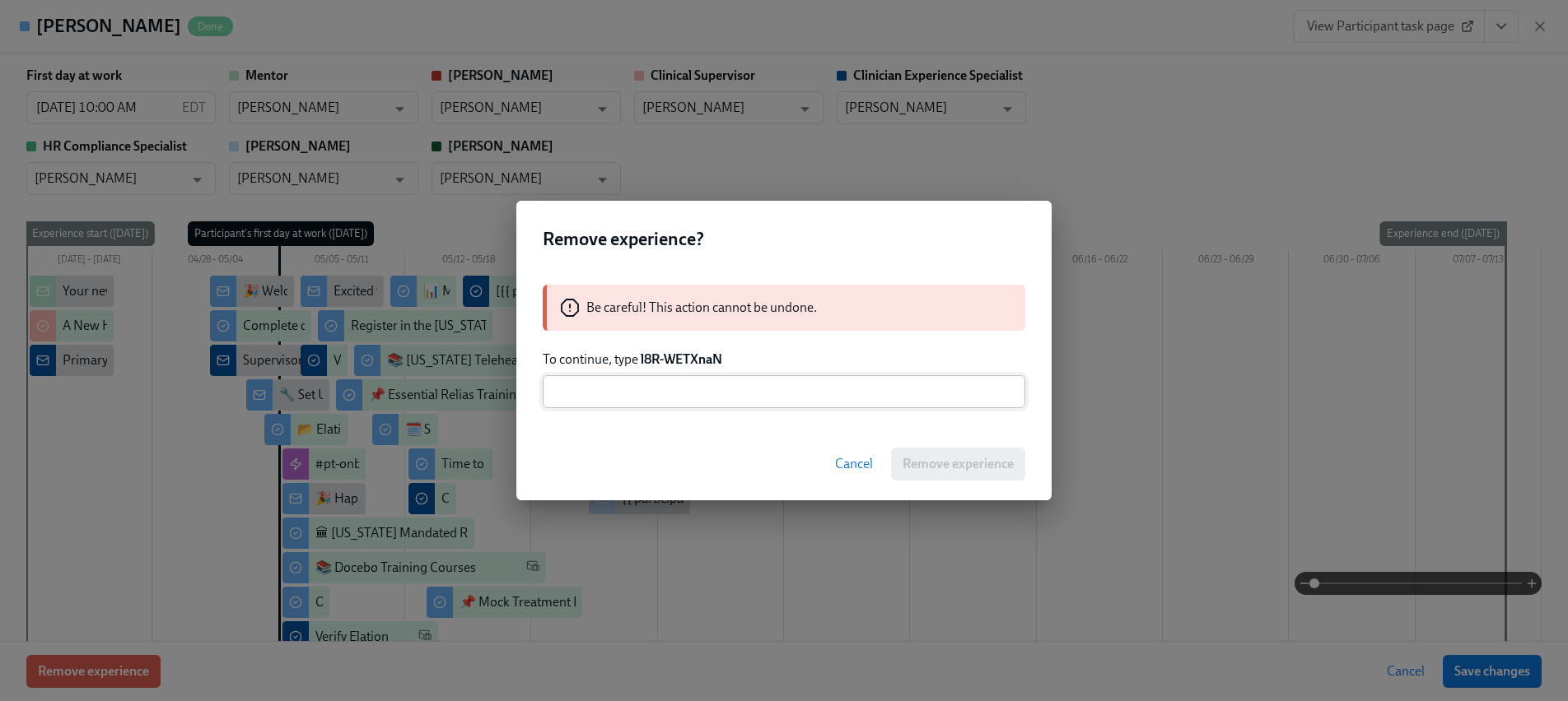
click at [682, 396] on input "text" at bounding box center [784, 392] width 483 height 33
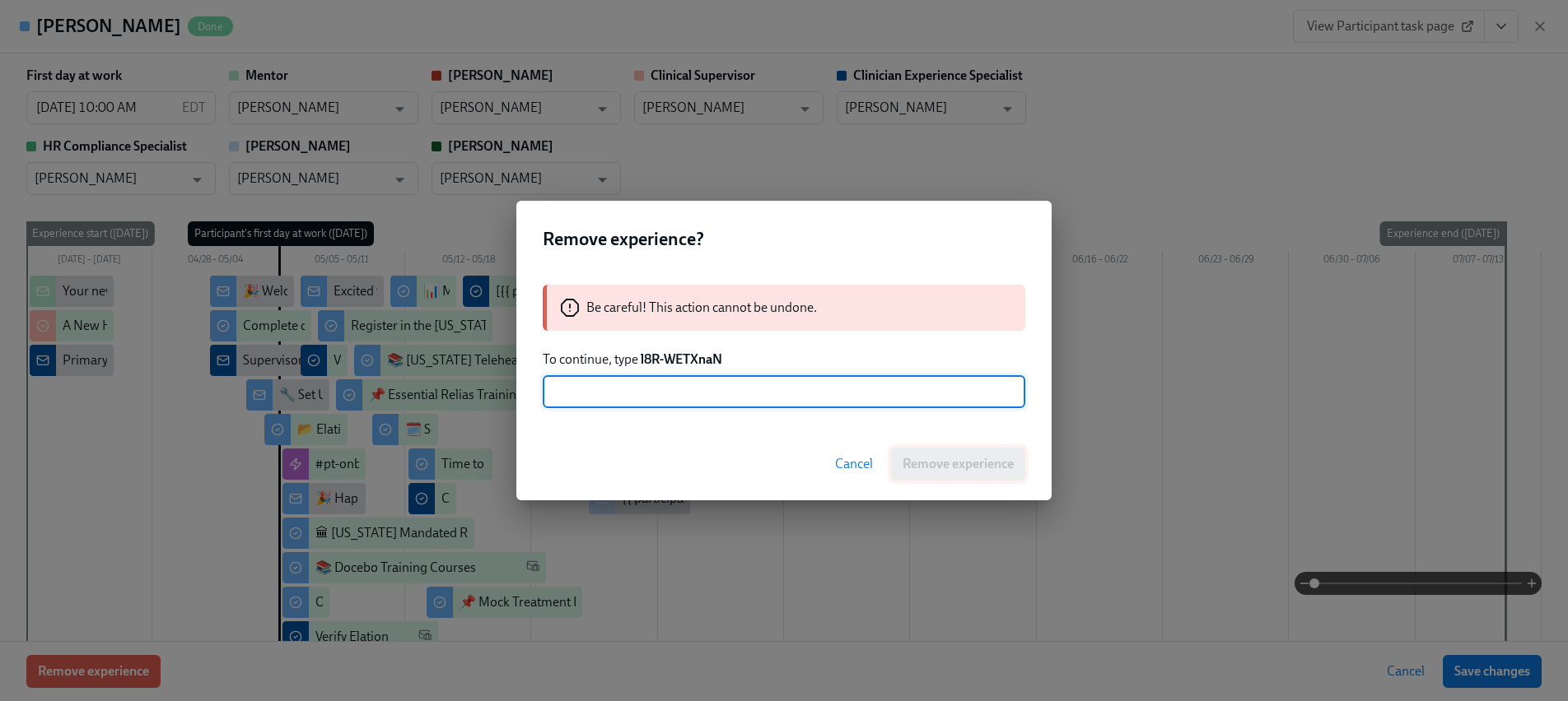
paste input "l8R-WETXnaN"
type input "l8R-WETXnaN"
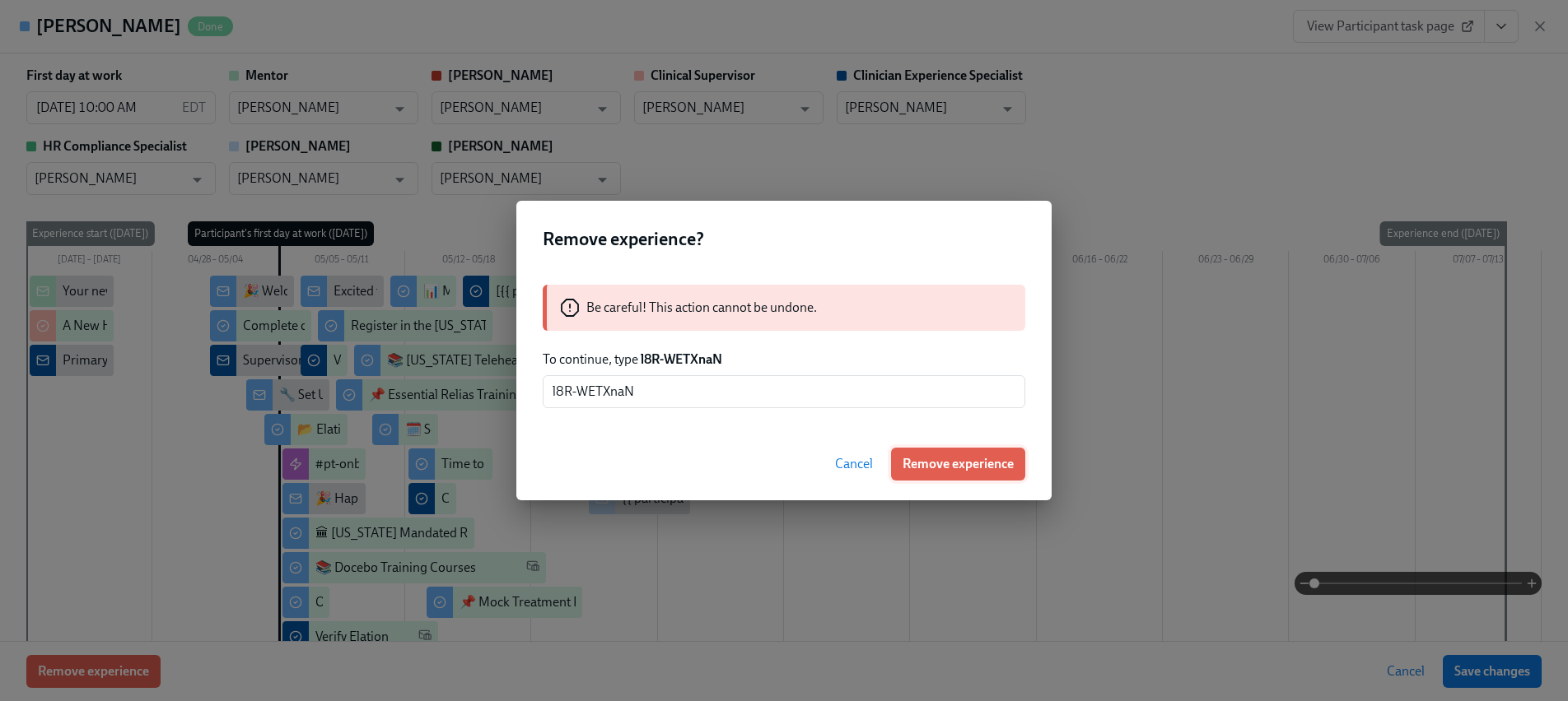
click at [955, 470] on span "Remove experience" at bounding box center [957, 464] width 111 height 16
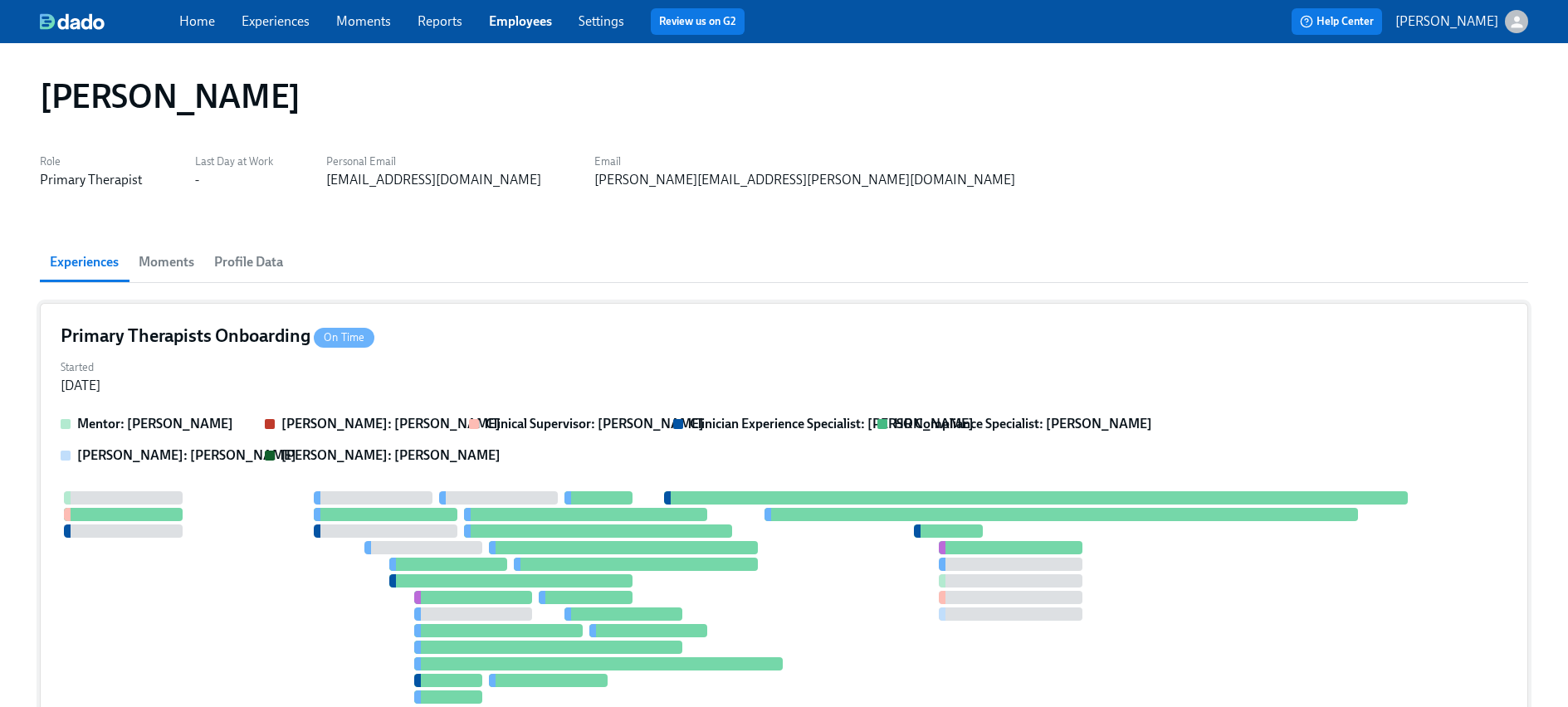
click at [438, 333] on div "Primary Therapists Onboarding On Time" at bounding box center [784, 336] width 1447 height 25
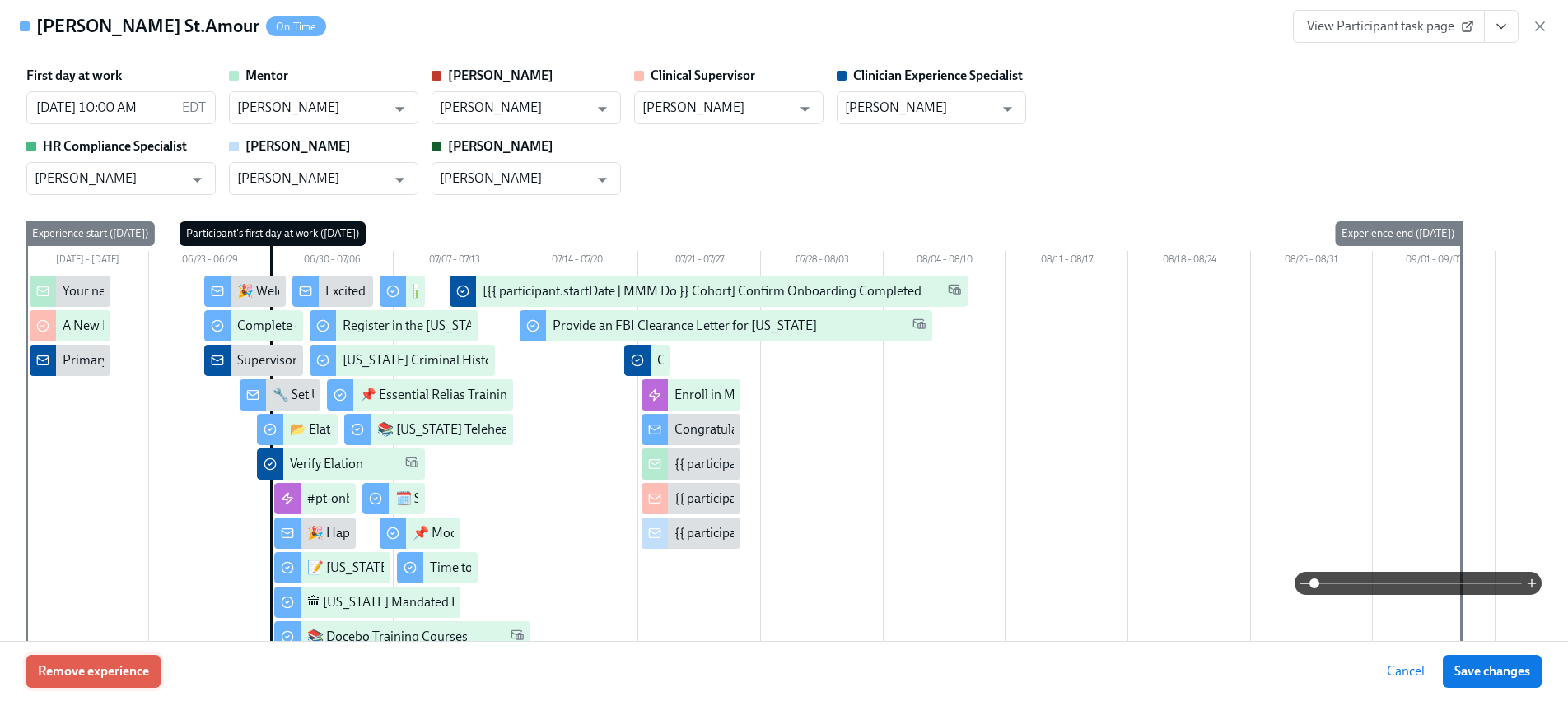
click at [106, 657] on button "Remove experience" at bounding box center [93, 671] width 134 height 33
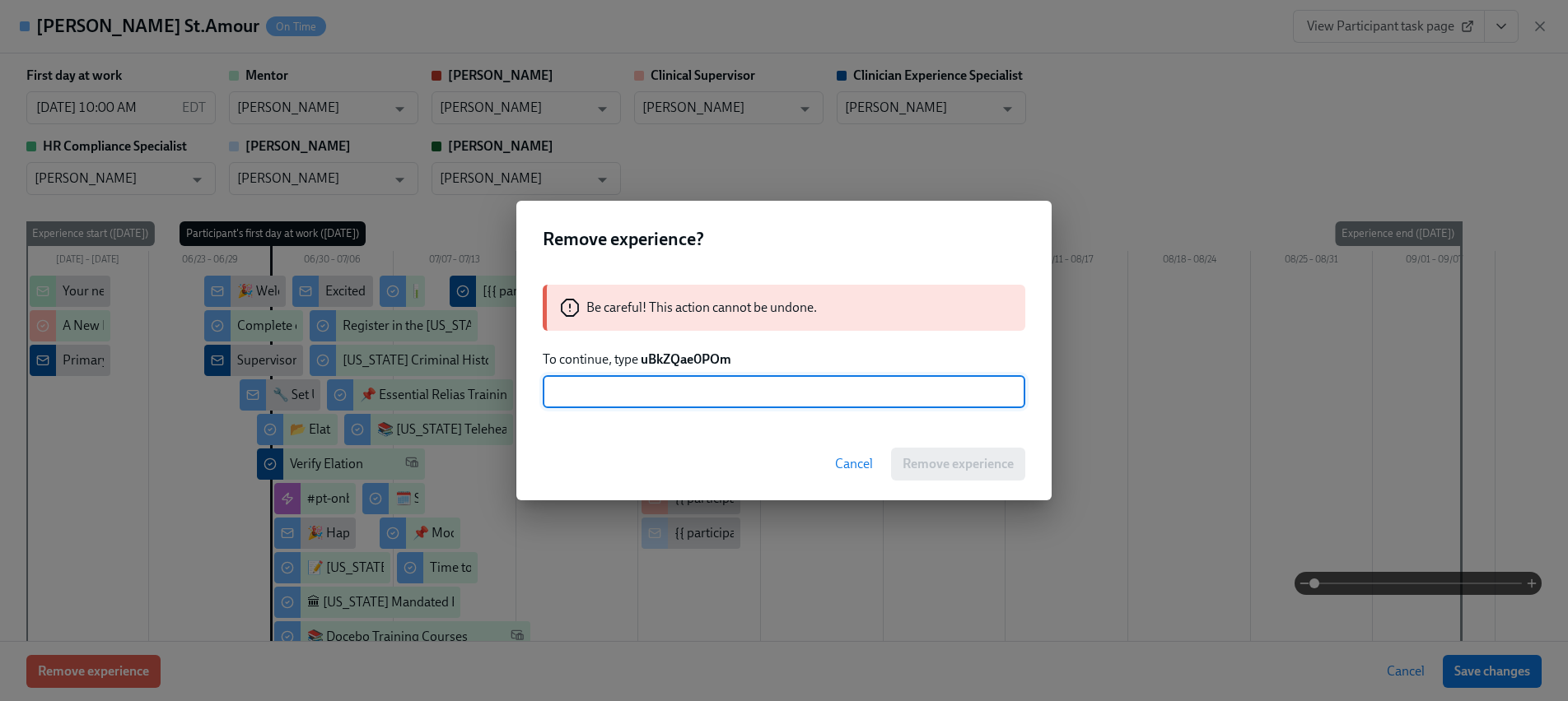
click at [674, 360] on strong "uBkZQae0POm" at bounding box center [685, 359] width 91 height 15
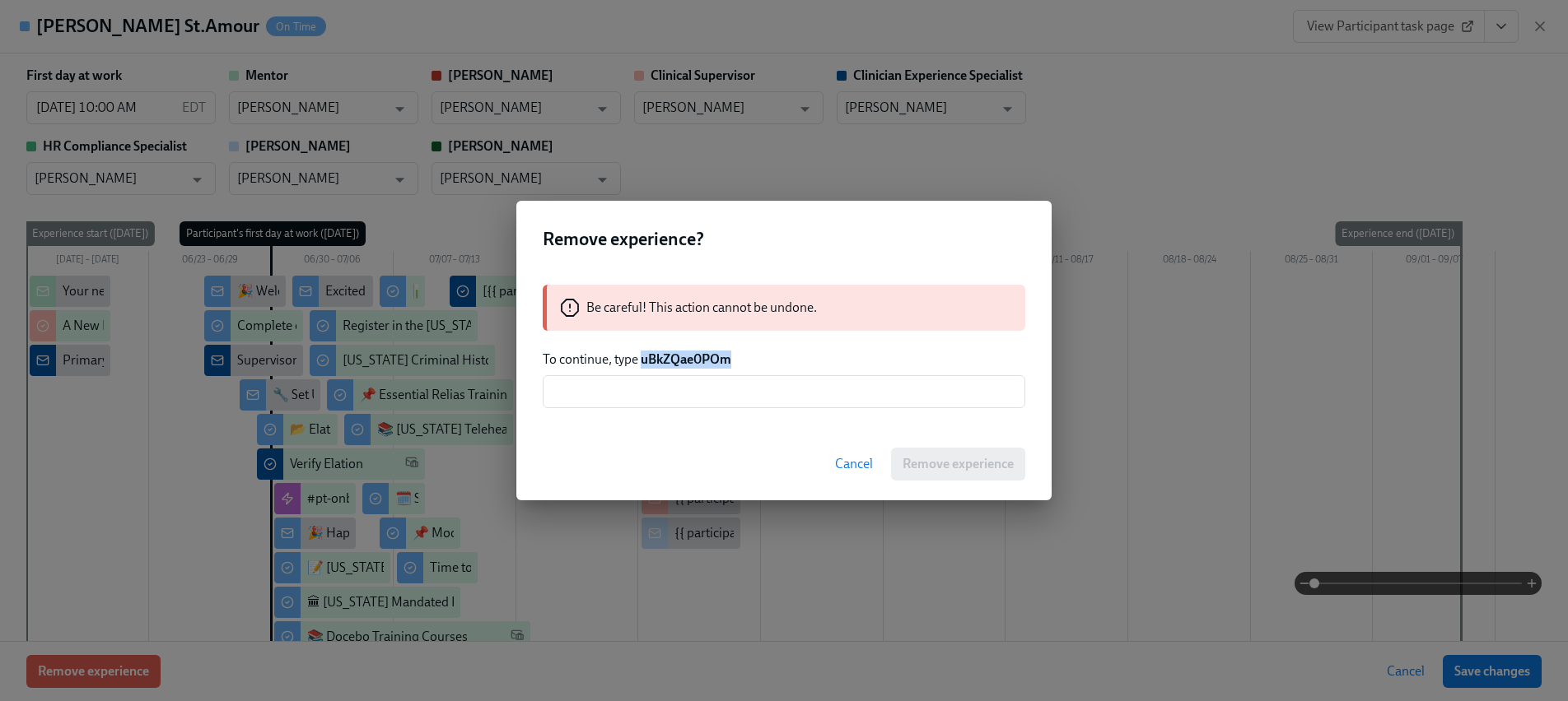
click at [674, 360] on strong "uBkZQae0POm" at bounding box center [685, 359] width 91 height 15
copy strong "uBkZQae0POm"
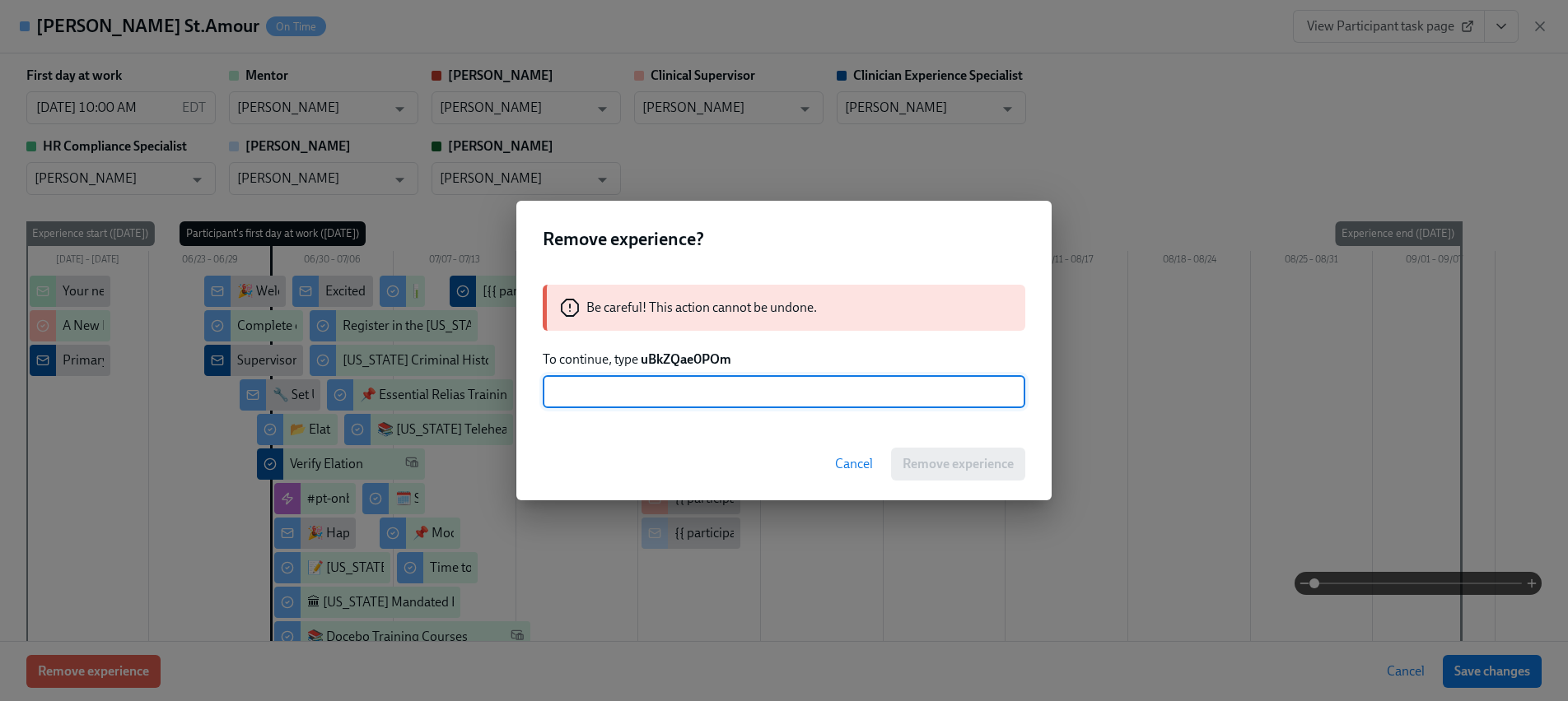
click at [684, 393] on input "text" at bounding box center [784, 392] width 483 height 33
paste input "uBkZQae0POm"
type input "uBkZQae0POm"
click at [933, 478] on button "Remove experience" at bounding box center [958, 464] width 134 height 33
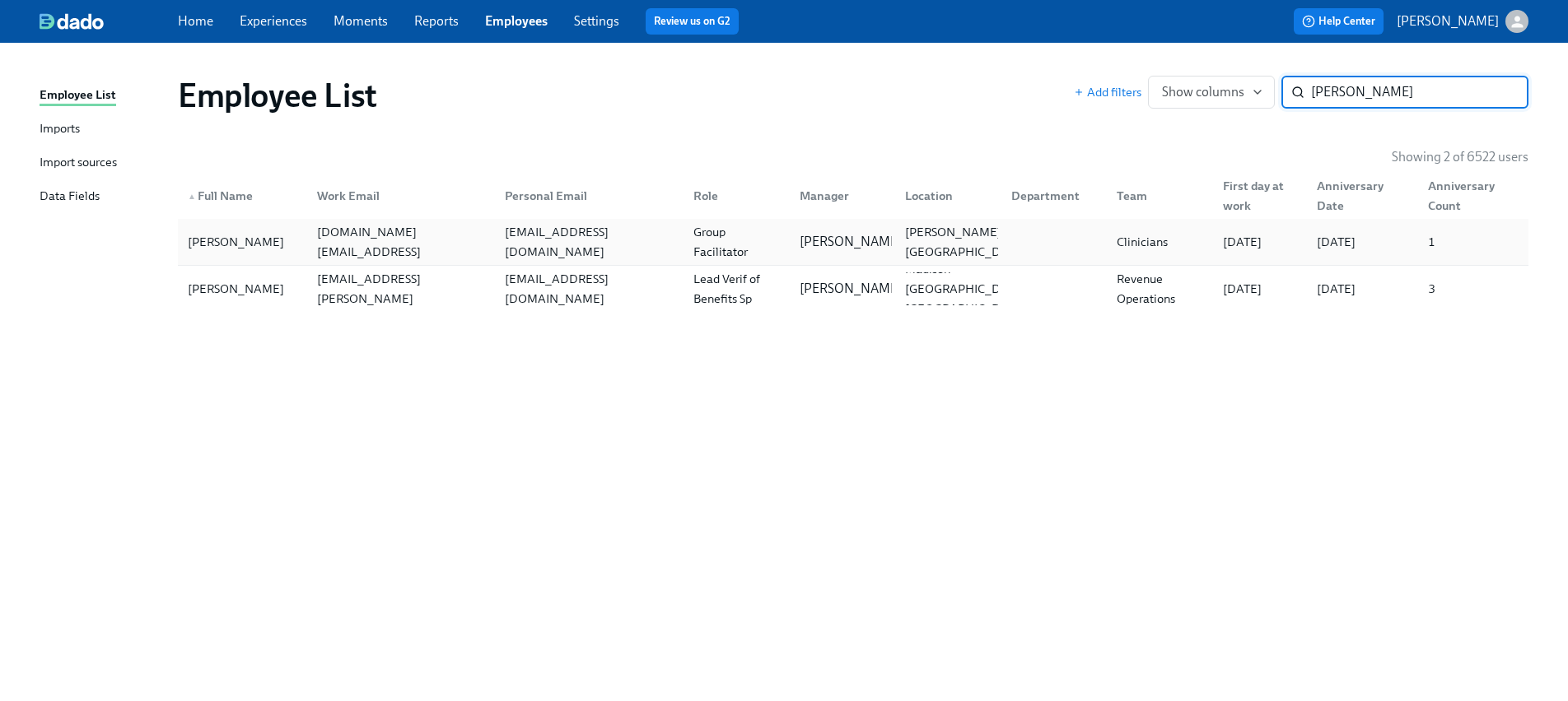
type input "shantel"
click at [689, 238] on div "Group Facilitator" at bounding box center [736, 242] width 99 height 40
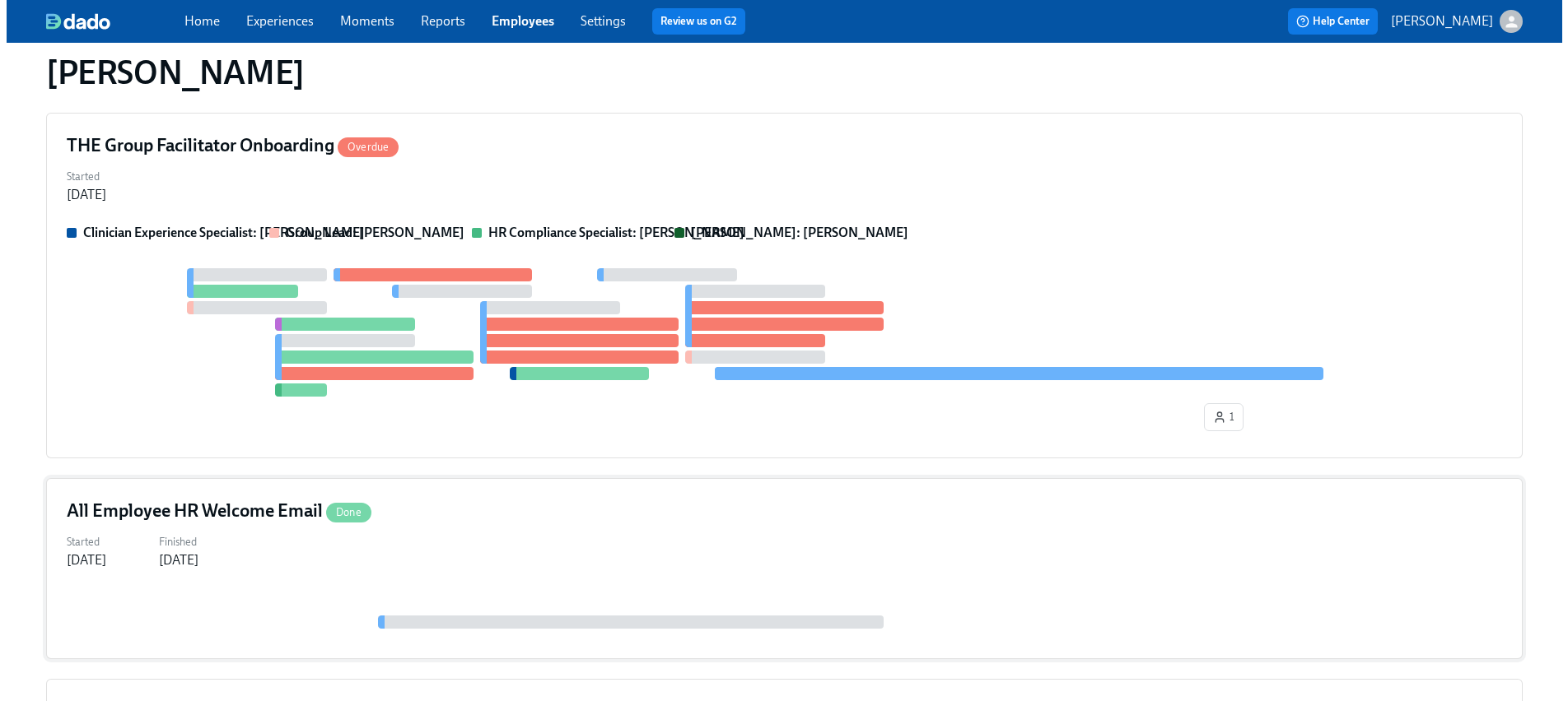
scroll to position [186, 0]
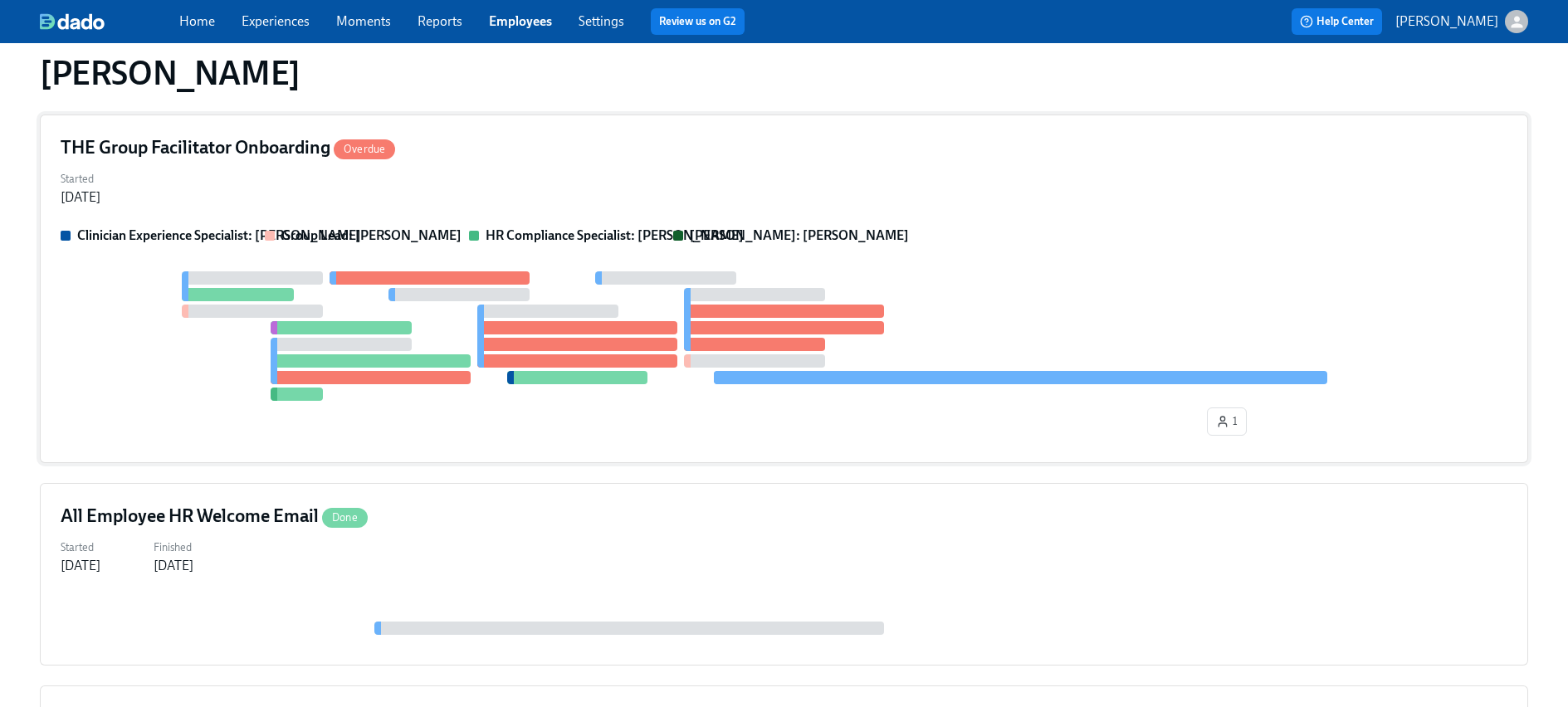
click at [909, 280] on div at bounding box center [784, 336] width 1447 height 129
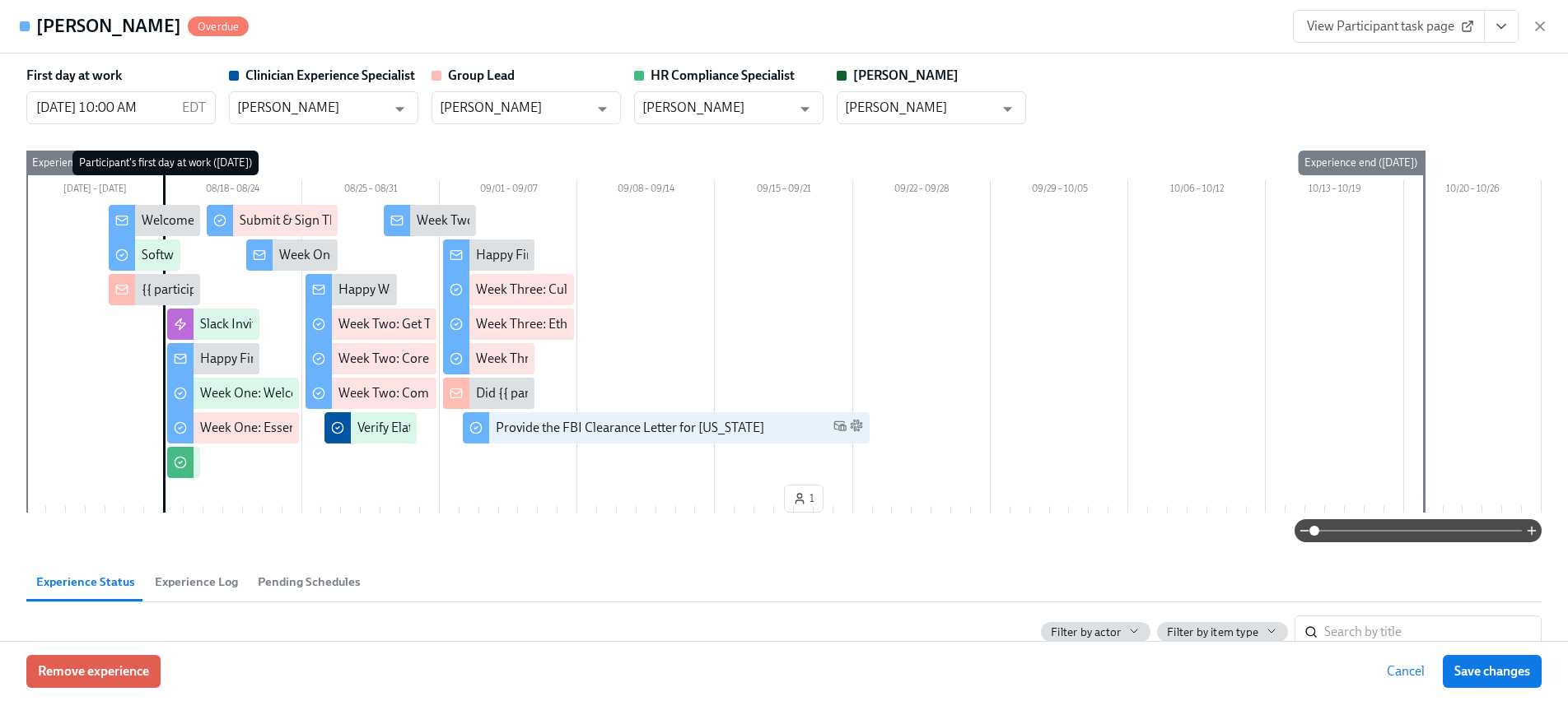
click at [1496, 25] on icon "View task page" at bounding box center [1501, 25] width 16 height 16
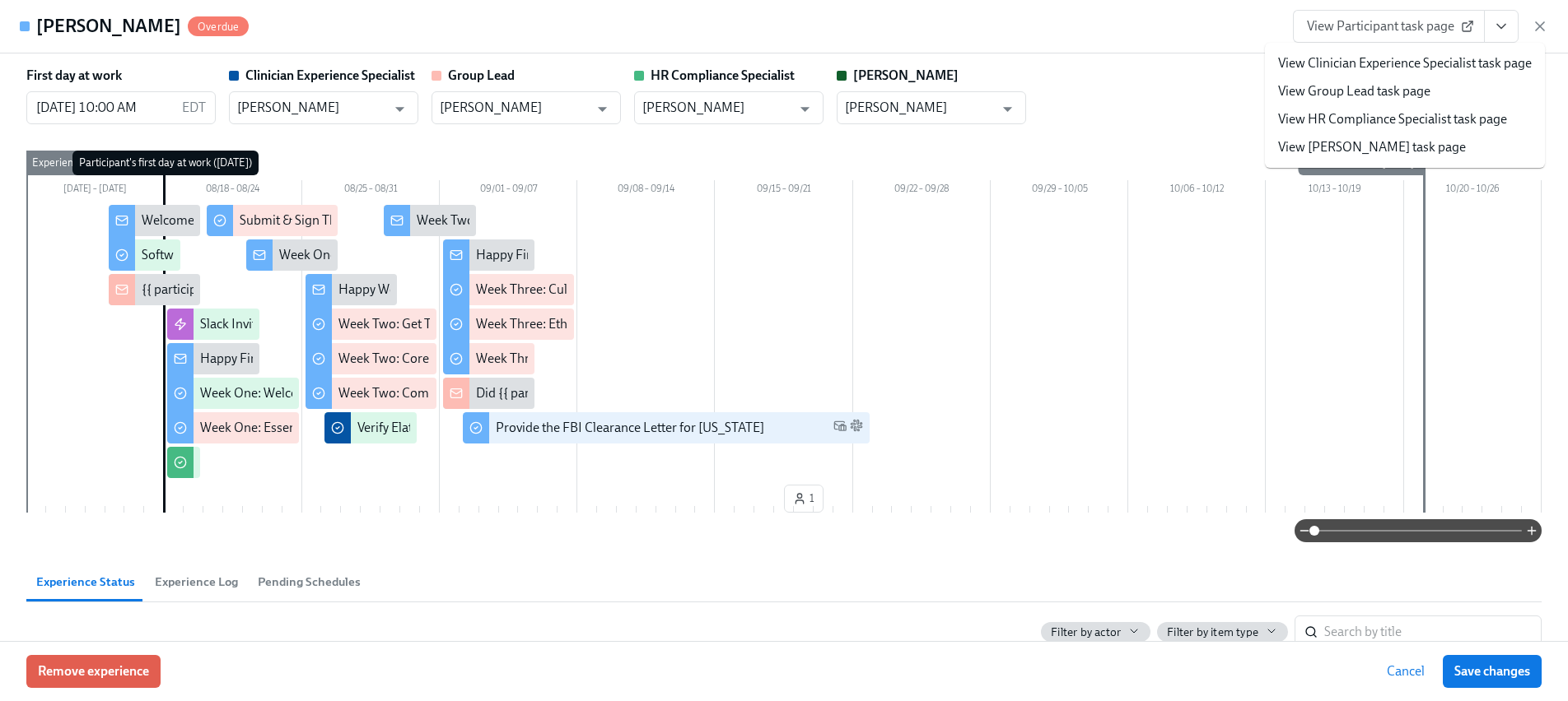
click at [1387, 120] on link "View HR Compliance Specialist task page" at bounding box center [1392, 119] width 229 height 18
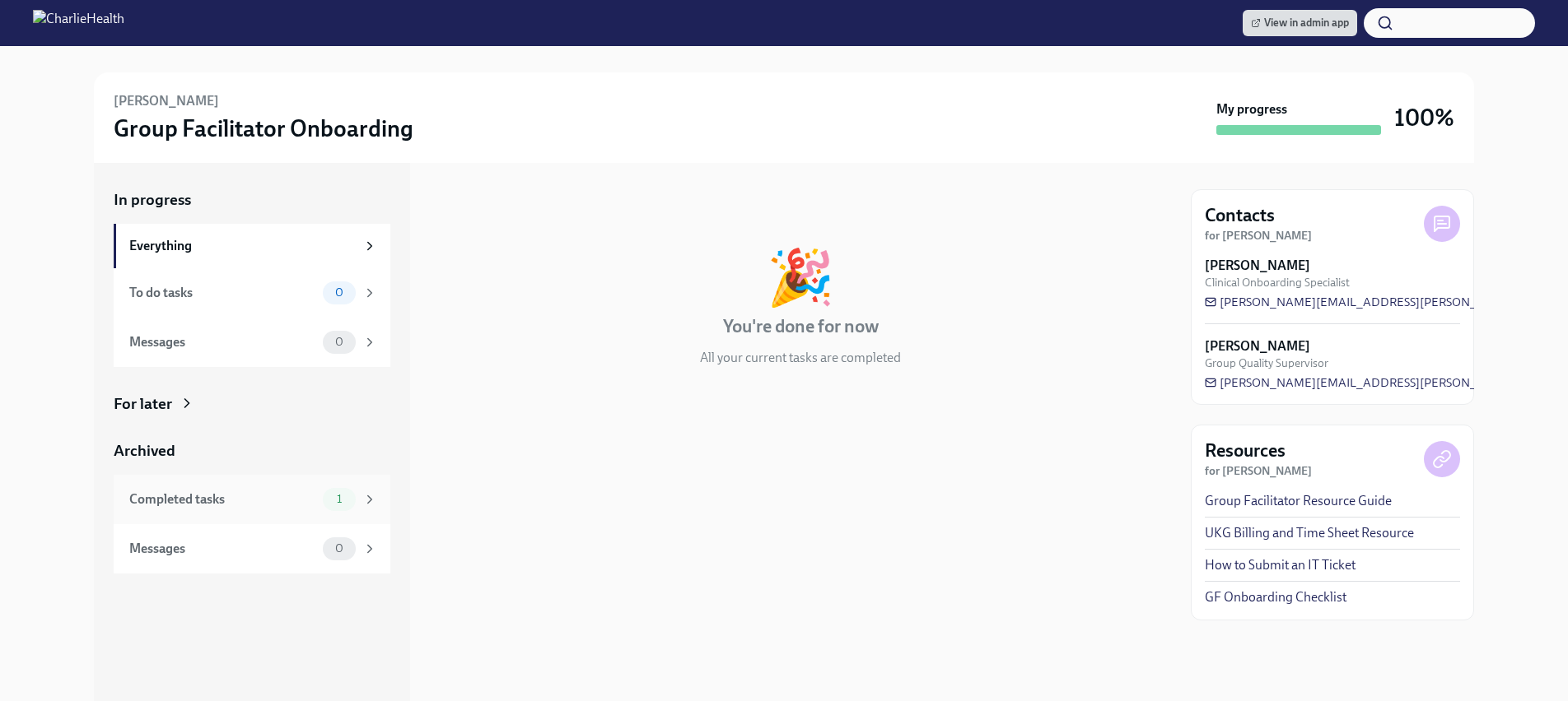
click at [208, 497] on div "Completed tasks" at bounding box center [222, 499] width 187 height 18
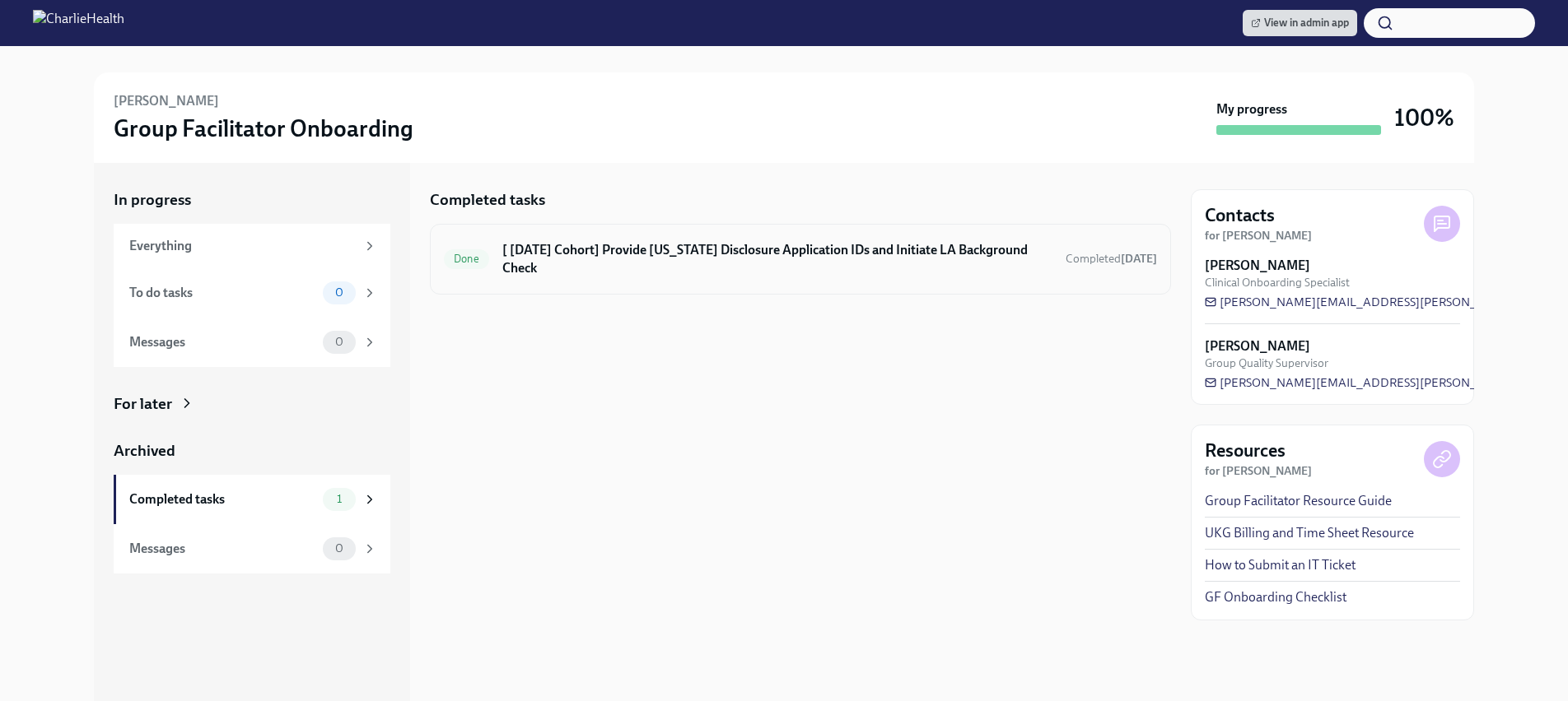
click at [842, 264] on div "Done [ Aug 18th Cohort] Provide Utah Disclosure Application IDs and Initiate LA…" at bounding box center [800, 259] width 713 height 42
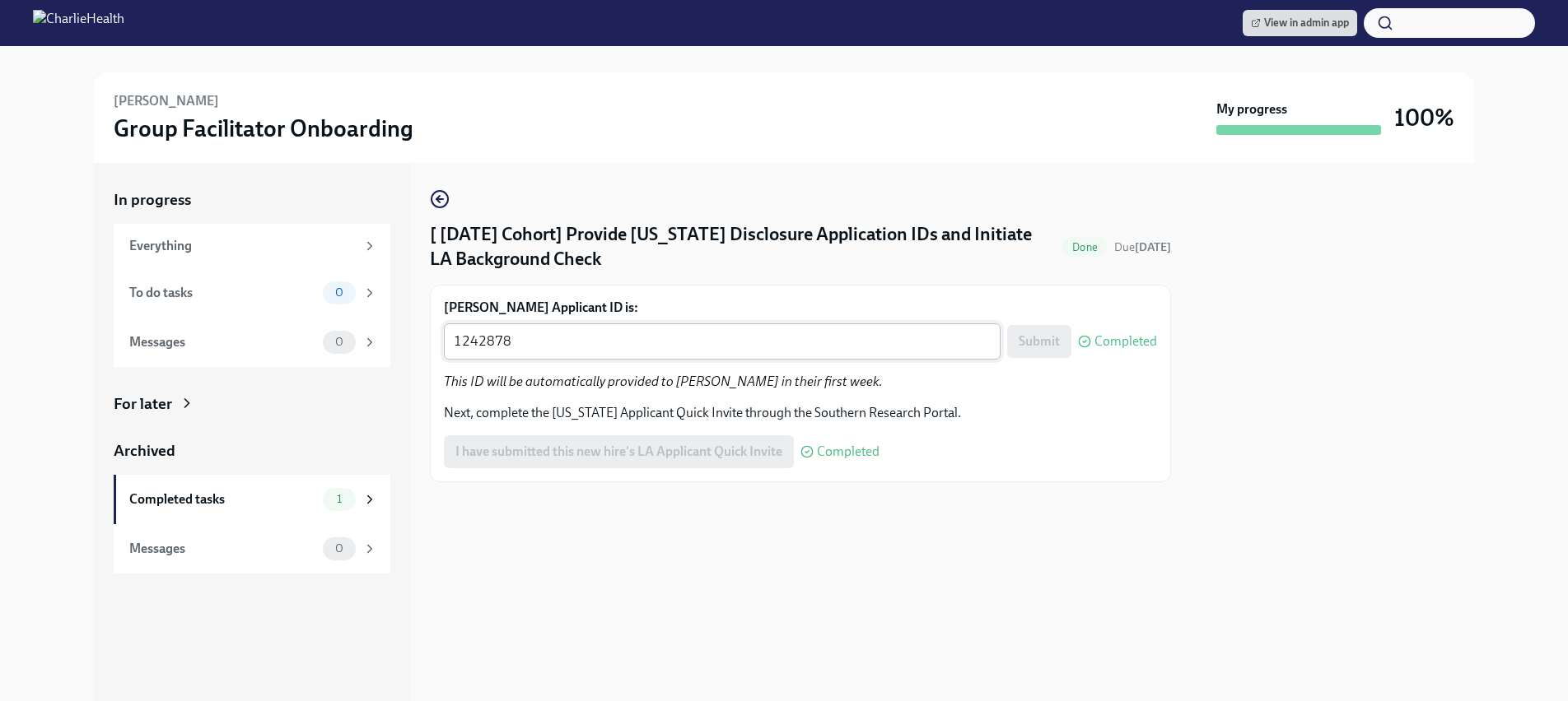
click at [620, 327] on div "1242878 x ​" at bounding box center [722, 342] width 556 height 36
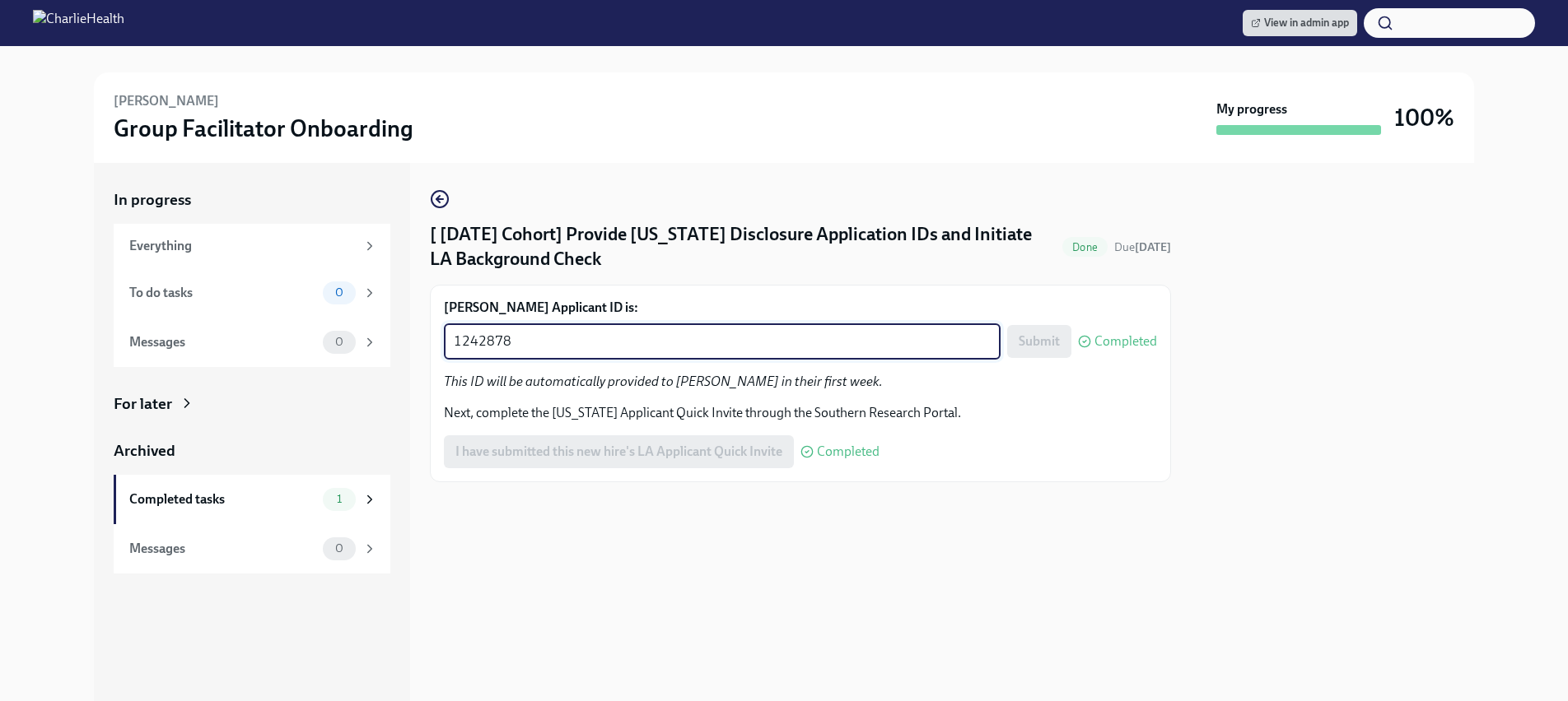
click at [619, 327] on div "1242878 x ​" at bounding box center [722, 342] width 556 height 36
click at [628, 338] on textarea "1242878" at bounding box center [722, 341] width 537 height 19
paste textarea "51675"
type textarea "1251675"
click at [1040, 342] on span "Submit" at bounding box center [1039, 341] width 42 height 16
